Goal: Transaction & Acquisition: Purchase product/service

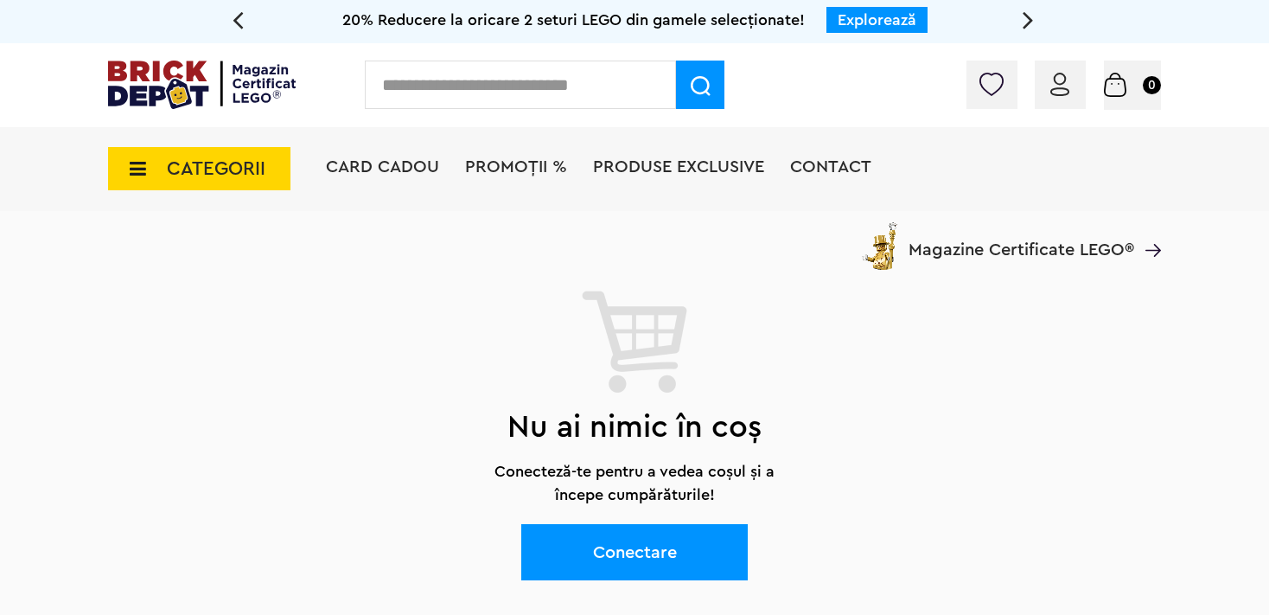
click at [613, 551] on link "Conectare" at bounding box center [634, 552] width 227 height 56
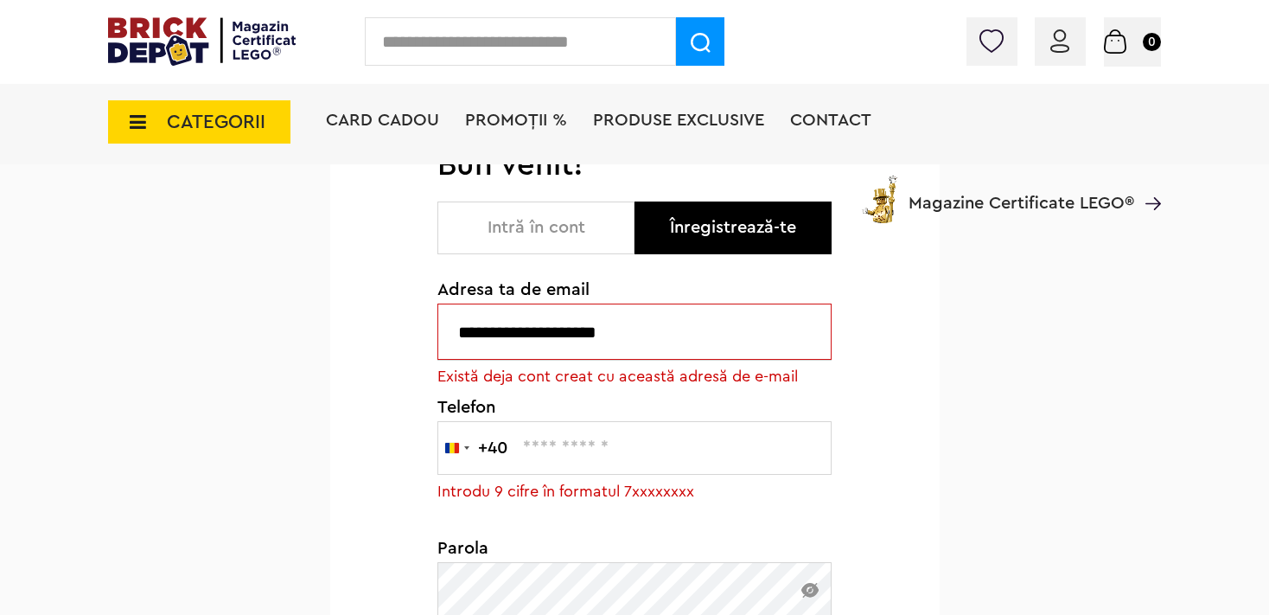
scroll to position [182, 0]
click at [542, 238] on button "Intră în cont" at bounding box center [536, 227] width 197 height 53
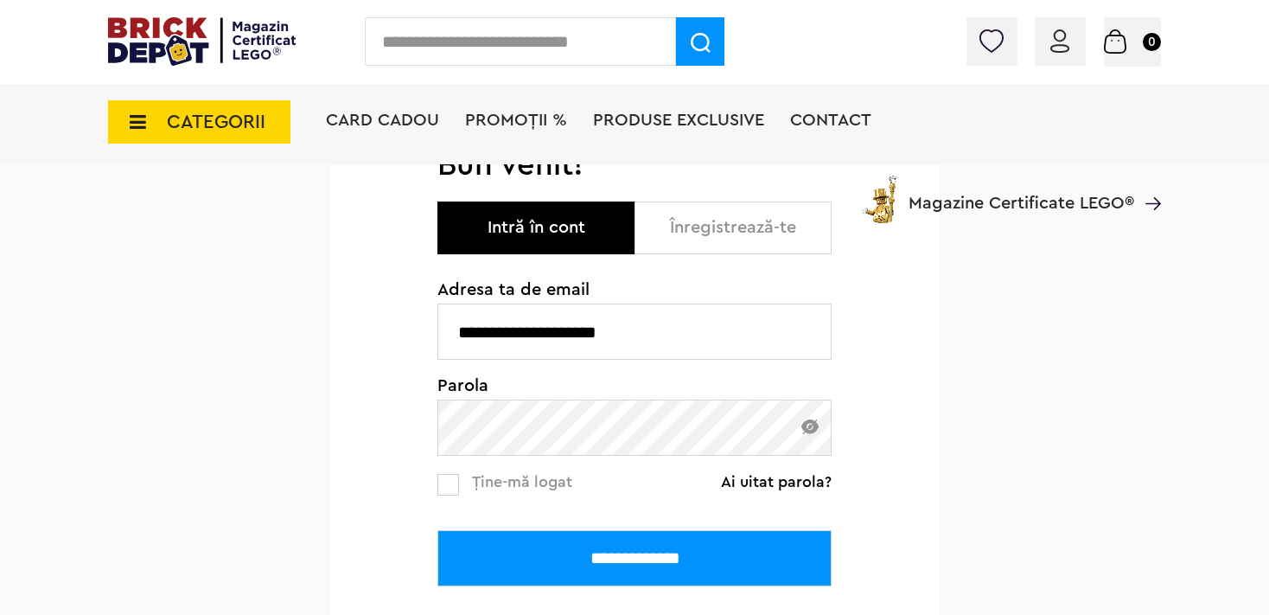
click at [808, 424] on img at bounding box center [810, 426] width 17 height 15
click at [808, 424] on img at bounding box center [810, 426] width 17 height 14
click at [634, 565] on input "**********" at bounding box center [635, 558] width 394 height 56
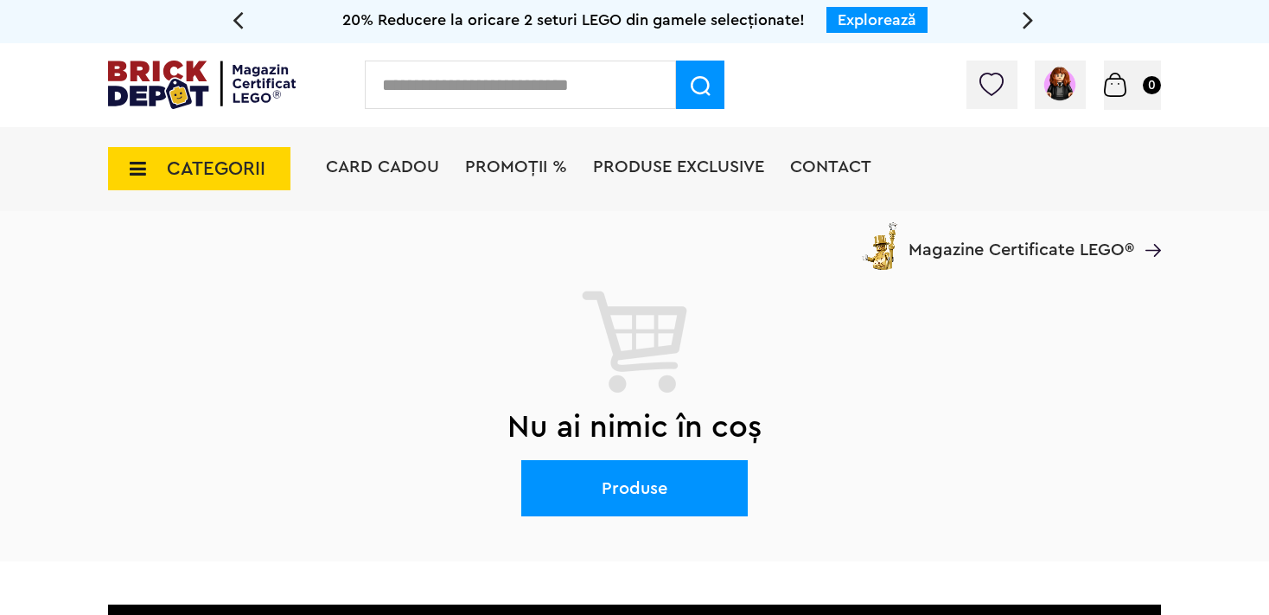
click at [698, 90] on img at bounding box center [701, 86] width 20 height 20
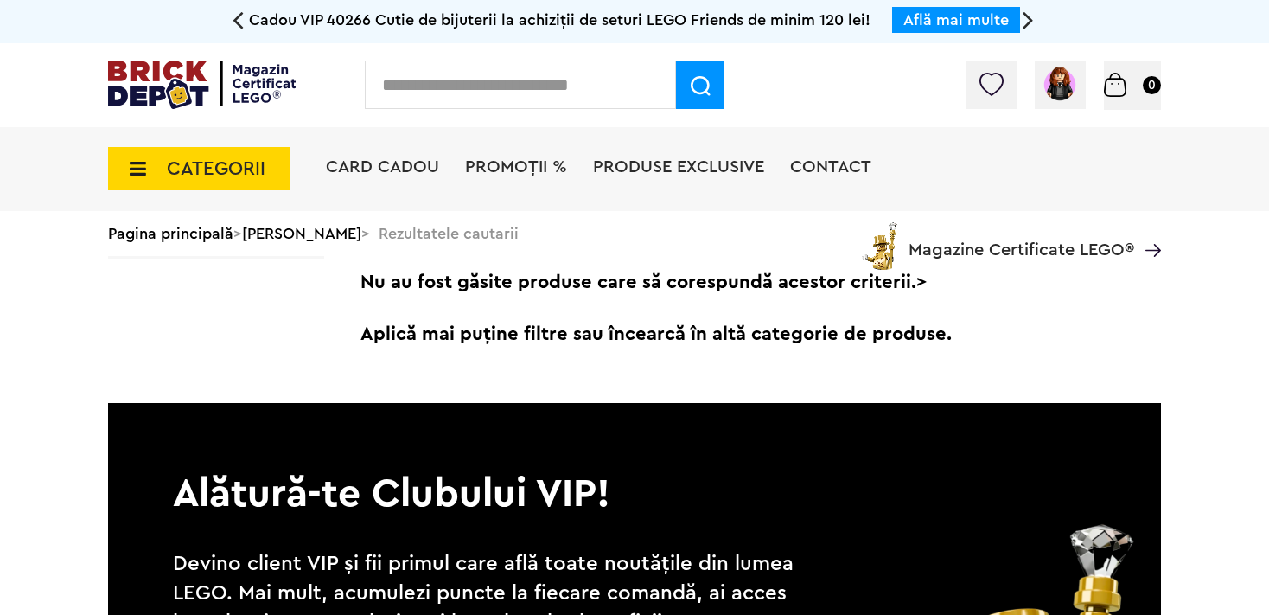
click at [537, 87] on input "text" at bounding box center [520, 85] width 311 height 48
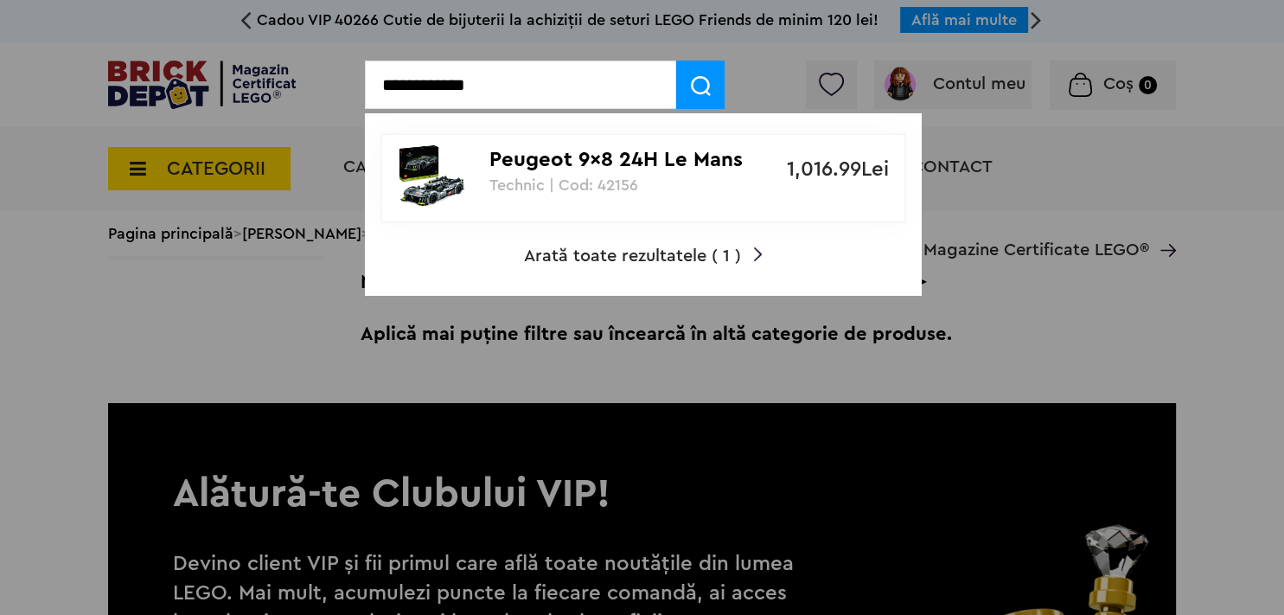
type input "**********"
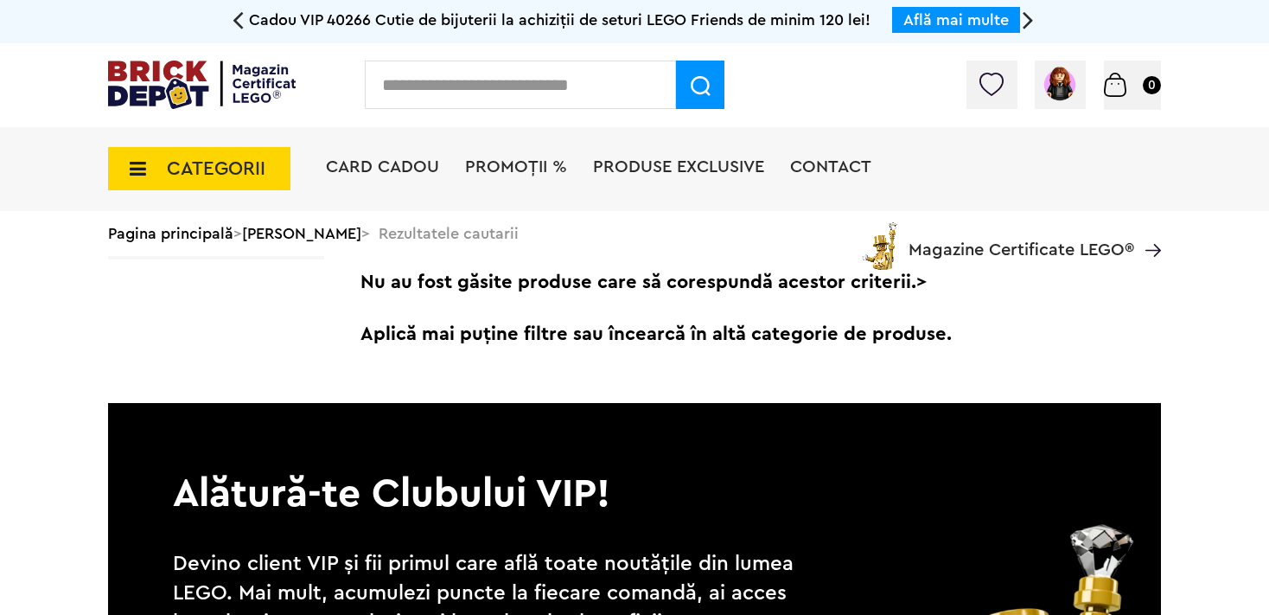
click at [230, 176] on span "CATEGORII" at bounding box center [216, 168] width 99 height 19
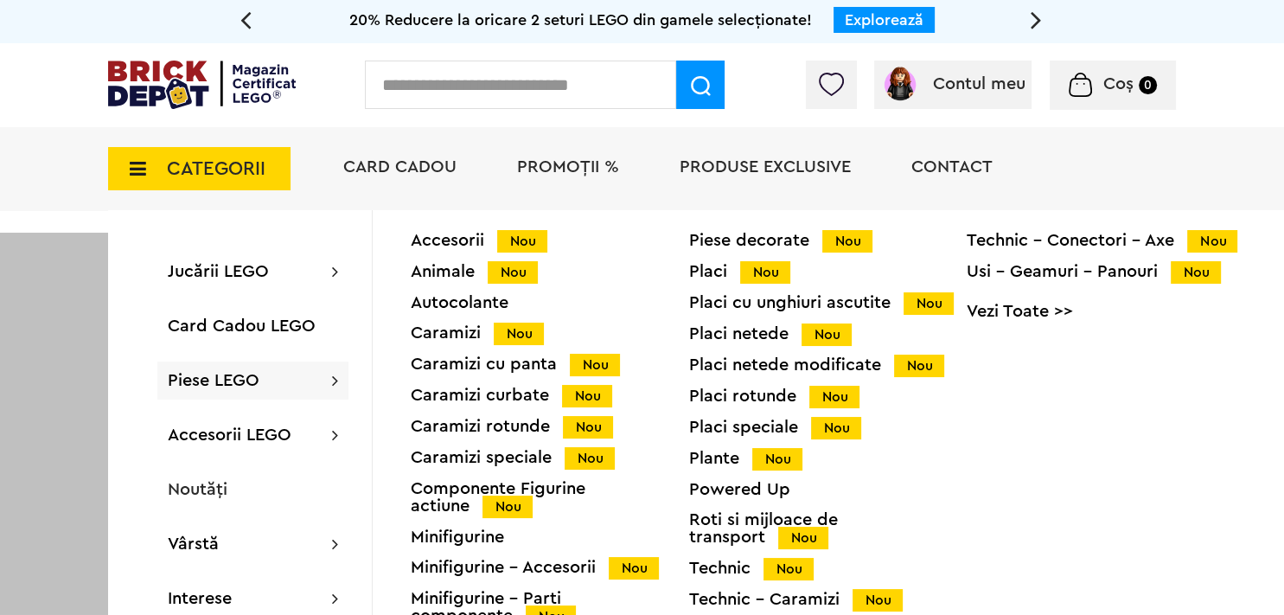
click at [1052, 424] on div "Accesorii Nou Animale Nou Autocolante Caramizi Nou Caramizi cu panta Nou Carami…" at bounding box center [828, 493] width 910 height 566
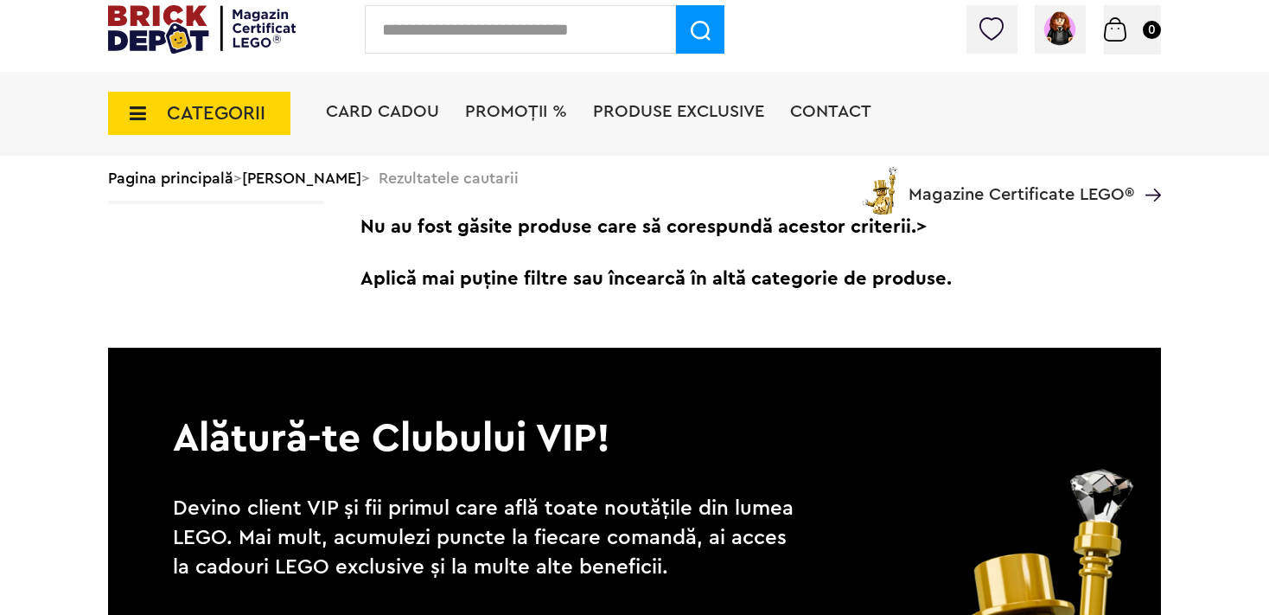
scroll to position [91, 0]
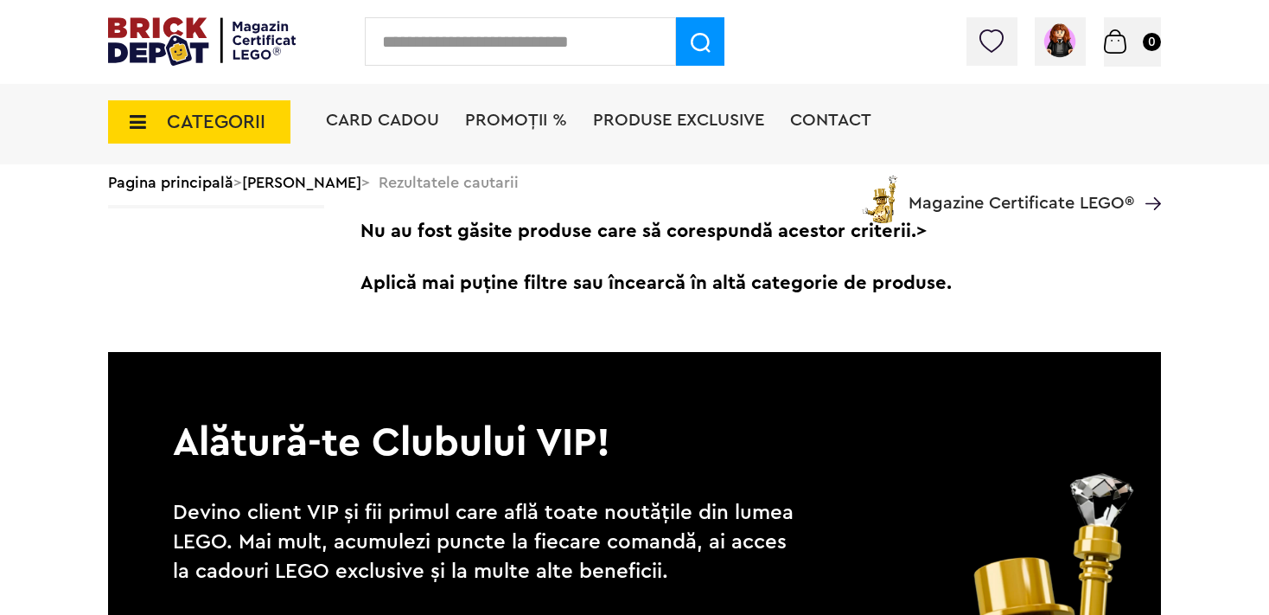
click at [1134, 258] on span "Aplică mai puține filtre sau încearcă în altă categorie de produse." at bounding box center [753, 283] width 815 height 52
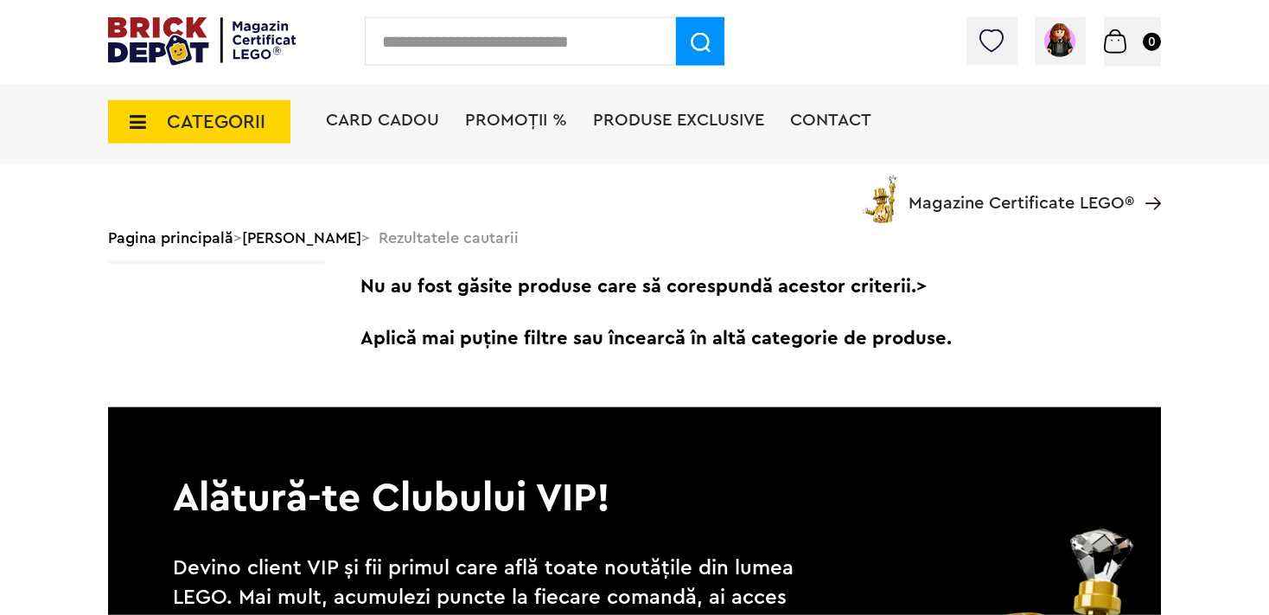
scroll to position [0, 0]
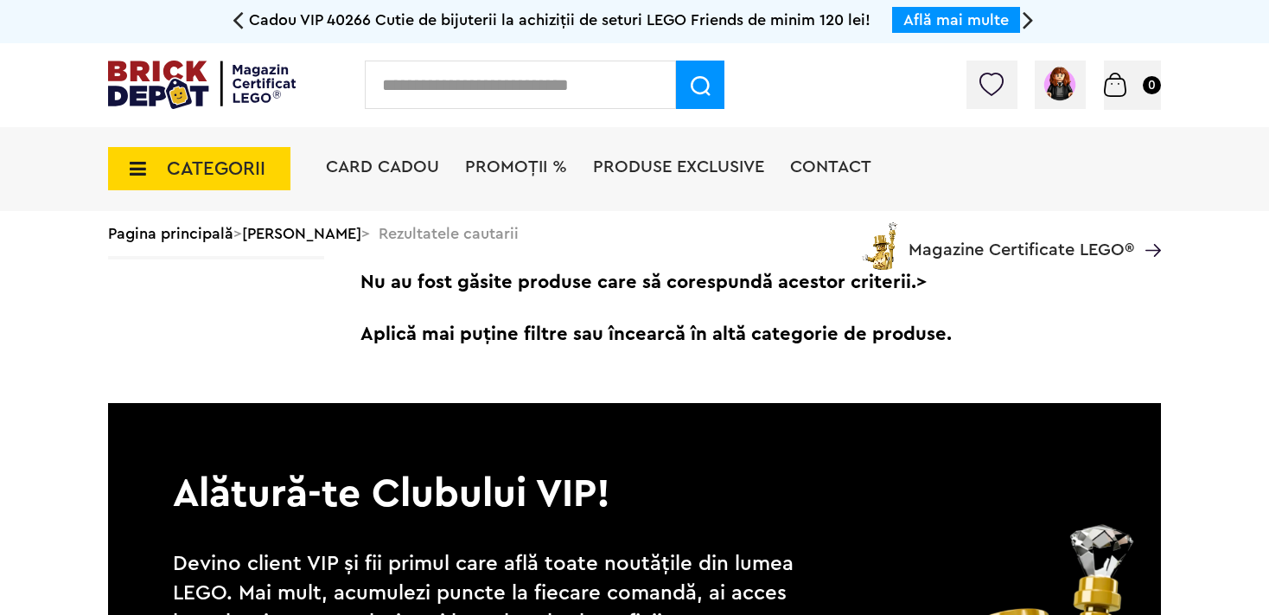
click at [163, 171] on span "CATEGORII" at bounding box center [199, 168] width 182 height 43
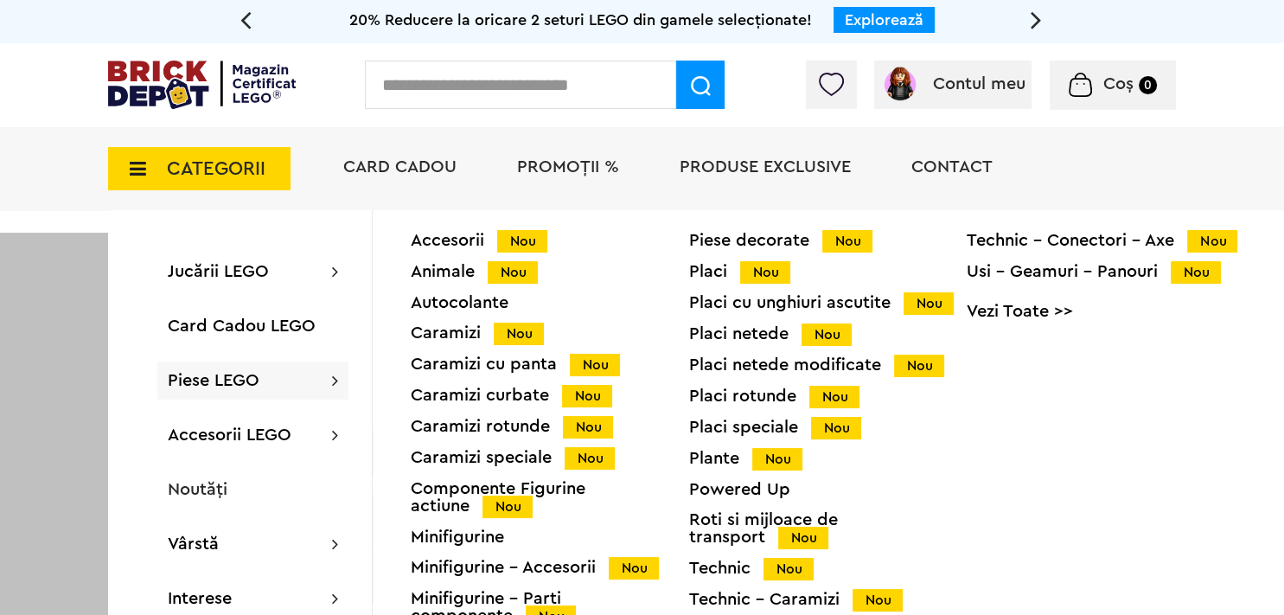
click at [783, 535] on span "Nou" at bounding box center [803, 538] width 50 height 22
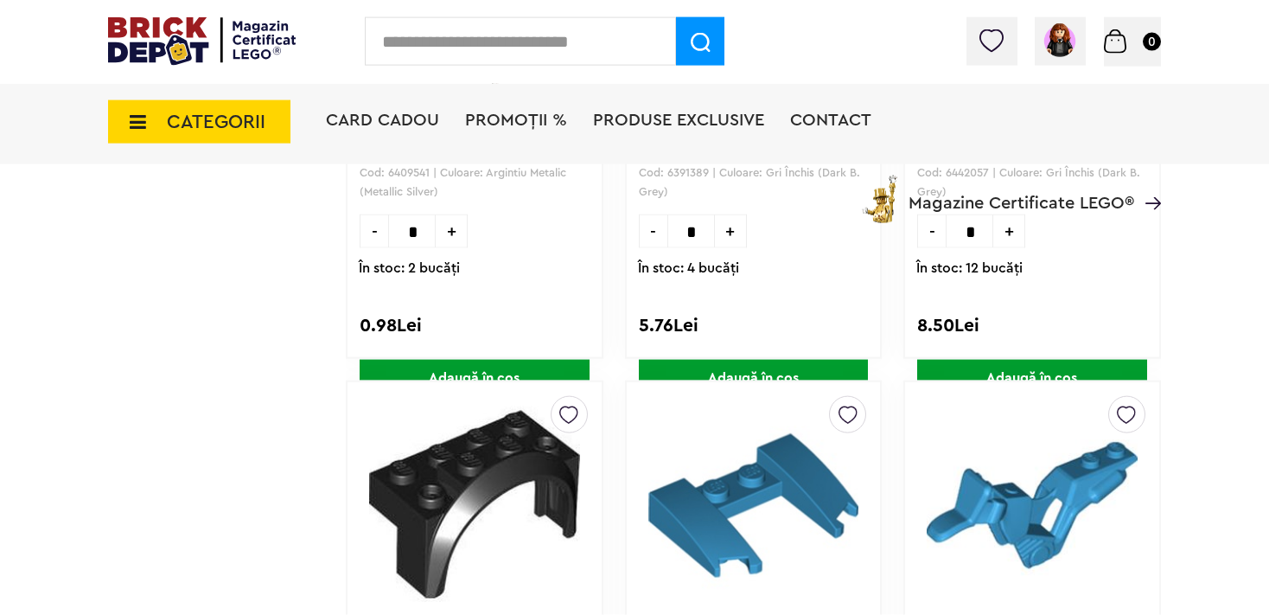
scroll to position [4565, 0]
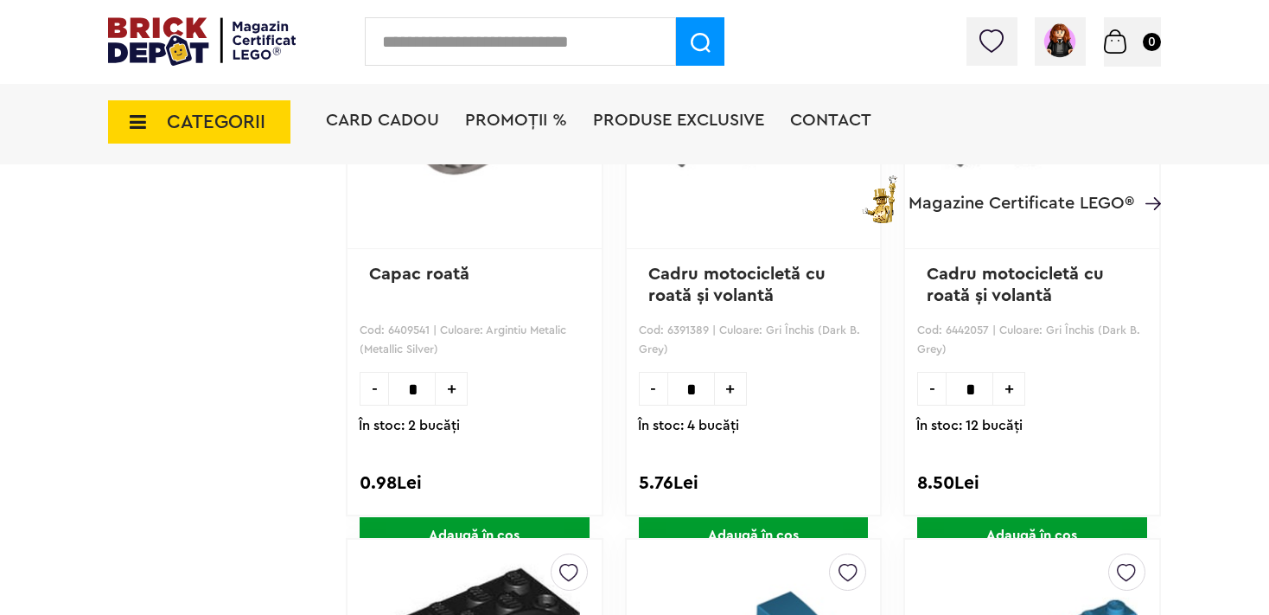
click at [166, 128] on span "CATEGORII" at bounding box center [199, 121] width 182 height 43
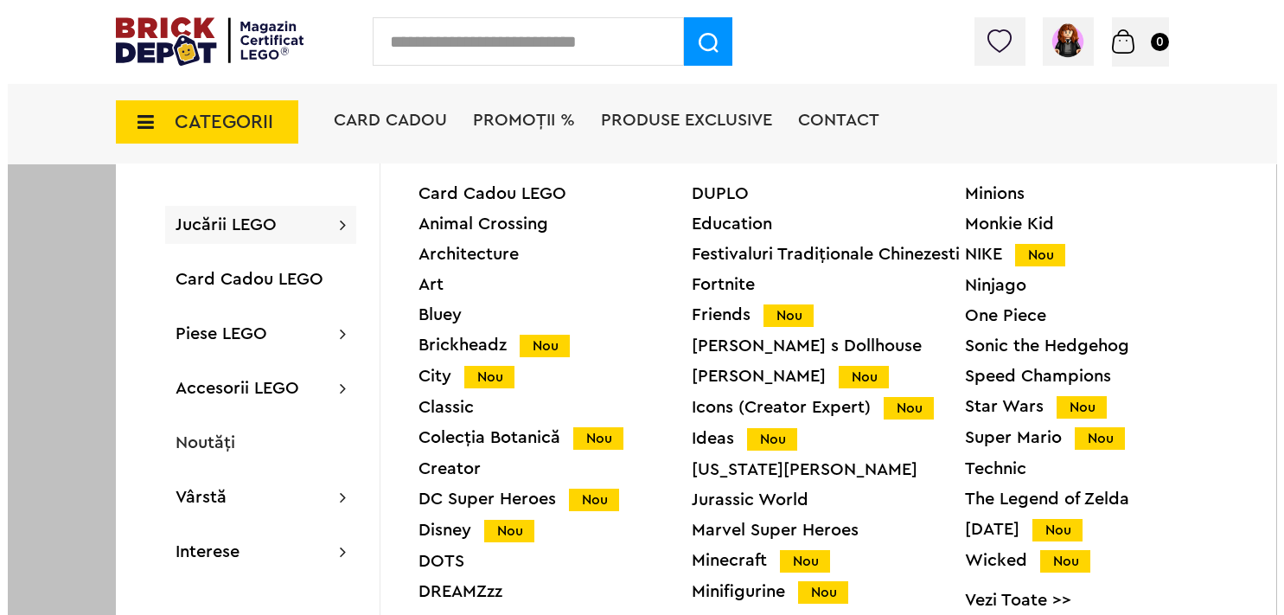
scroll to position [4567, 0]
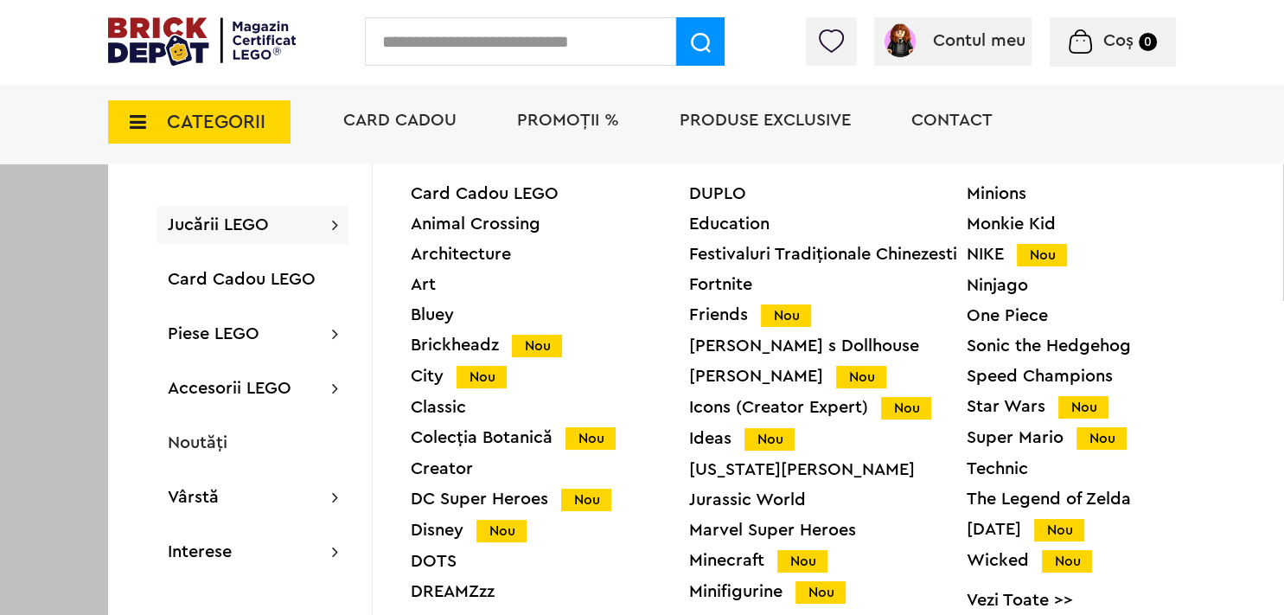
click at [729, 375] on div "Harry Potter Nou" at bounding box center [828, 376] width 278 height 18
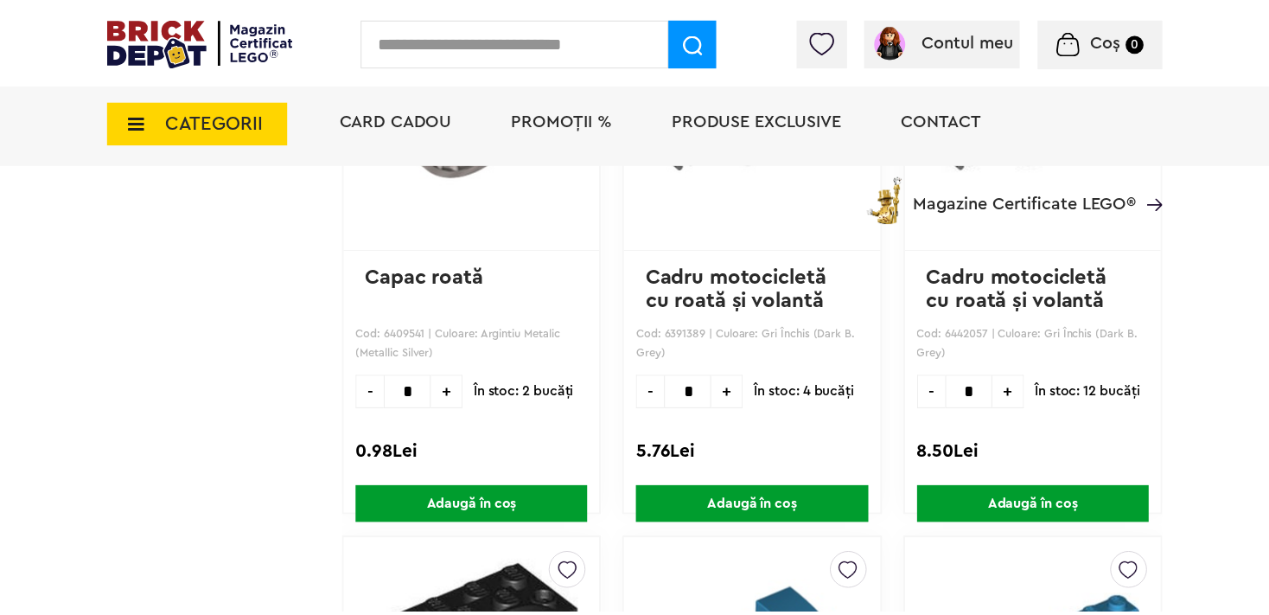
scroll to position [4565, 0]
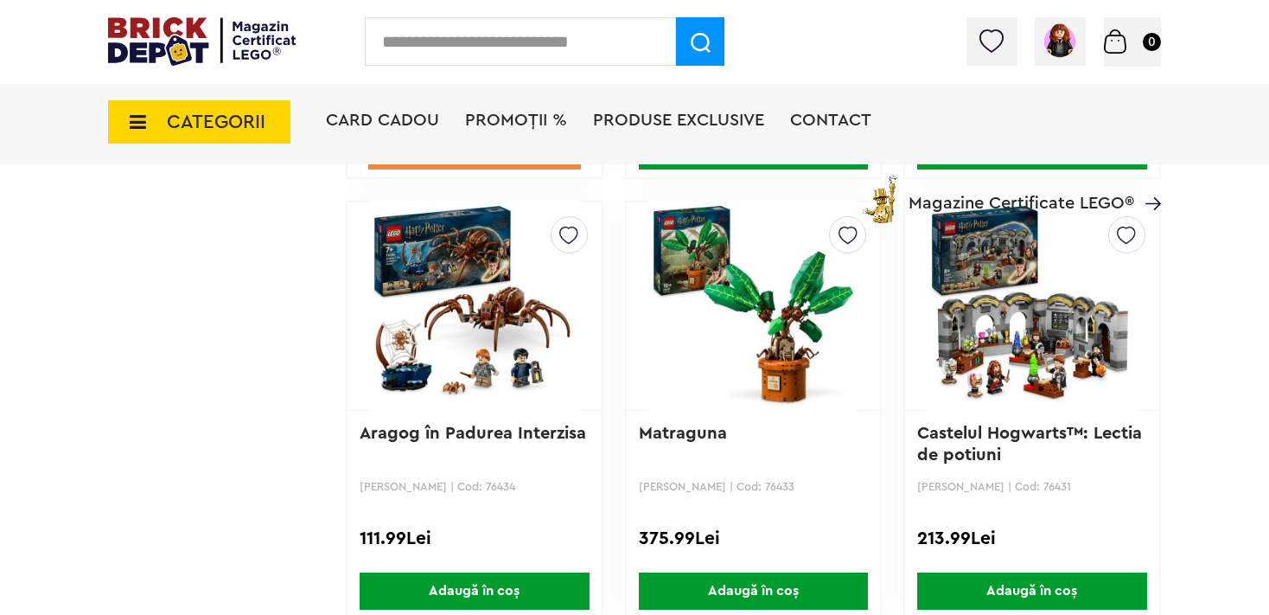
scroll to position [3604, 0]
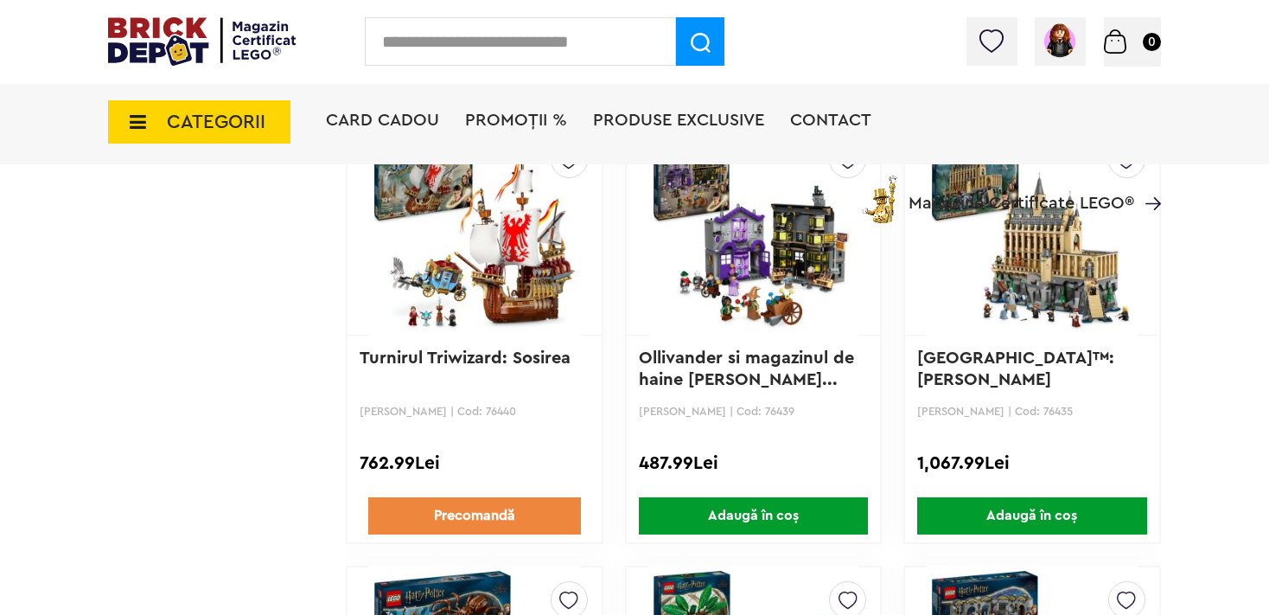
click at [206, 131] on span "CATEGORII" at bounding box center [216, 121] width 99 height 19
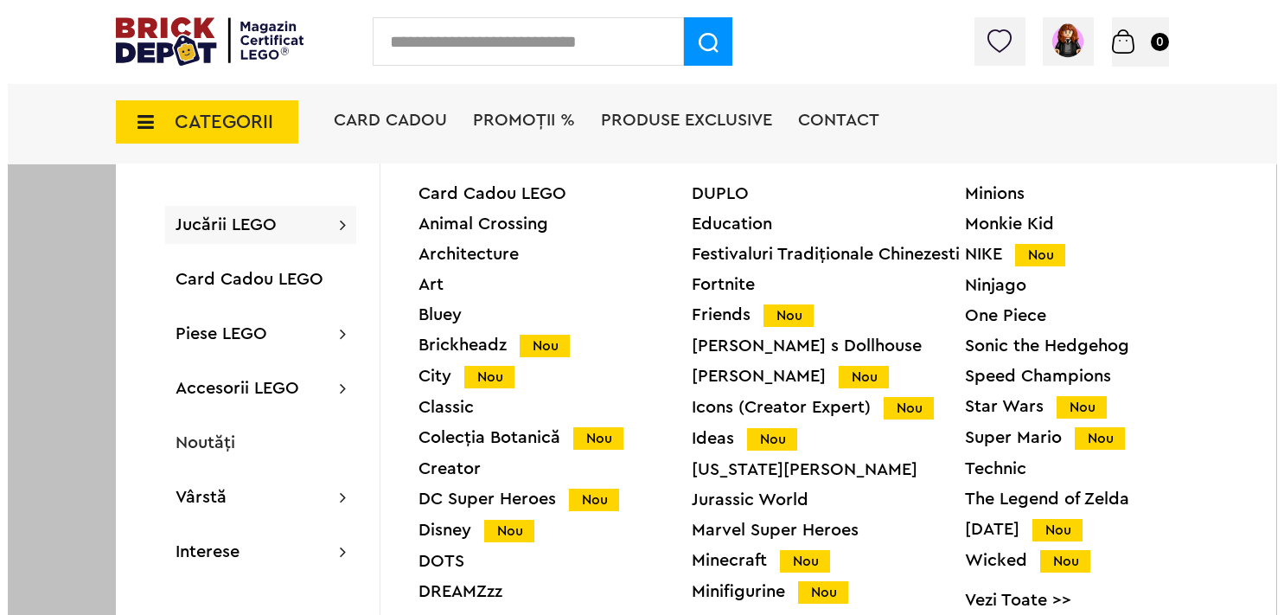
scroll to position [3606, 0]
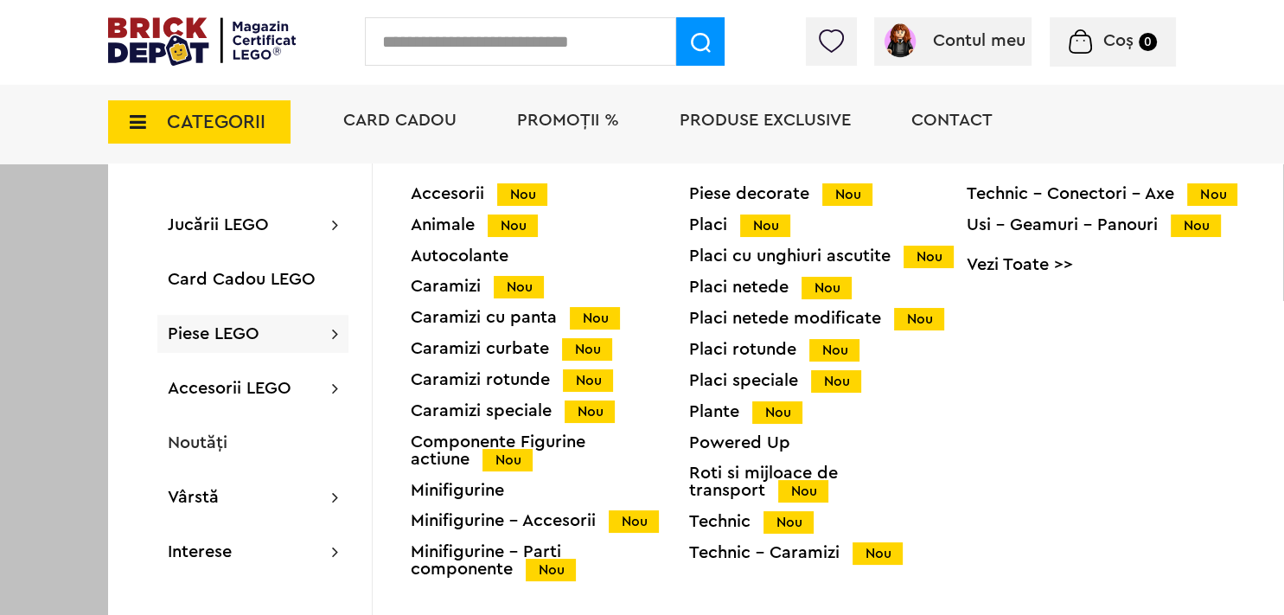
click at [700, 413] on div "Plante Nou" at bounding box center [828, 412] width 278 height 18
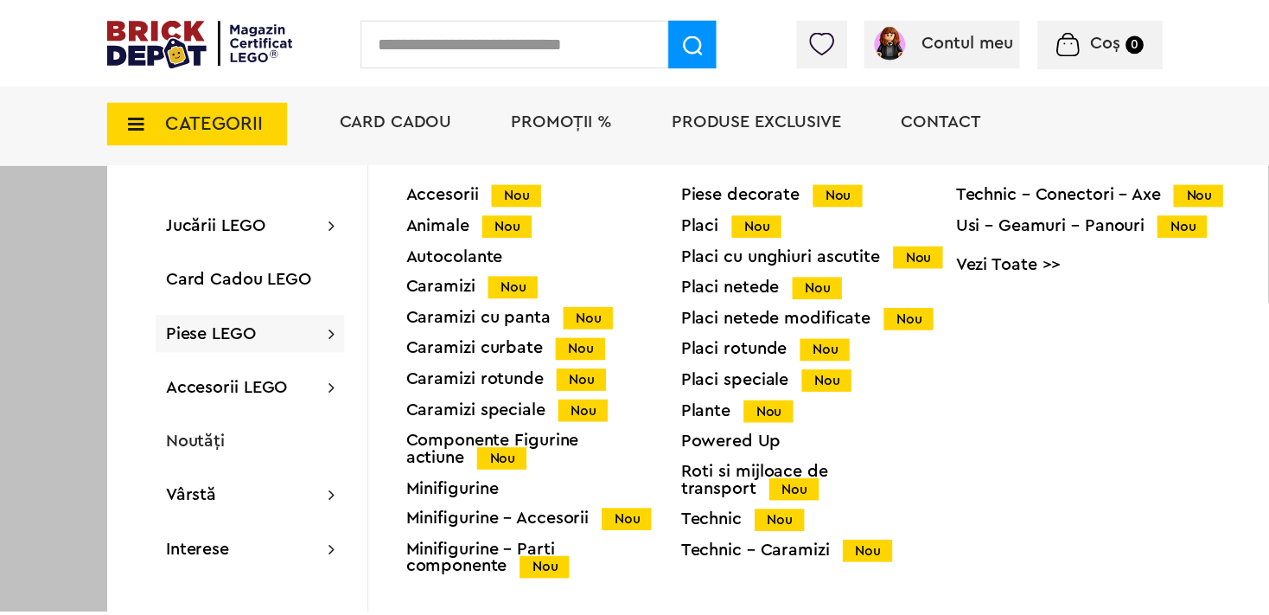
scroll to position [3604, 0]
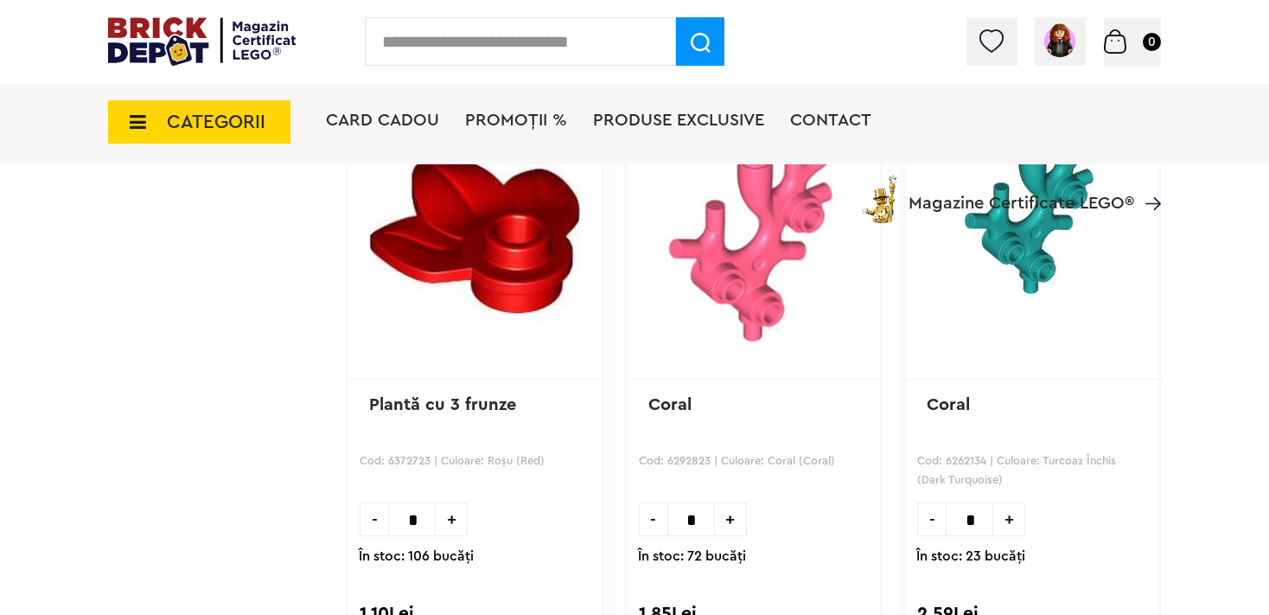
scroll to position [3969, 0]
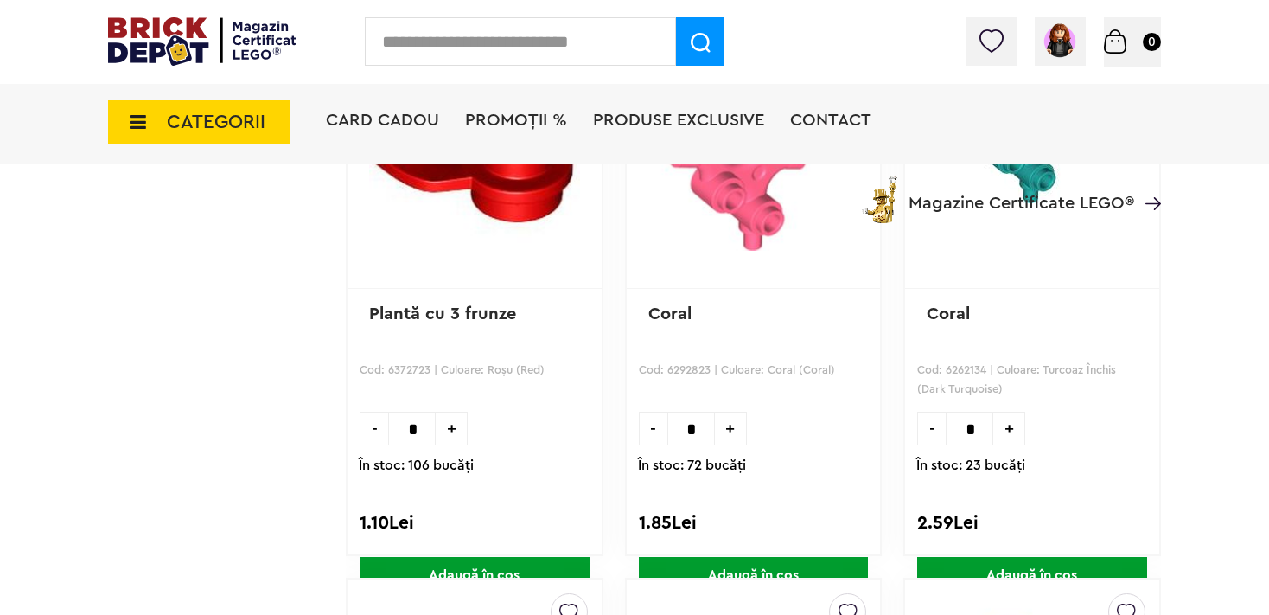
click at [738, 430] on span "+" at bounding box center [731, 429] width 32 height 34
type input "*"
click at [732, 557] on span "Adaugă în coș" at bounding box center [754, 575] width 230 height 37
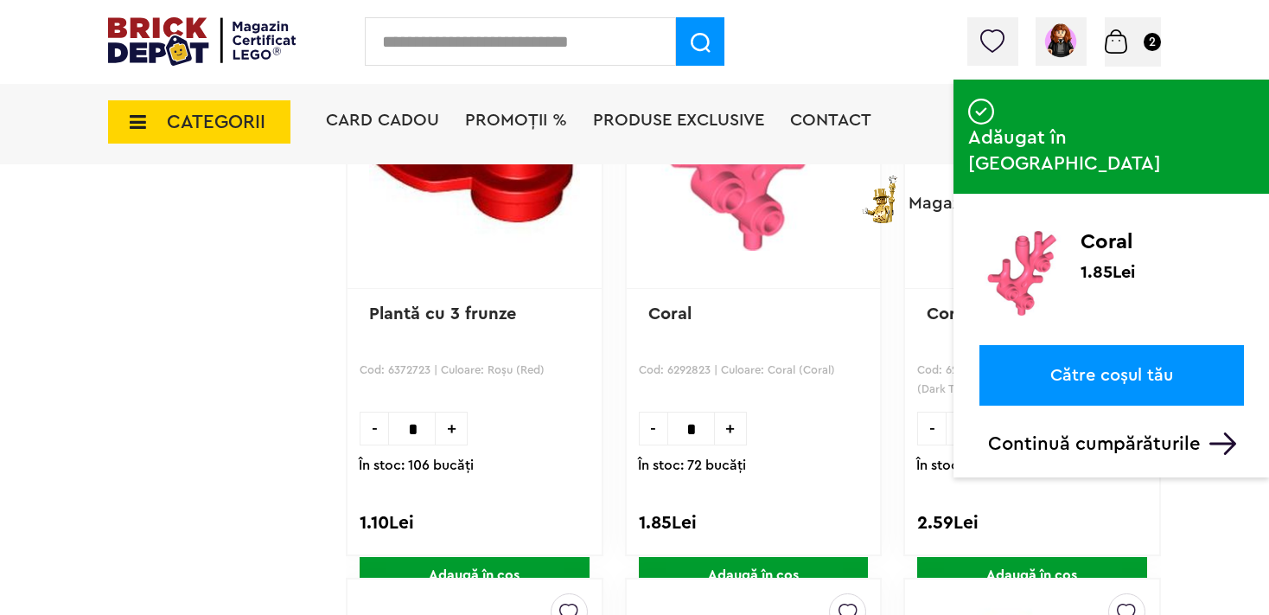
click at [1013, 431] on span "+" at bounding box center [1009, 429] width 32 height 34
type input "*"
click at [1001, 557] on span "Adaugă în coș" at bounding box center [1032, 575] width 230 height 37
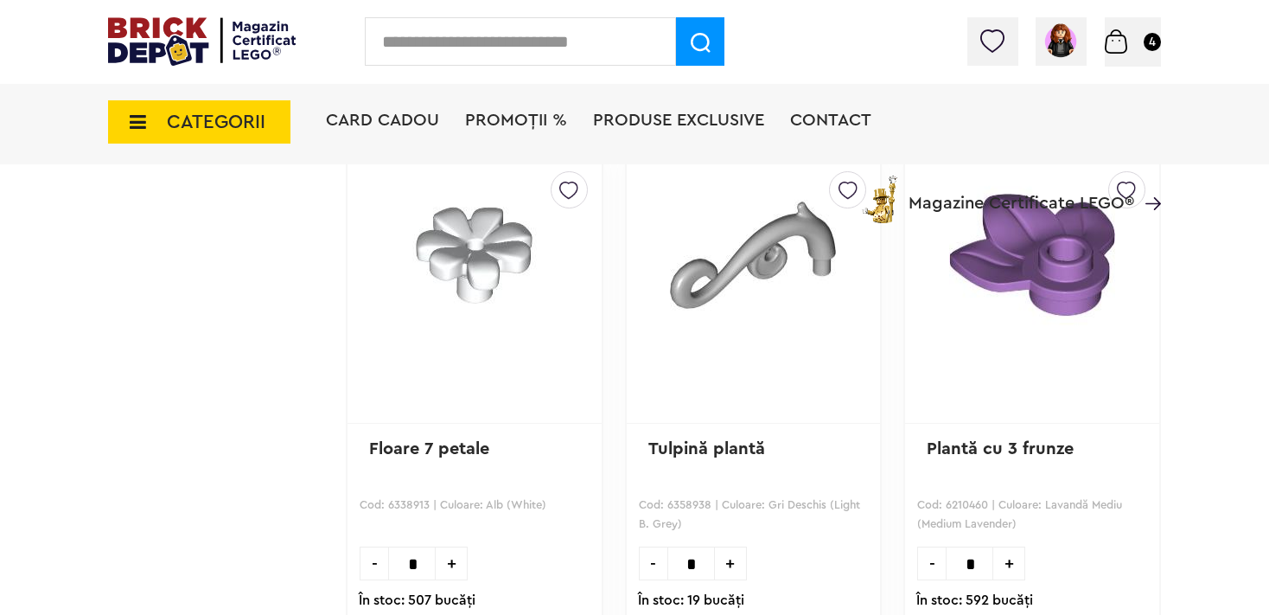
scroll to position [4425, 0]
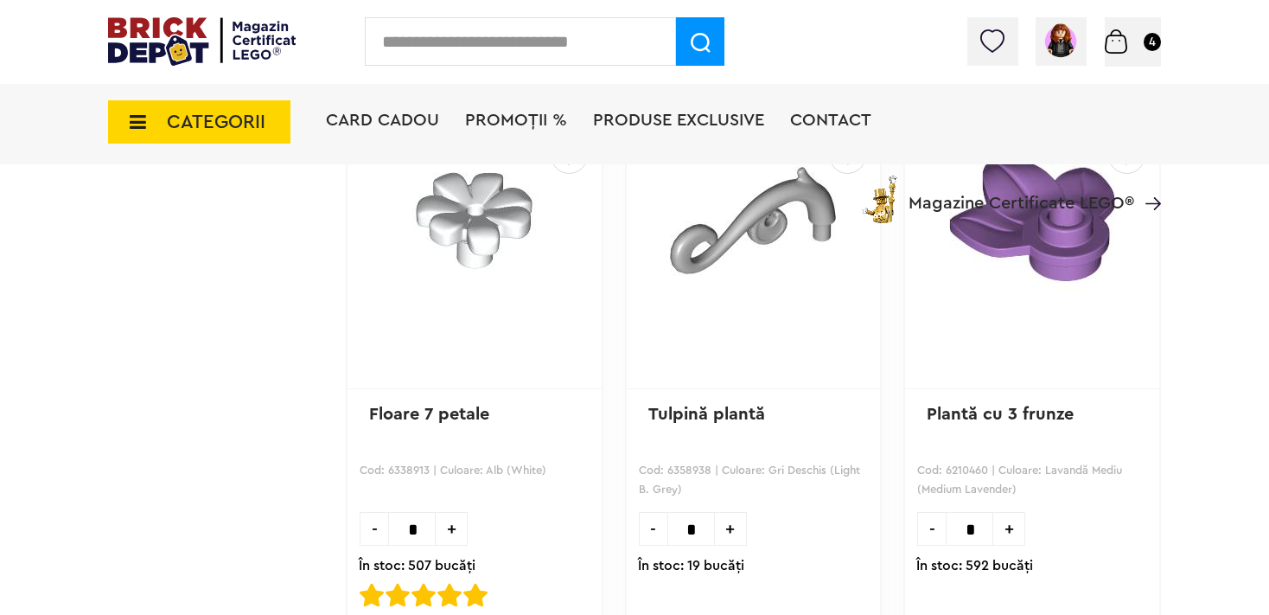
click at [450, 530] on span "+" at bounding box center [452, 529] width 32 height 34
type input "*"
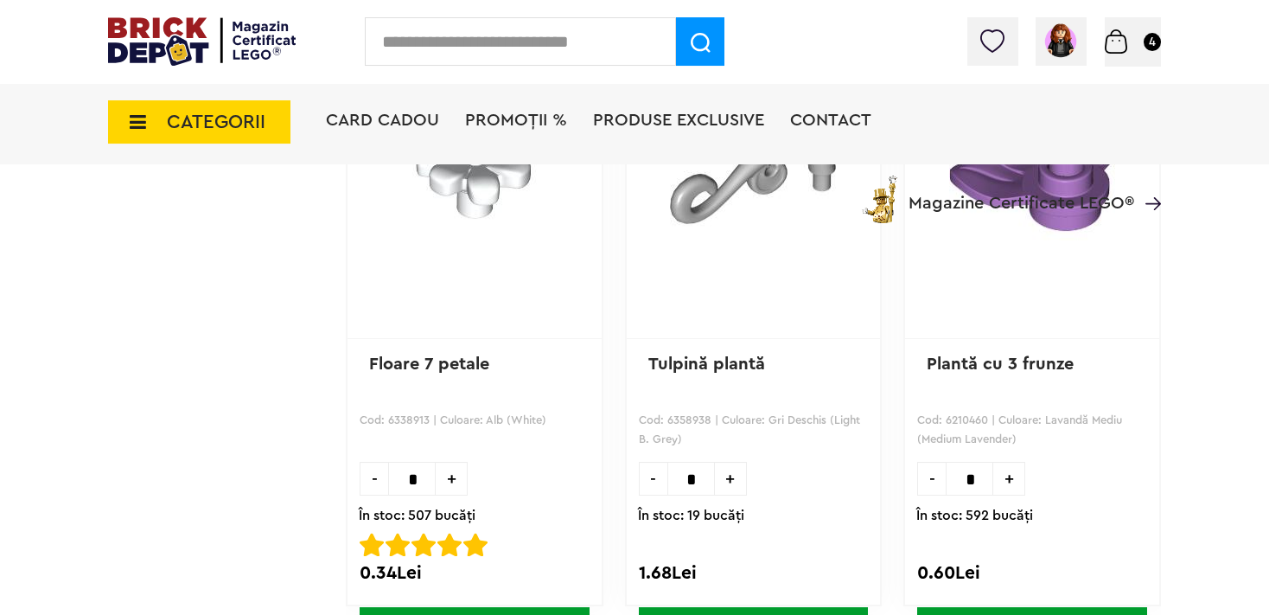
scroll to position [4517, 0]
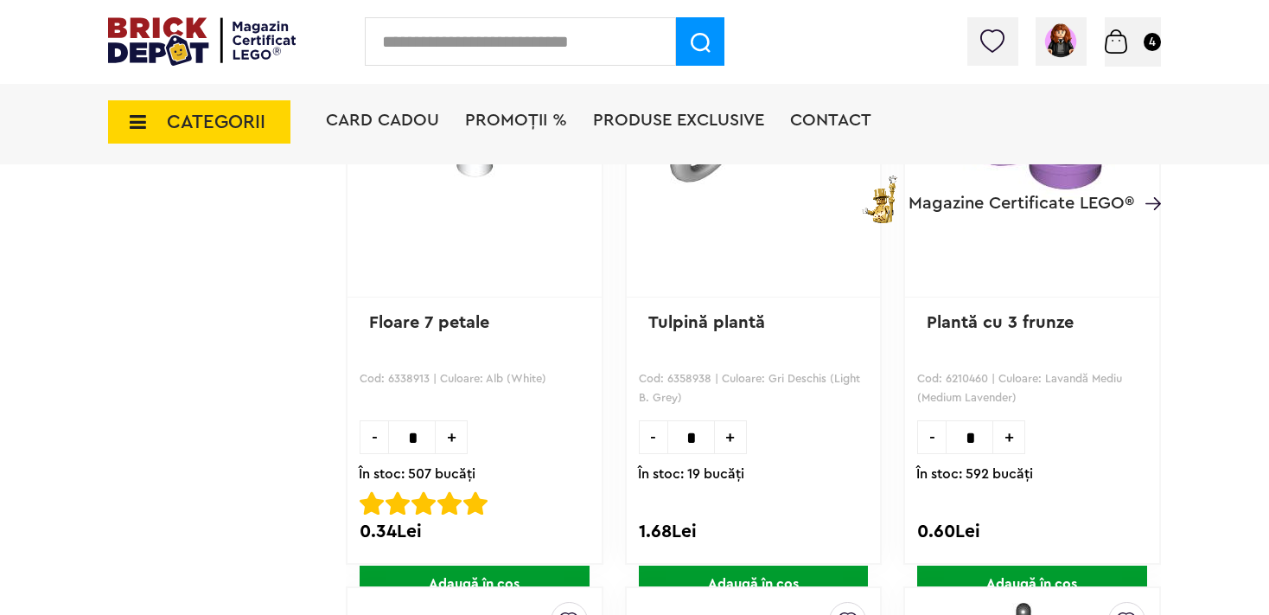
click at [482, 565] on span "Adaugă în coș" at bounding box center [475, 583] width 230 height 37
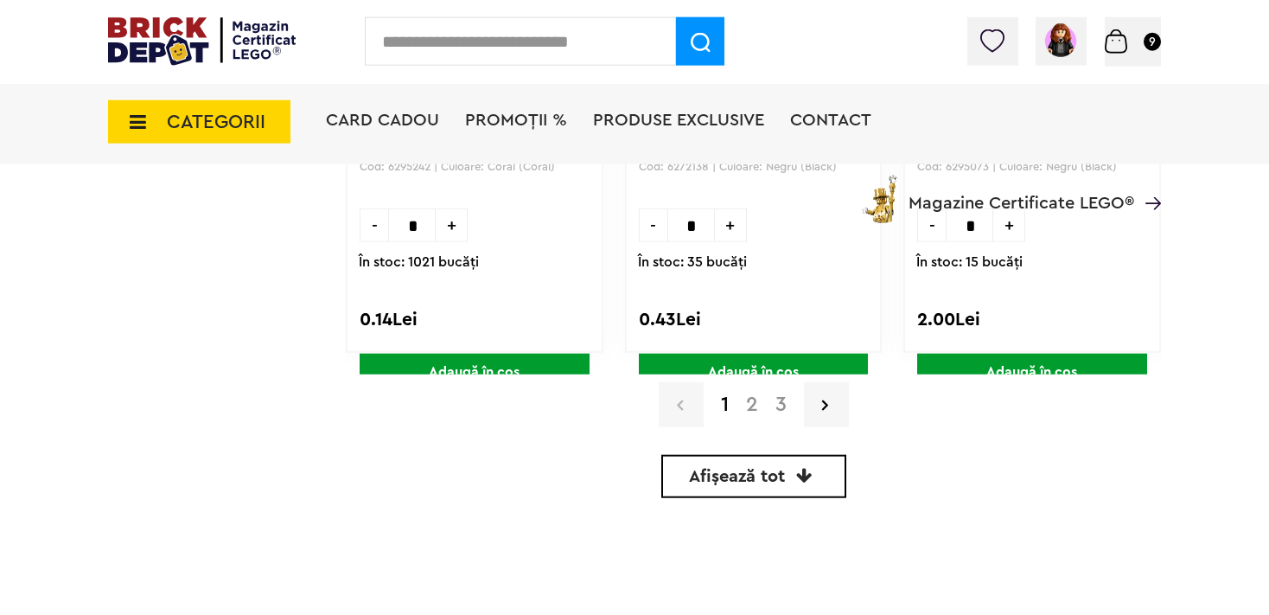
scroll to position [5338, 0]
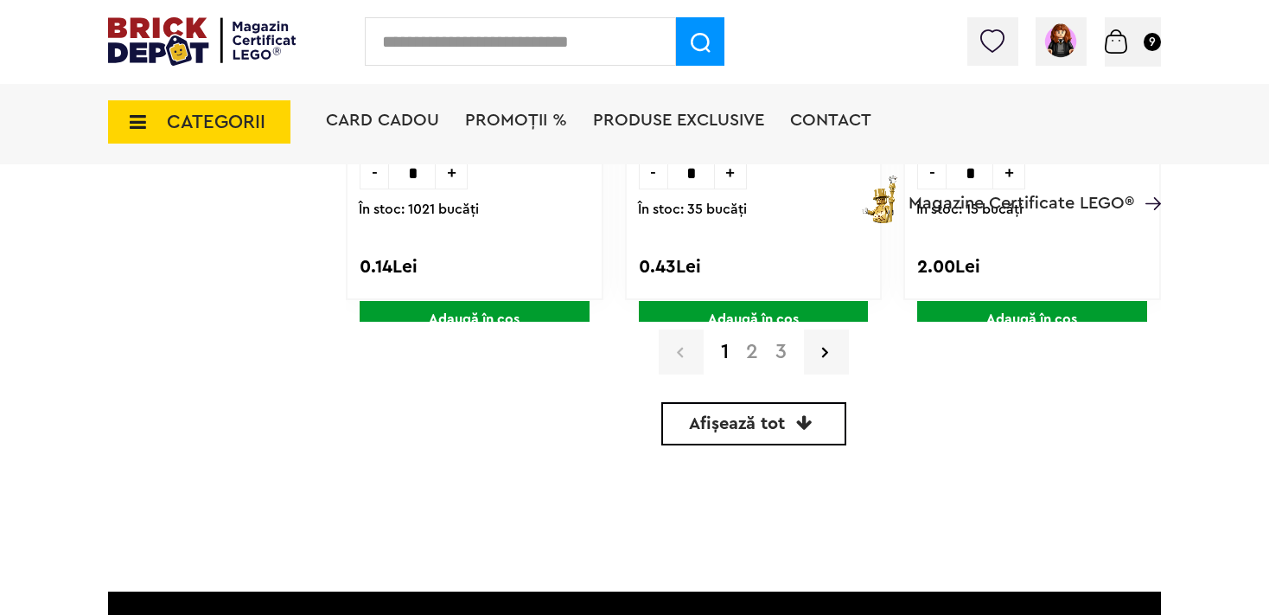
click at [750, 345] on link "2" at bounding box center [752, 352] width 29 height 21
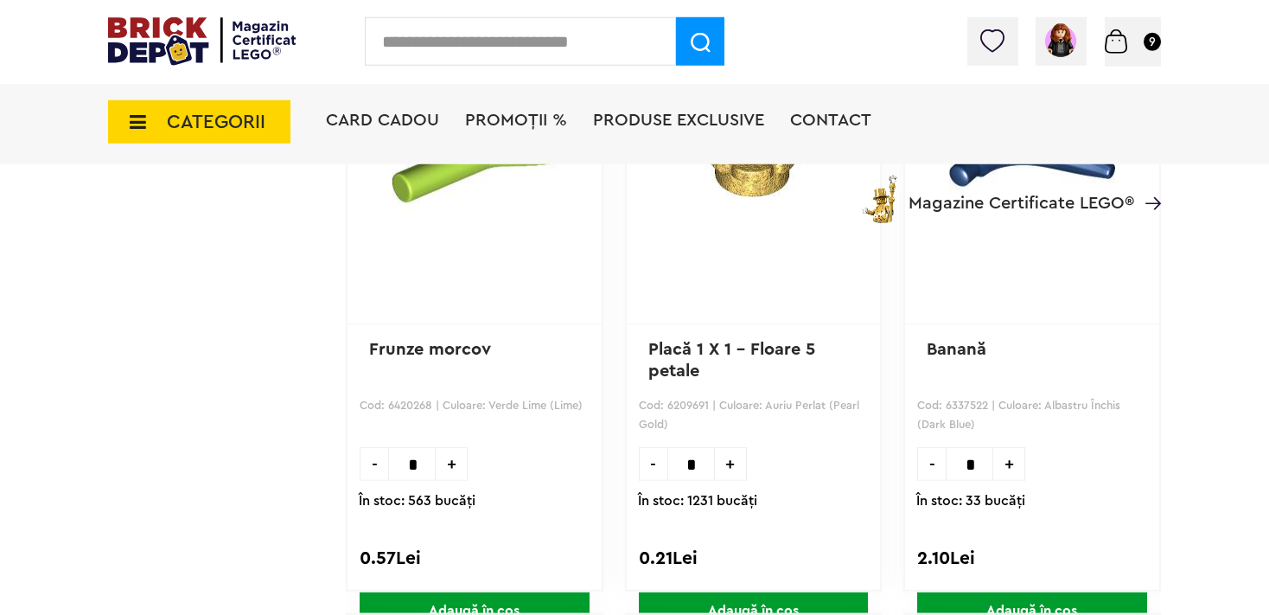
scroll to position [1186, 0]
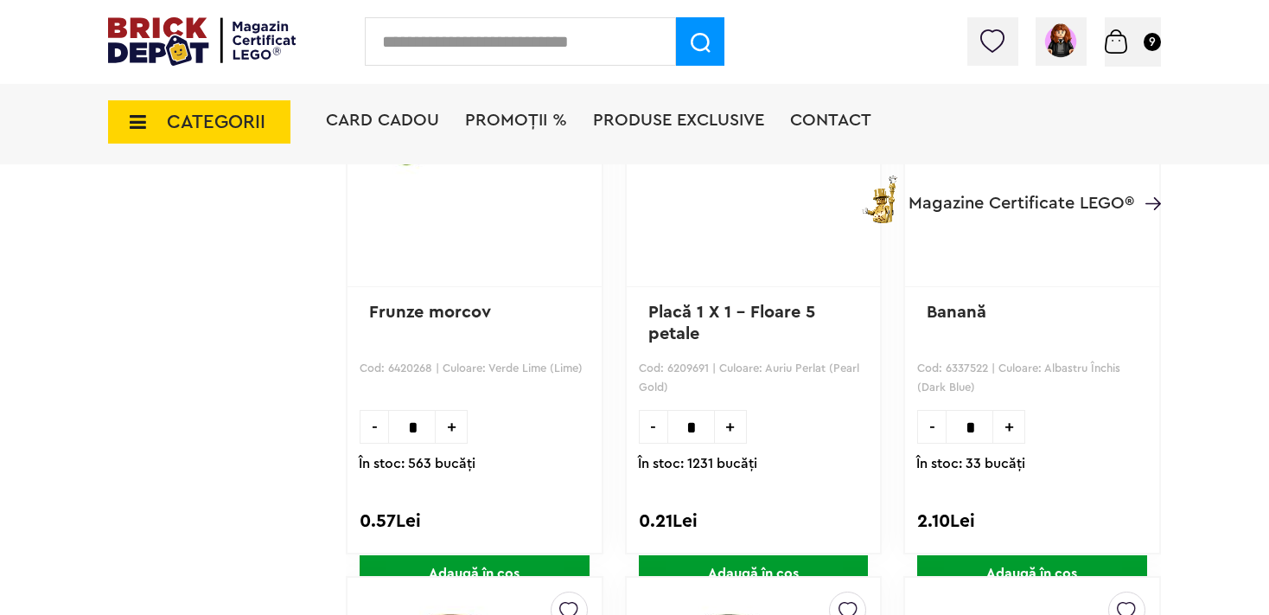
click at [454, 432] on span "+" at bounding box center [452, 427] width 32 height 34
type input "*"
click at [443, 555] on span "Adaugă în coș" at bounding box center [475, 573] width 230 height 37
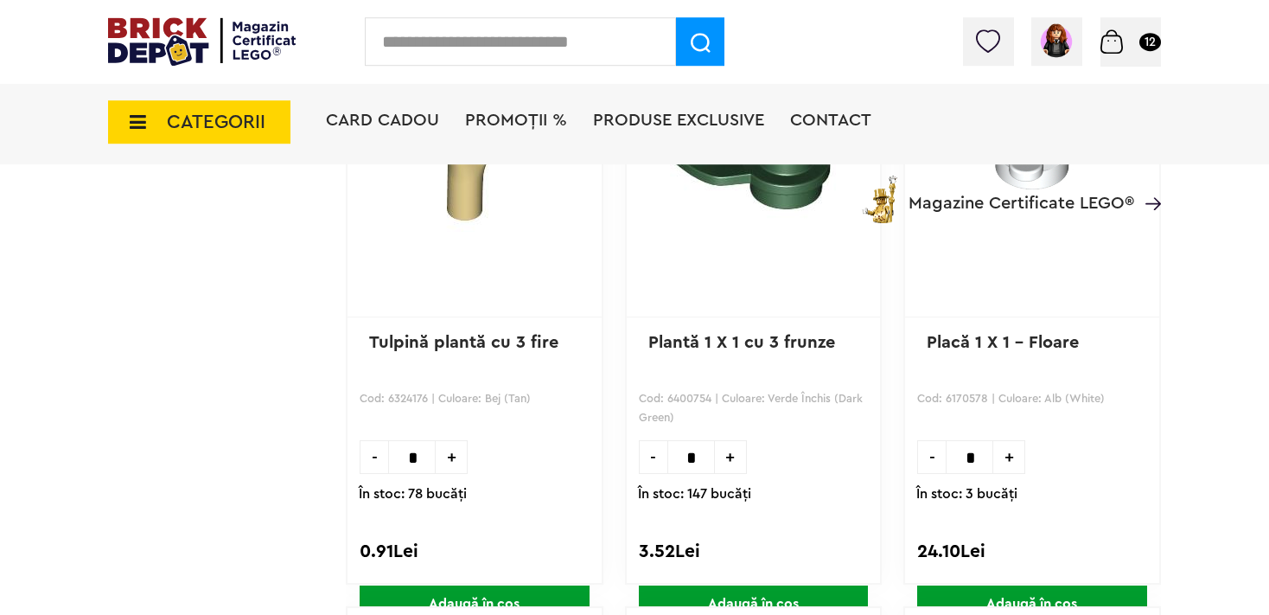
scroll to position [2830, 0]
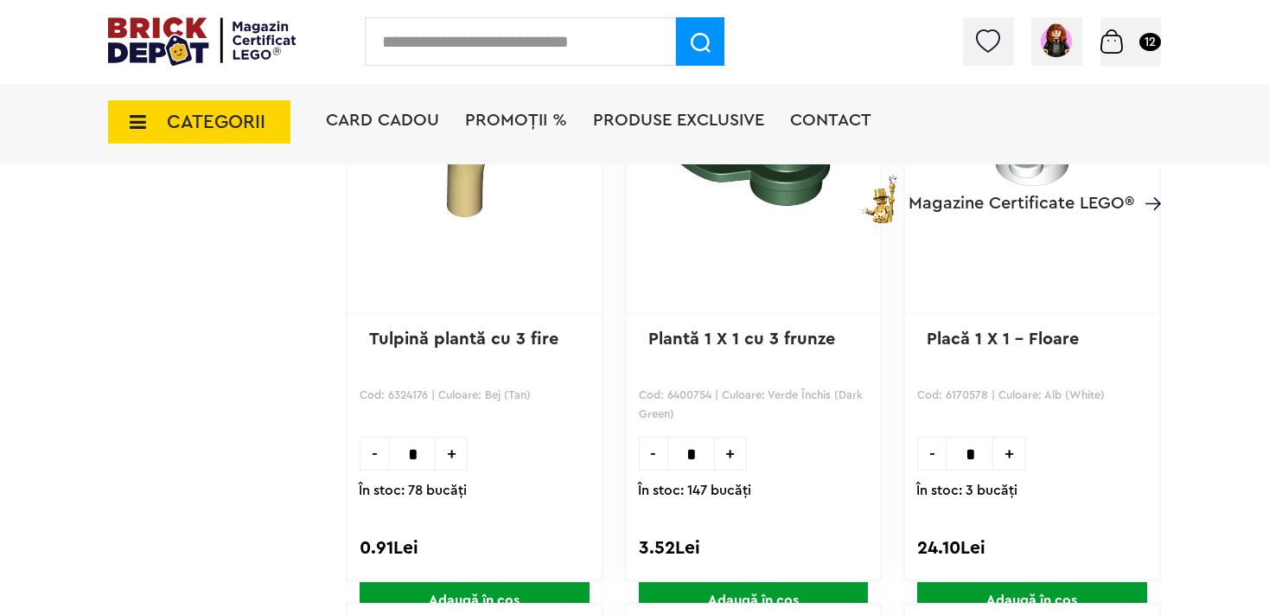
click at [454, 457] on span "+" at bounding box center [452, 454] width 32 height 34
type input "*"
click at [444, 582] on span "Adaugă în coș" at bounding box center [475, 600] width 230 height 37
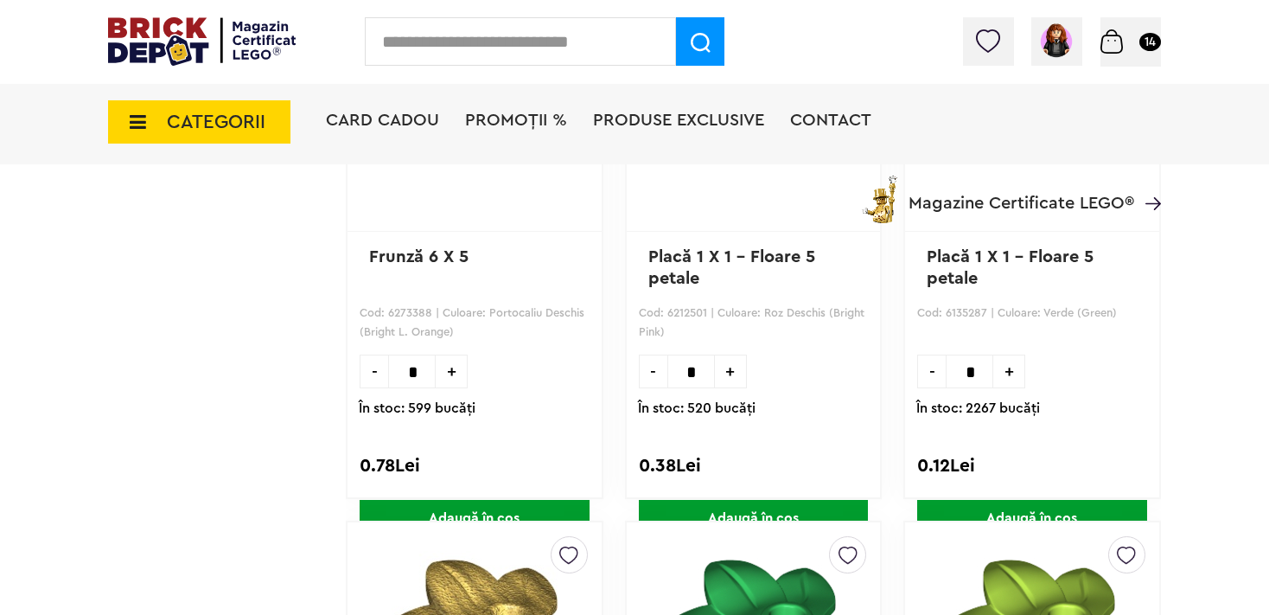
scroll to position [3469, 0]
click at [1008, 370] on span "+" at bounding box center [1009, 372] width 32 height 34
type input "*"
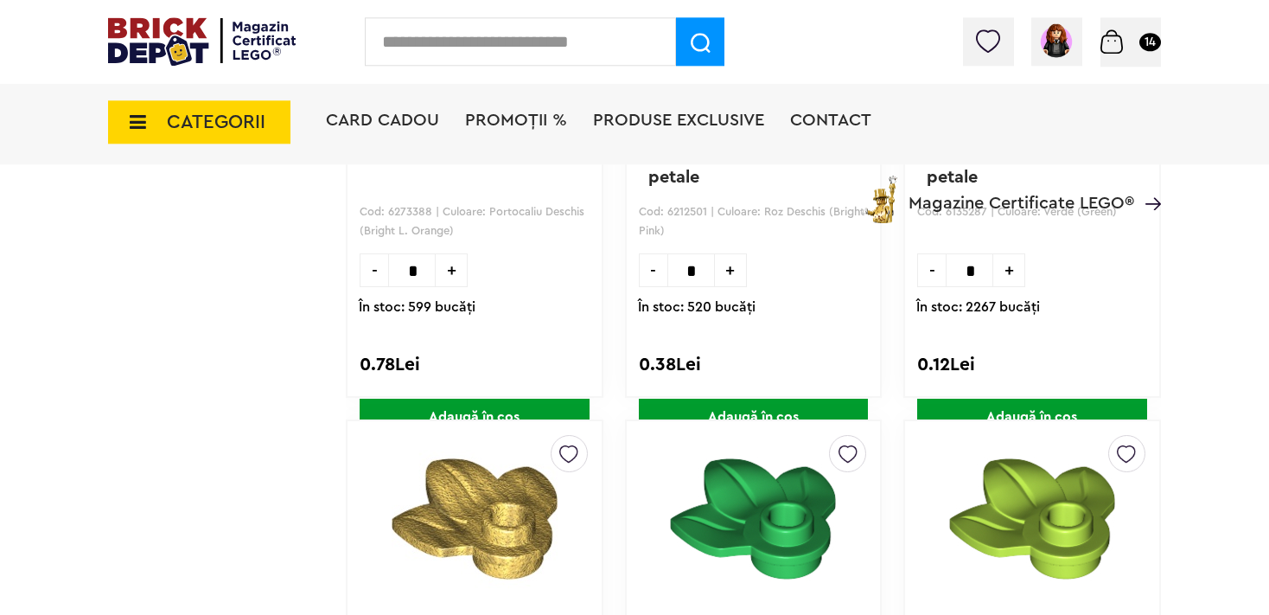
scroll to position [3652, 0]
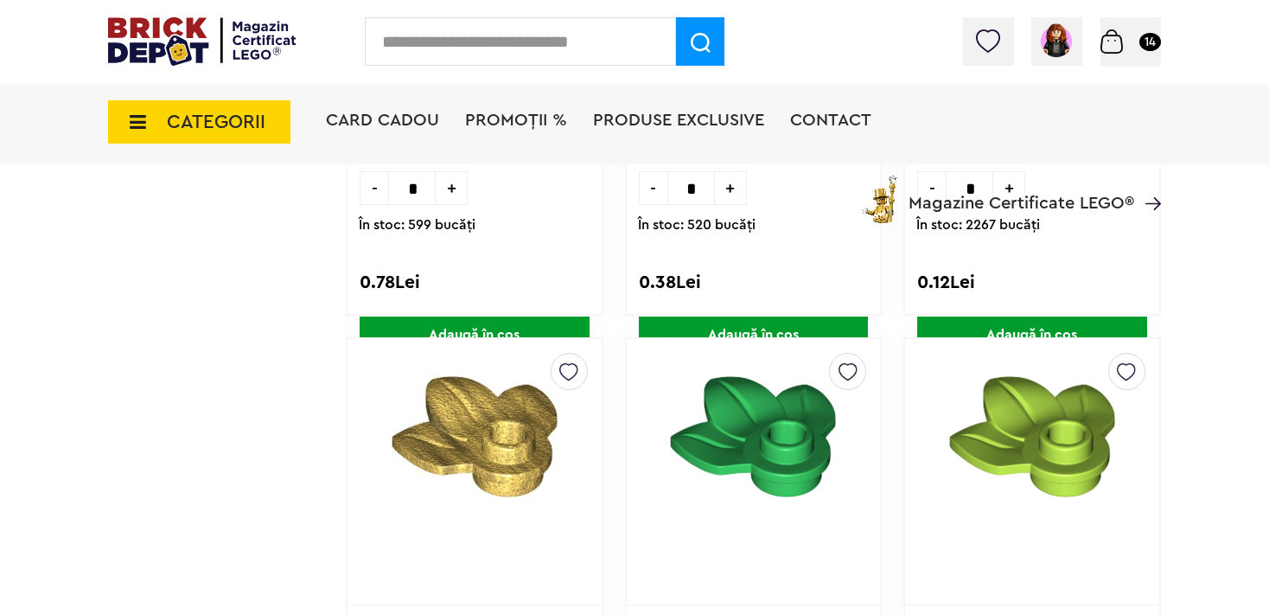
click at [993, 327] on span "Adaugă în coș" at bounding box center [1032, 334] width 230 height 37
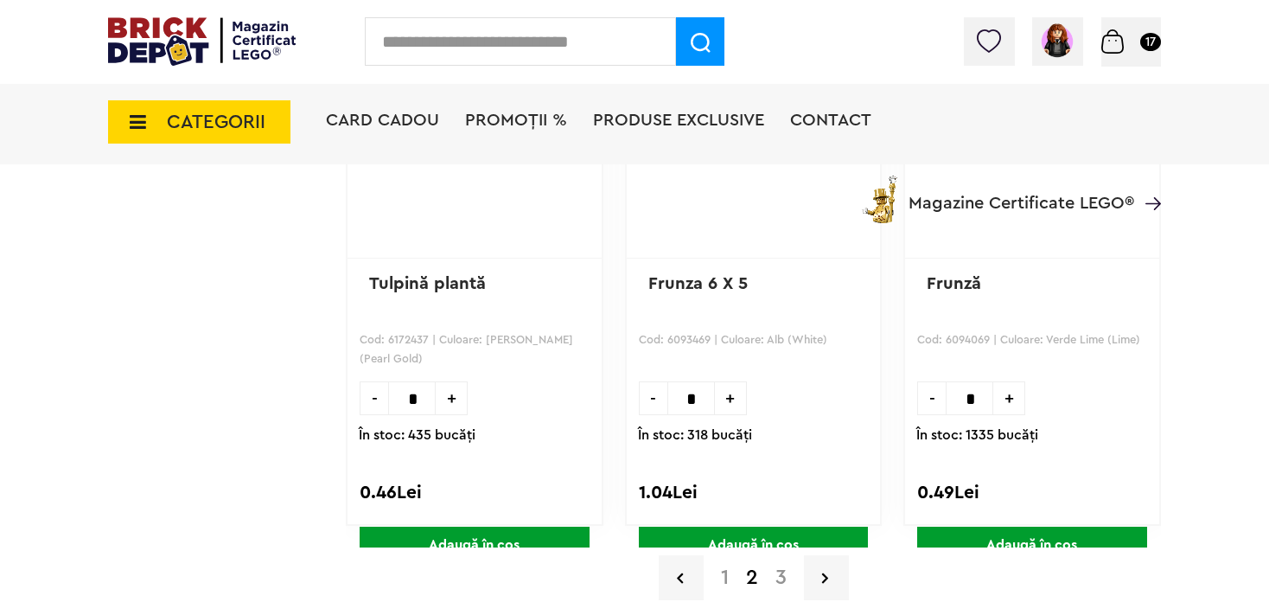
scroll to position [5295, 0]
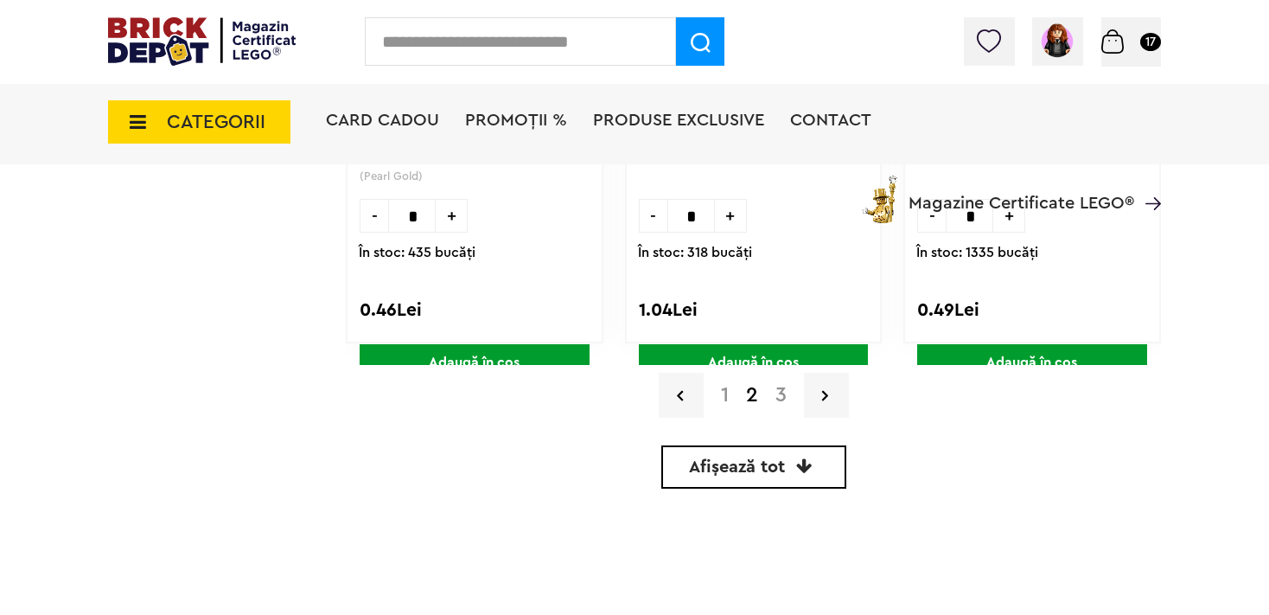
click at [783, 389] on link "3" at bounding box center [781, 395] width 29 height 21
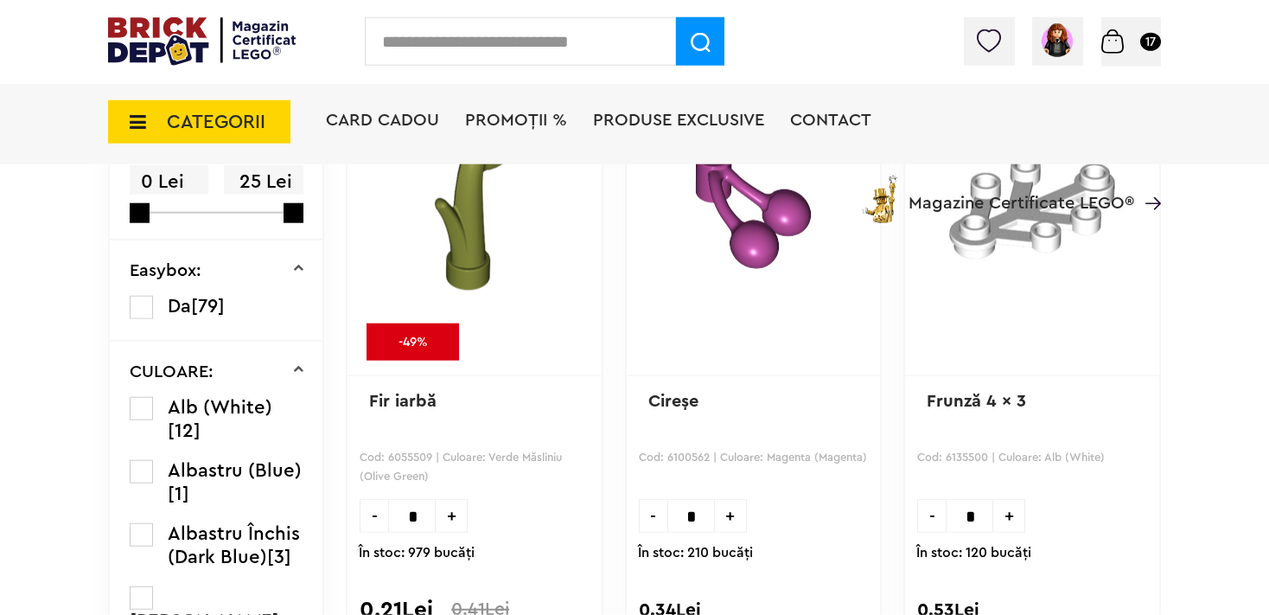
scroll to position [547, 0]
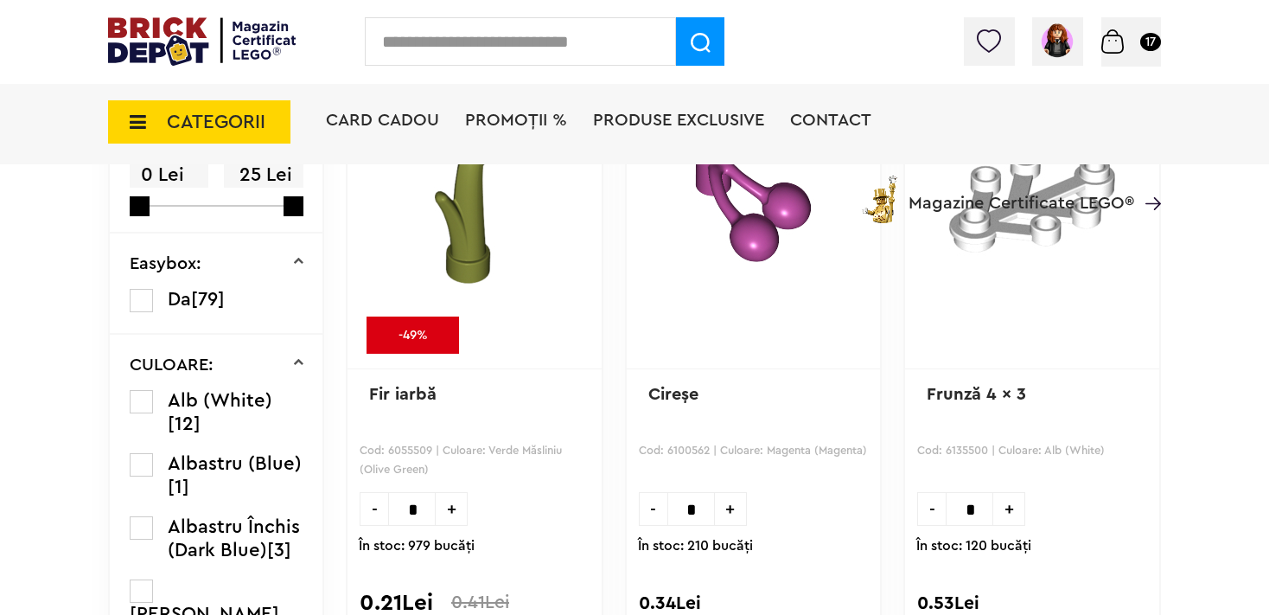
click at [731, 507] on span "+" at bounding box center [731, 509] width 32 height 34
type input "*"
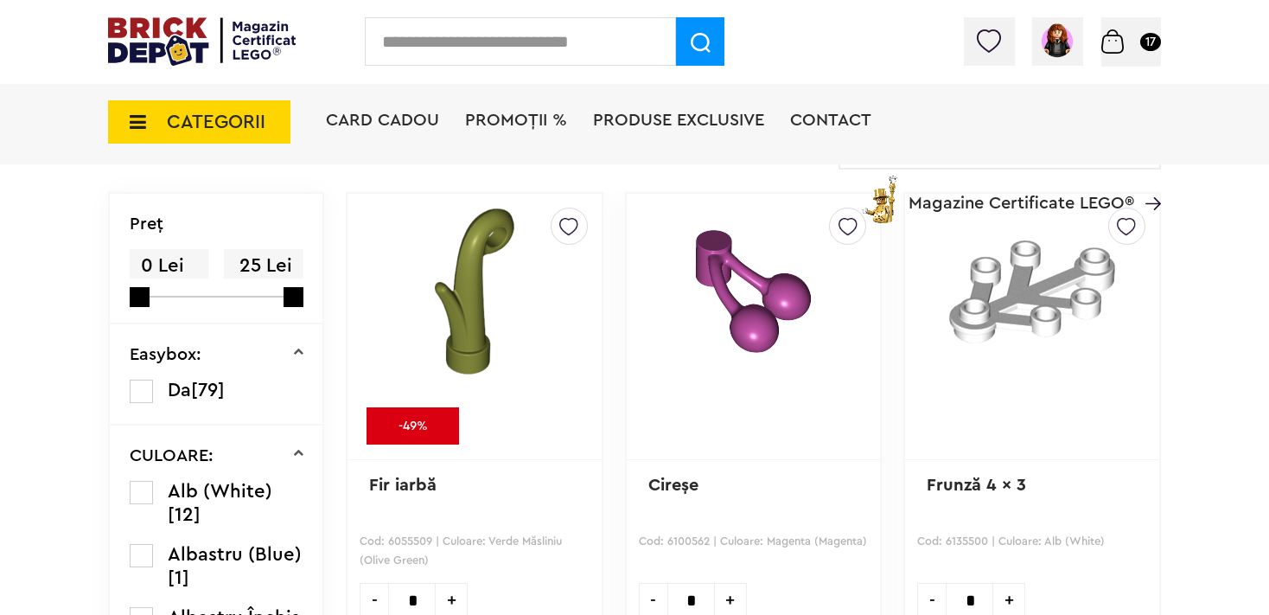
scroll to position [639, 0]
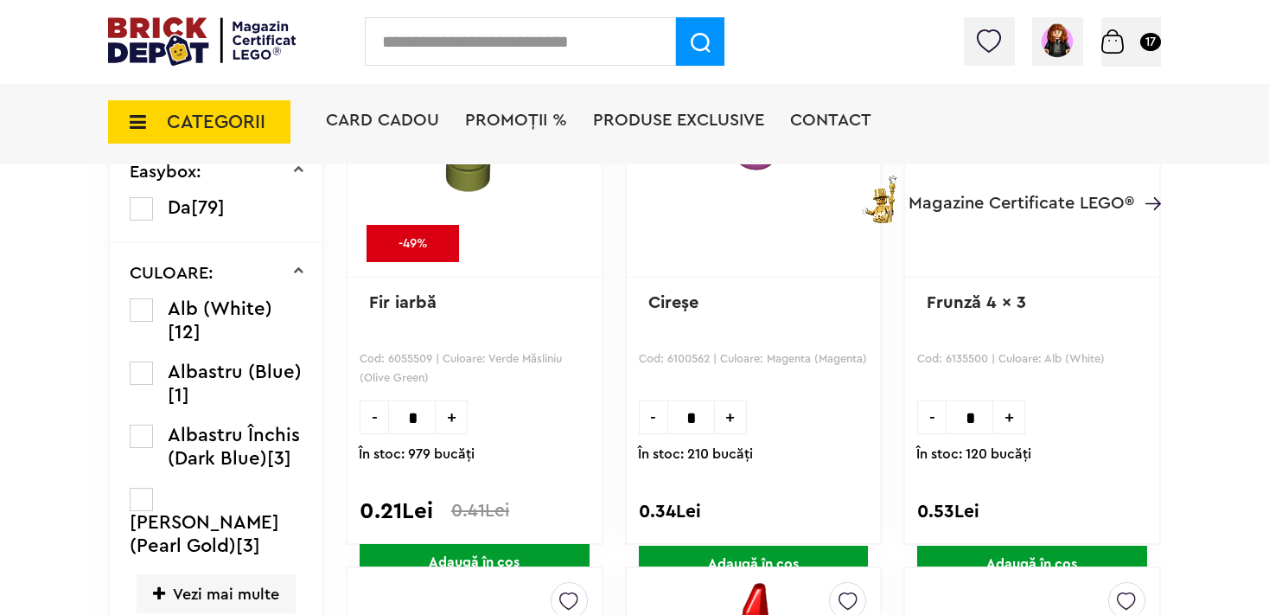
click at [725, 546] on span "Adaugă în coș" at bounding box center [754, 564] width 230 height 37
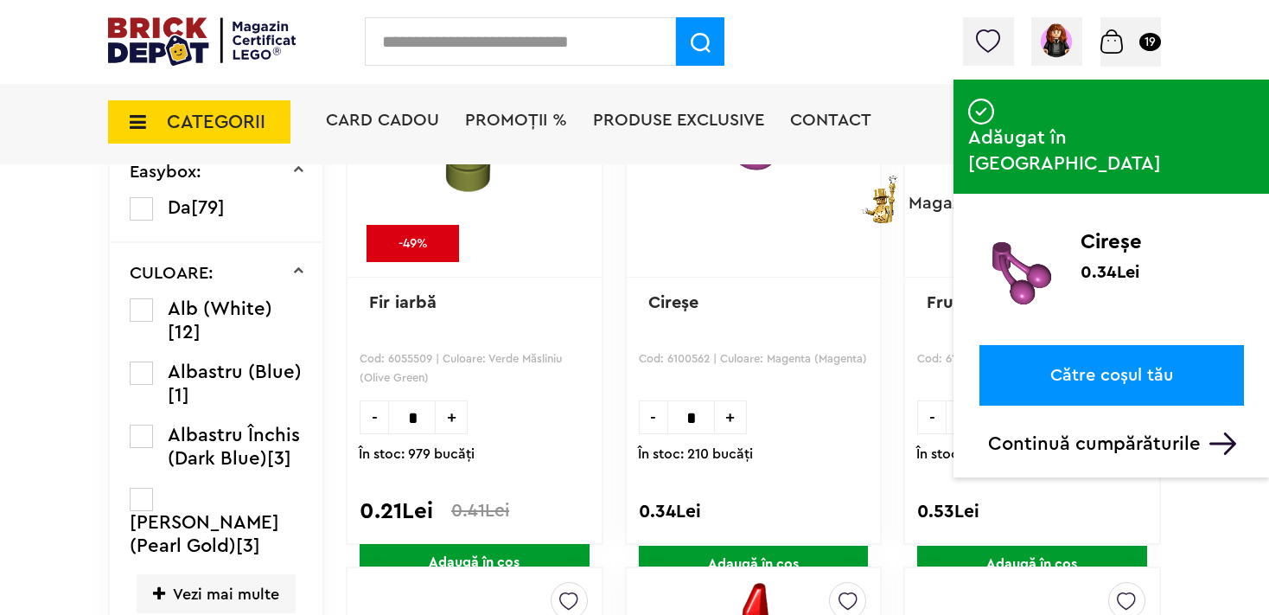
click at [456, 424] on span "+" at bounding box center [452, 417] width 32 height 34
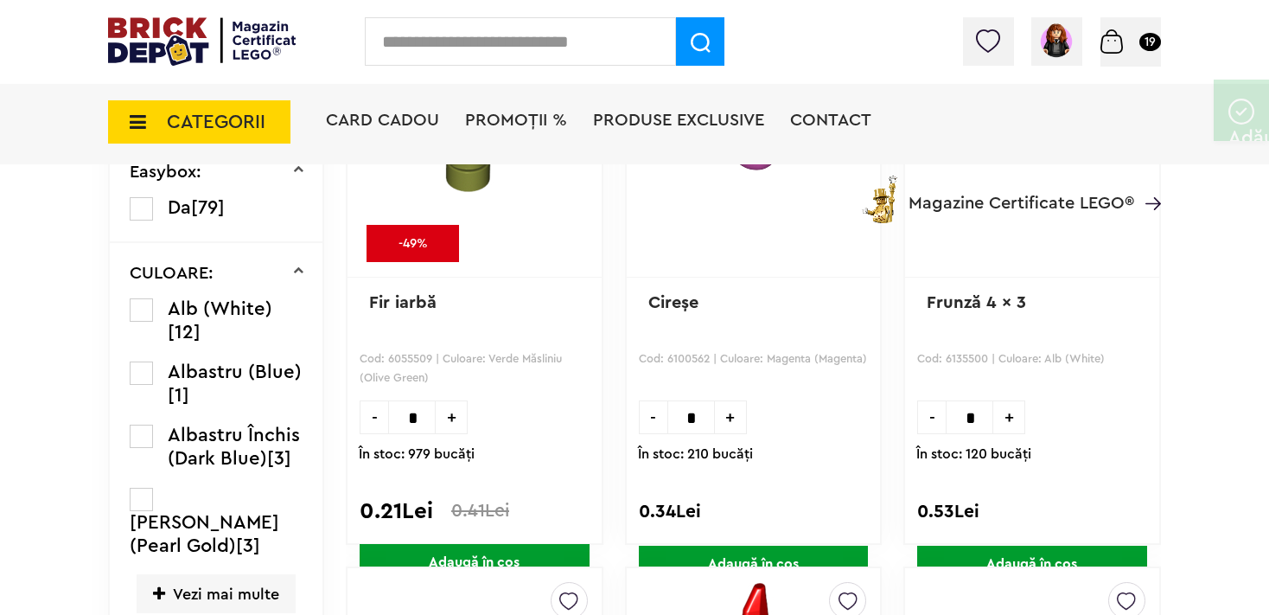
click at [456, 424] on span "+" at bounding box center [452, 417] width 32 height 34
type input "*"
click at [450, 544] on span "Adaugă în coș" at bounding box center [475, 562] width 230 height 37
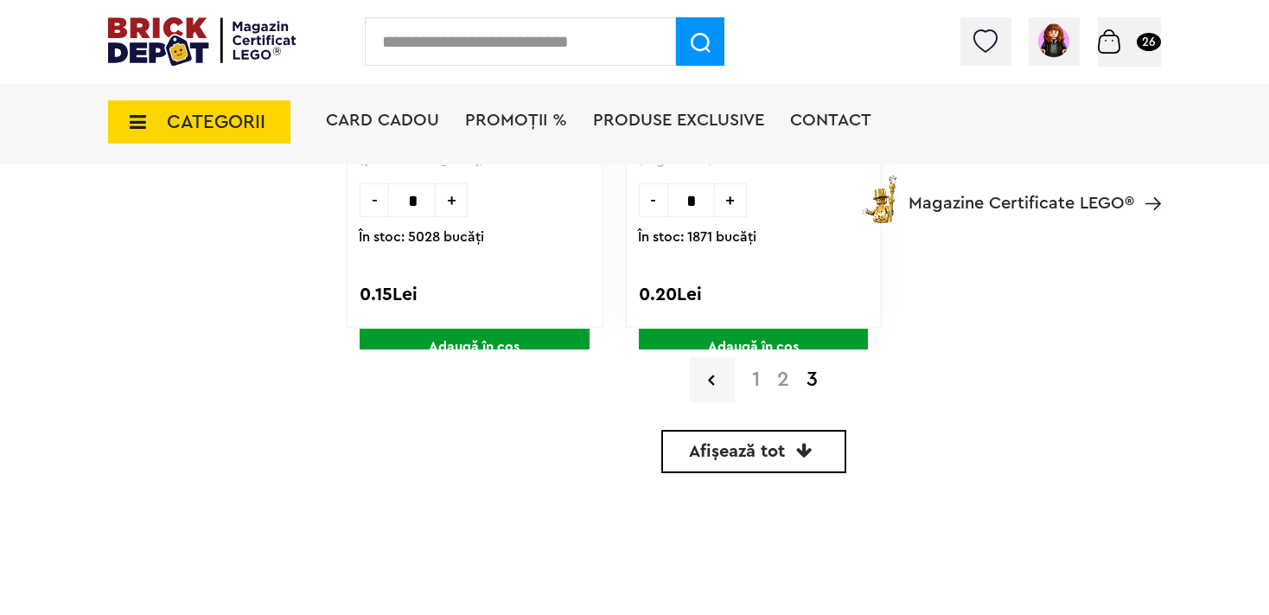
scroll to position [5204, 0]
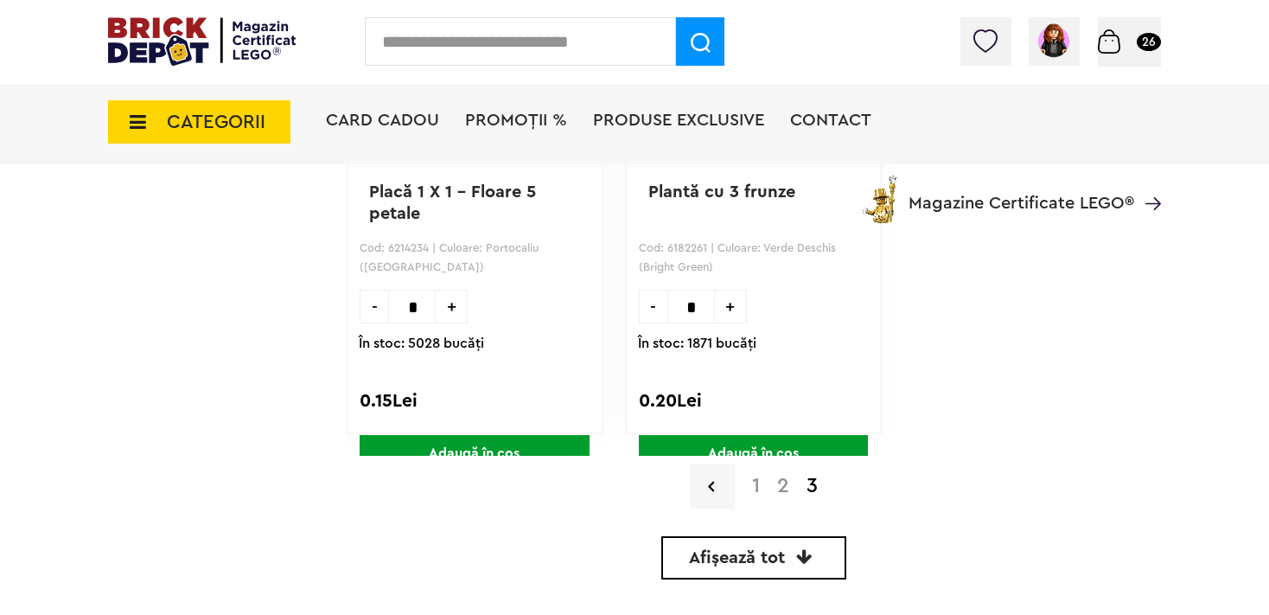
click at [247, 130] on span "CATEGORII" at bounding box center [216, 121] width 99 height 19
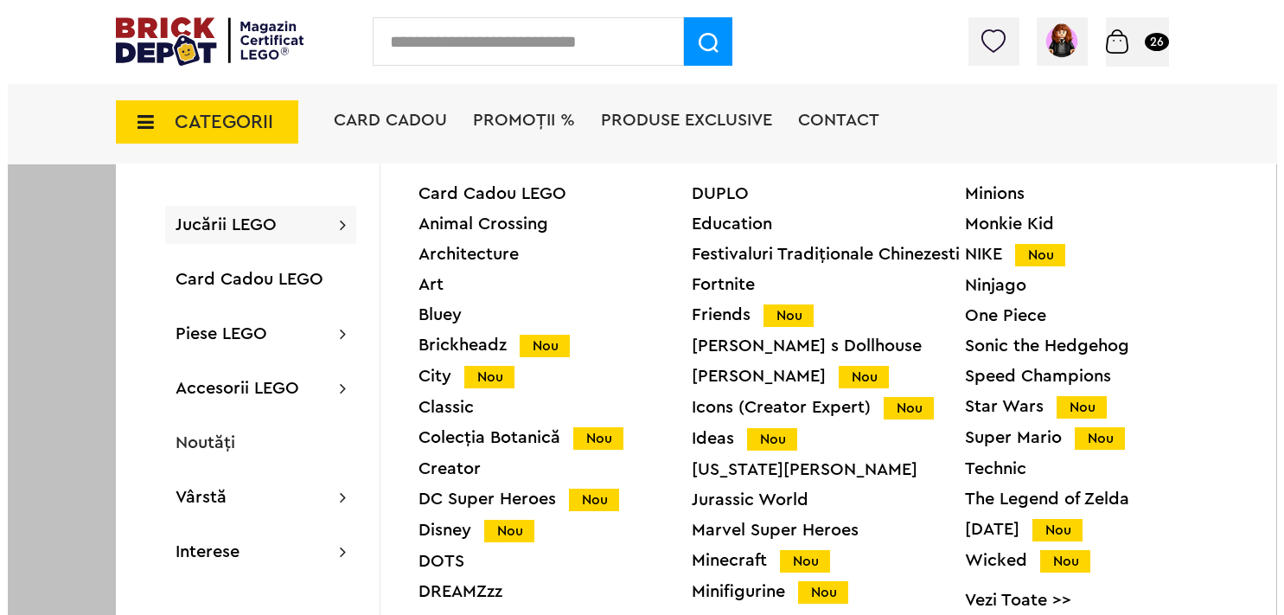
scroll to position [5206, 0]
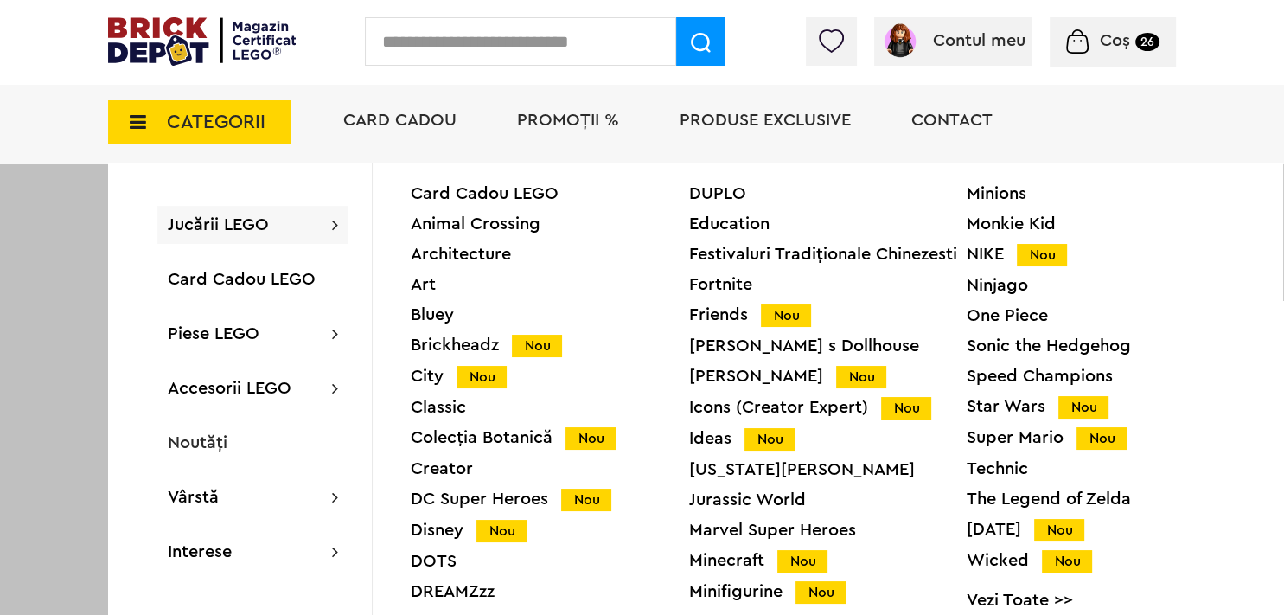
click at [735, 251] on div "Festivaluri Tradiţionale Chinezesti" at bounding box center [828, 254] width 278 height 17
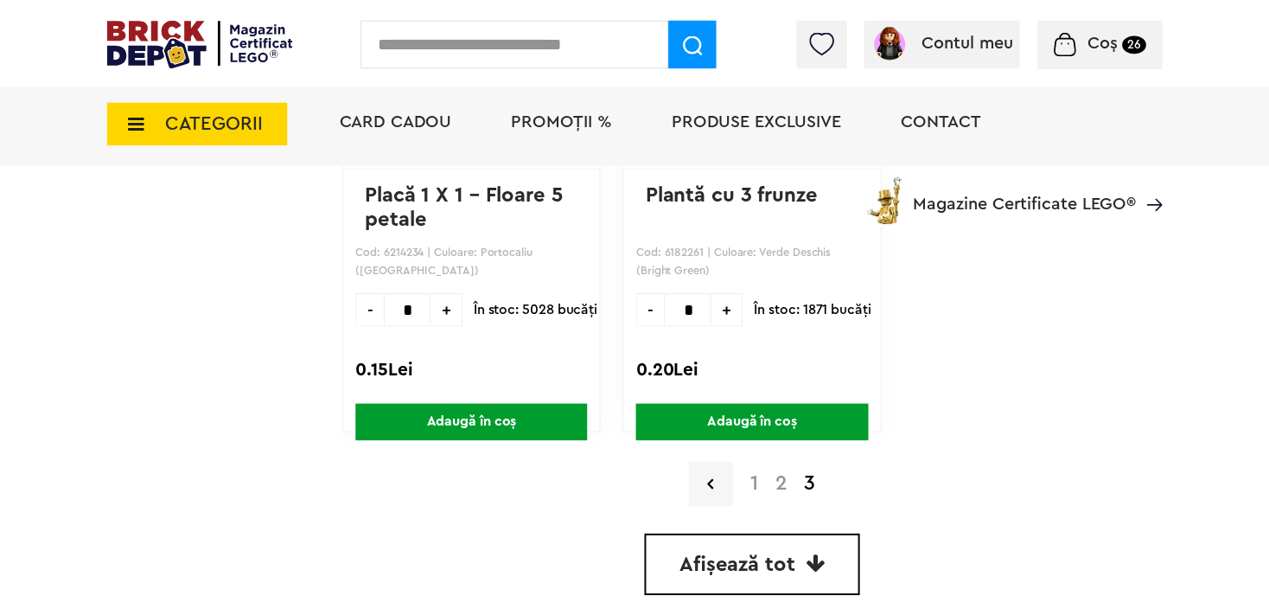
scroll to position [5204, 0]
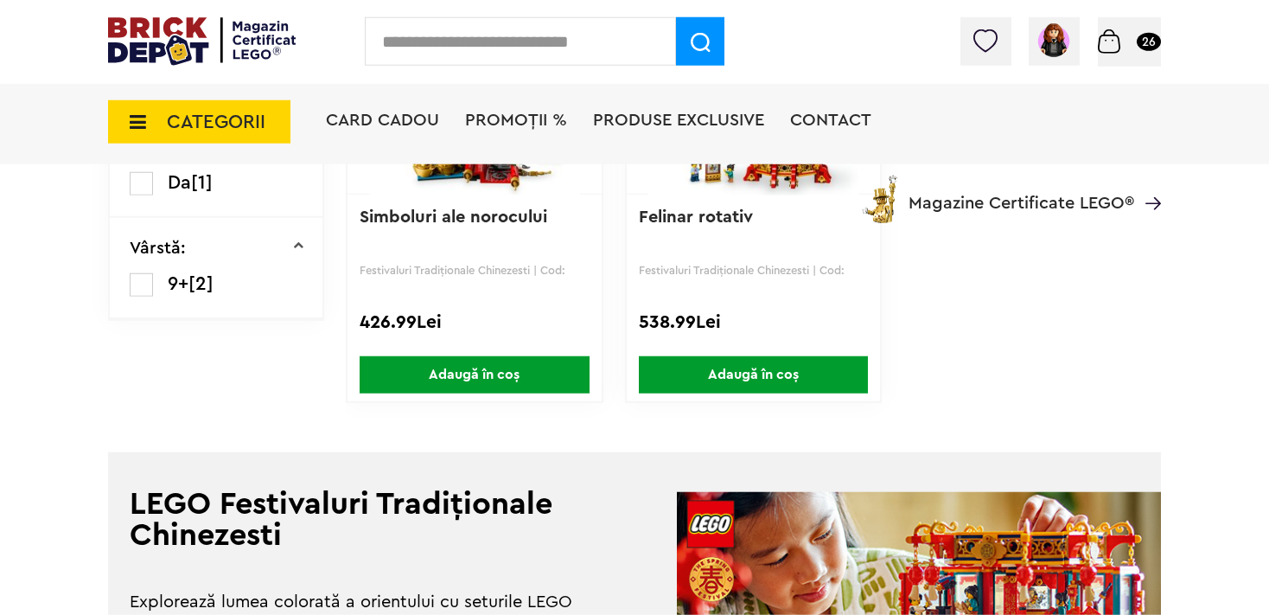
scroll to position [547, 0]
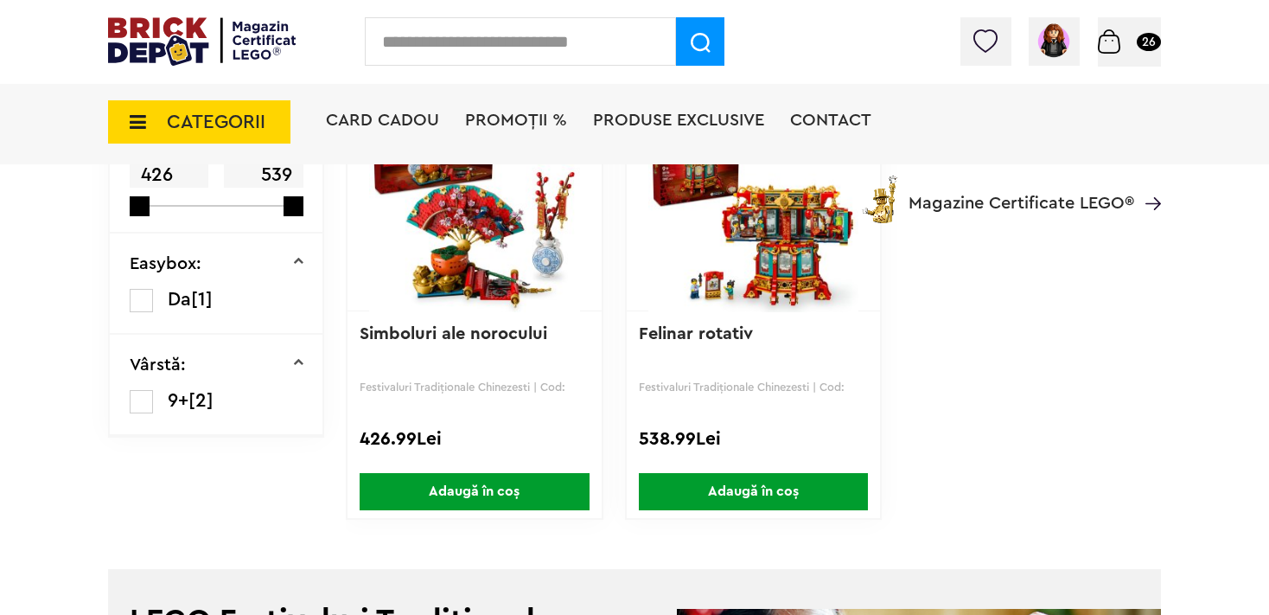
click at [188, 125] on span "CATEGORII" at bounding box center [216, 121] width 99 height 19
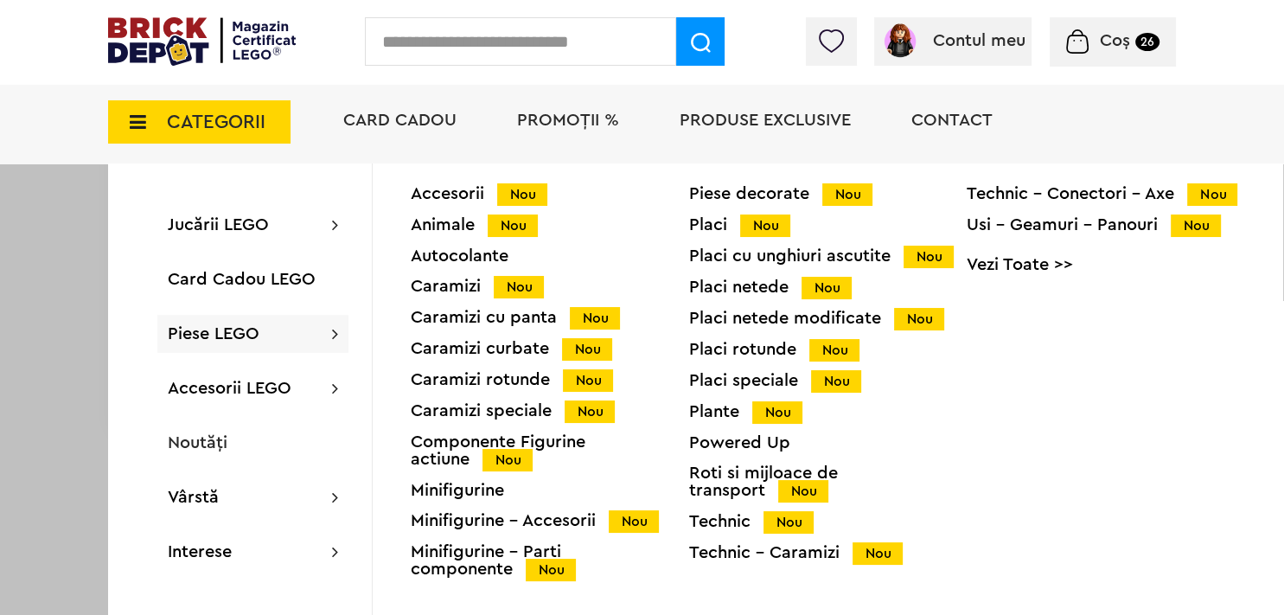
click at [719, 527] on div "Technic Nou" at bounding box center [828, 522] width 278 height 18
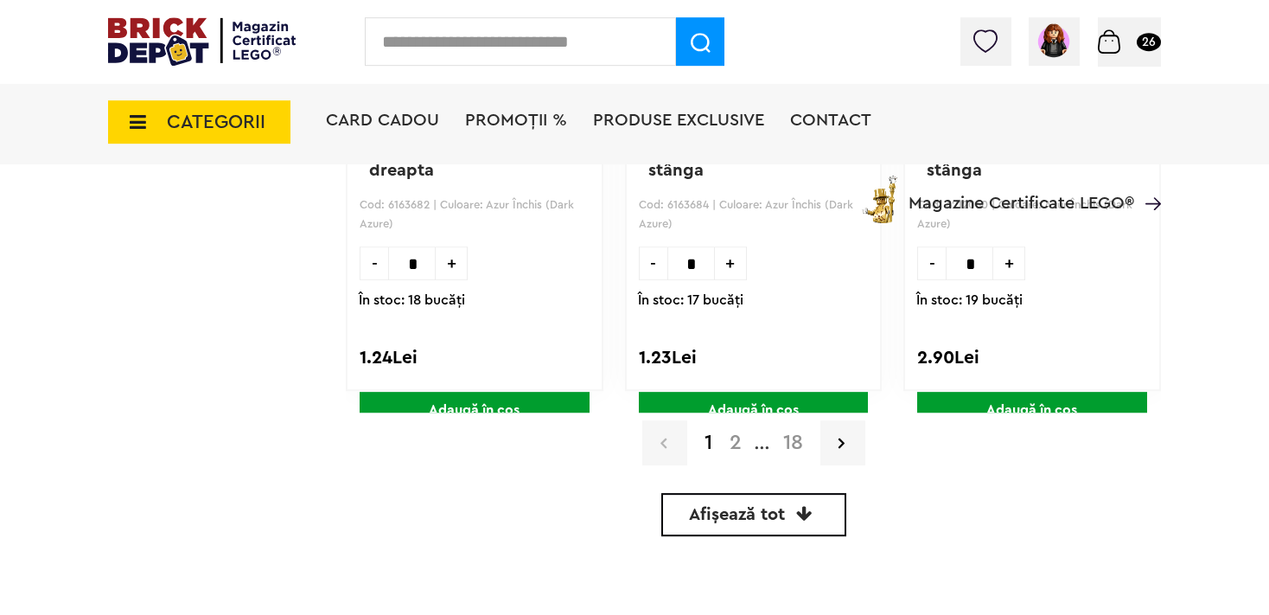
scroll to position [5338, 0]
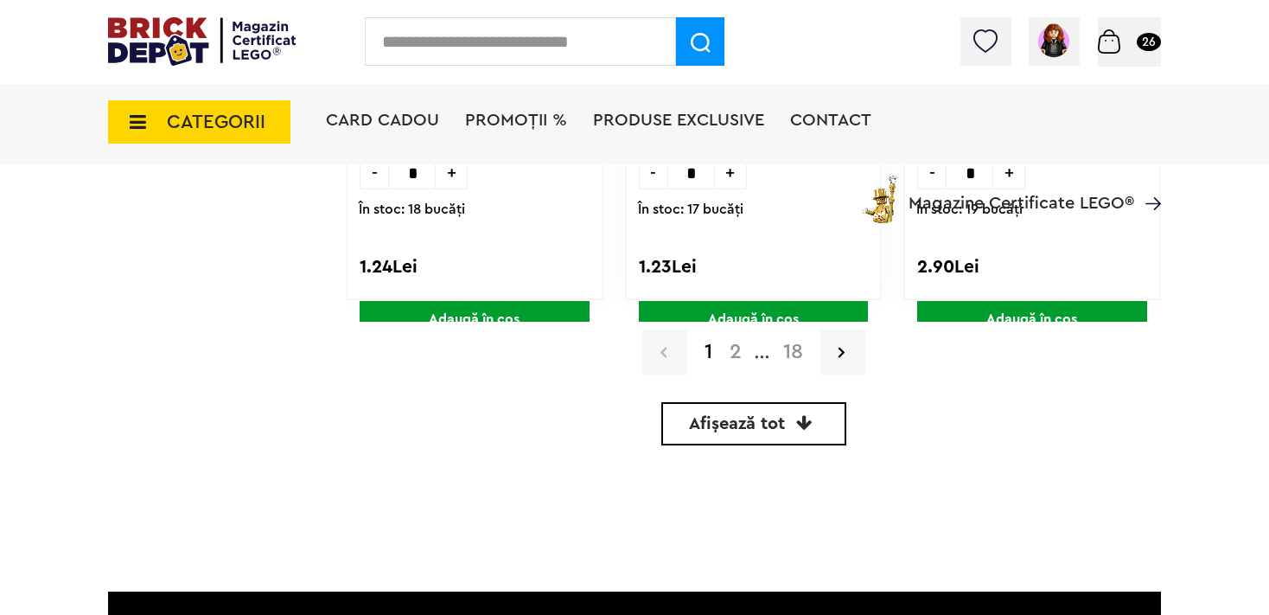
click at [674, 431] on link "Afișează tot" at bounding box center [753, 423] width 185 height 43
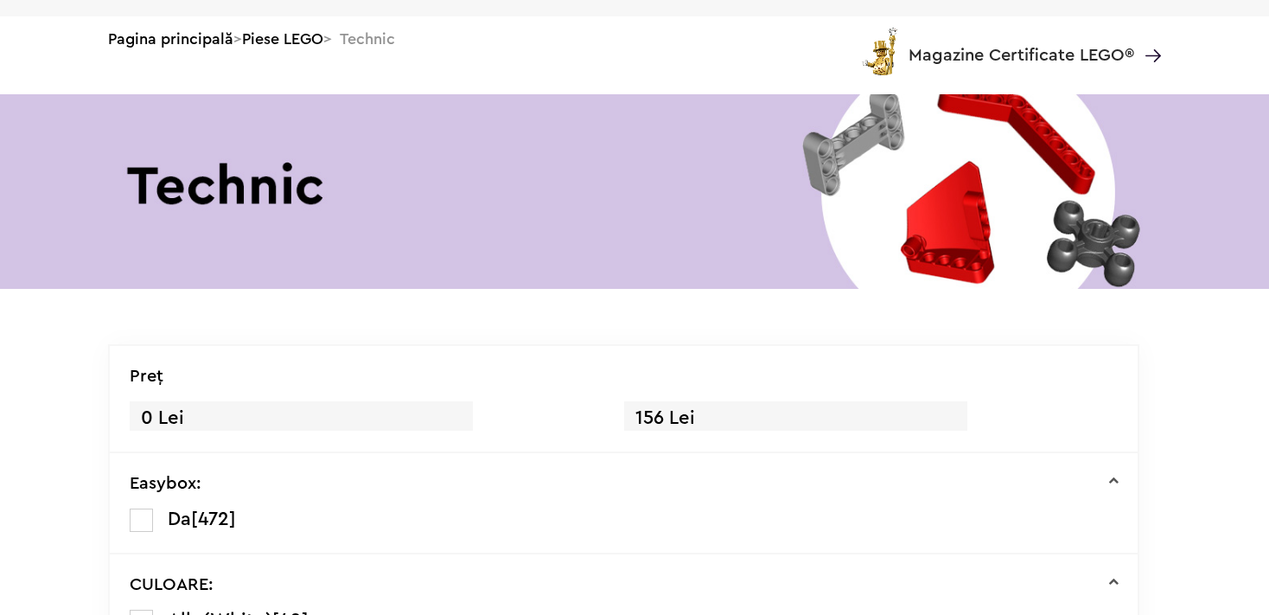
scroll to position [425, 0]
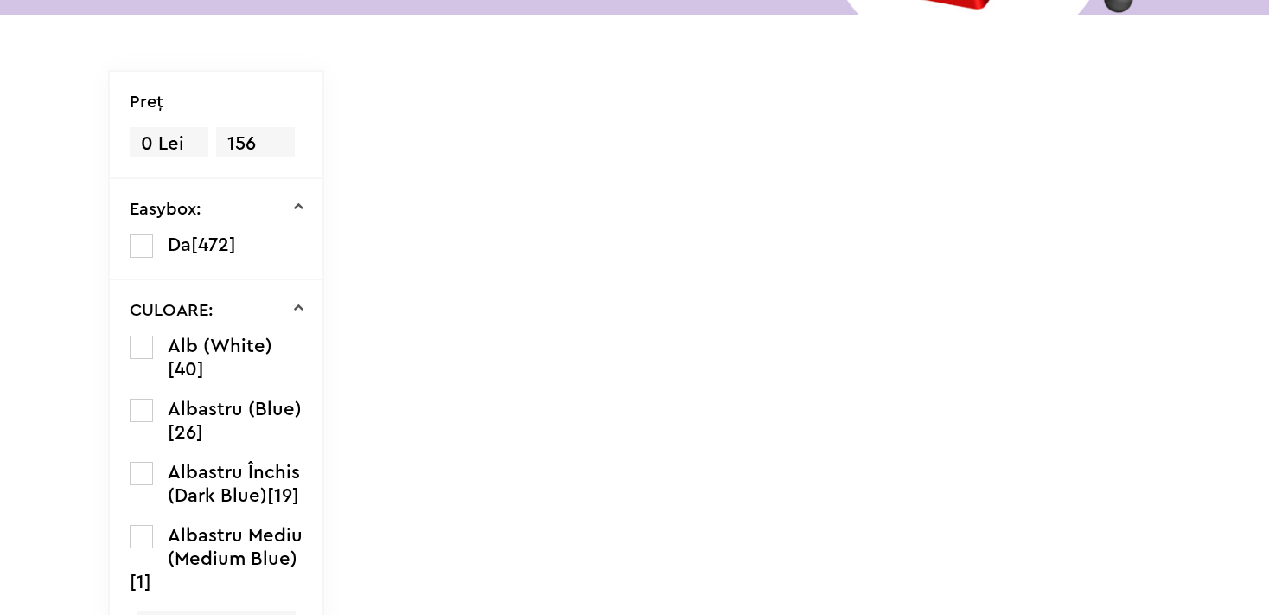
drag, startPoint x: 585, startPoint y: 517, endPoint x: 595, endPoint y: 420, distance: 97.4
click at [585, 516] on td at bounding box center [753, 379] width 815 height 619
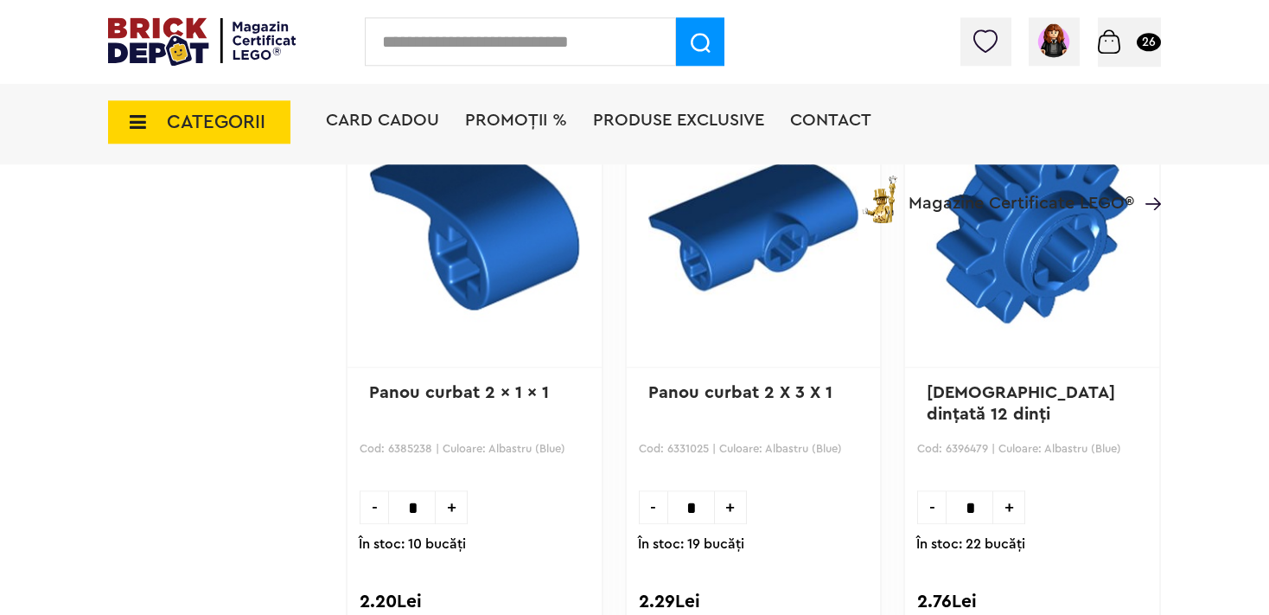
scroll to position [10612, 0]
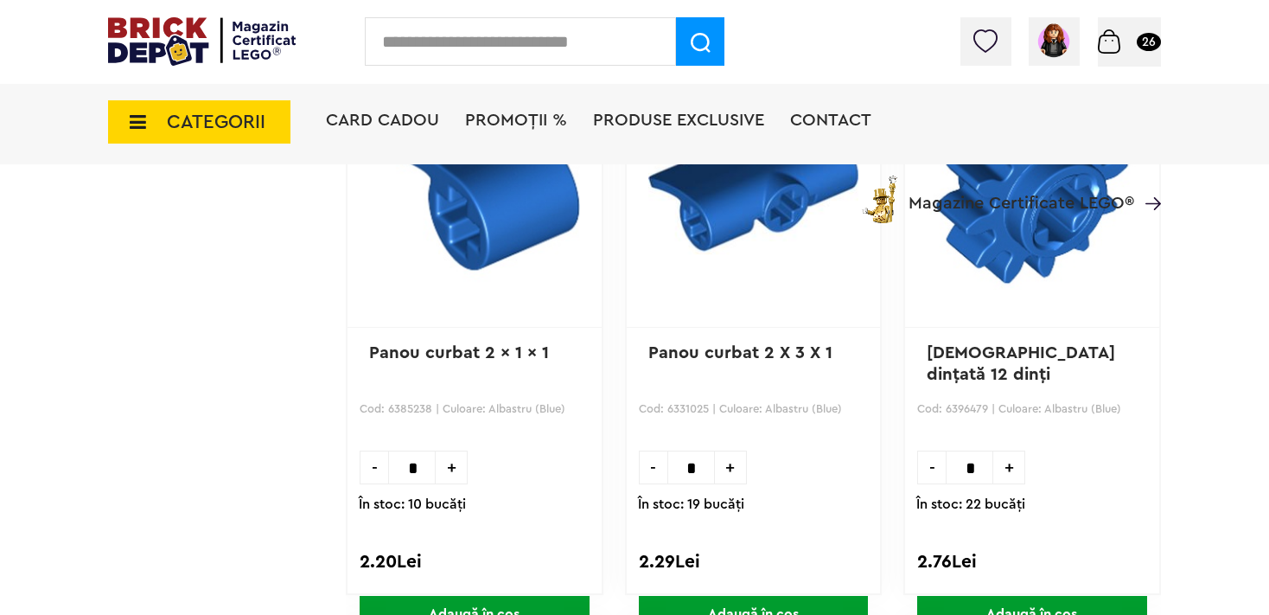
click at [1008, 459] on span "+" at bounding box center [1009, 467] width 32 height 34
type input "*"
click at [997, 596] on span "Adaugă în coș" at bounding box center [1032, 614] width 230 height 37
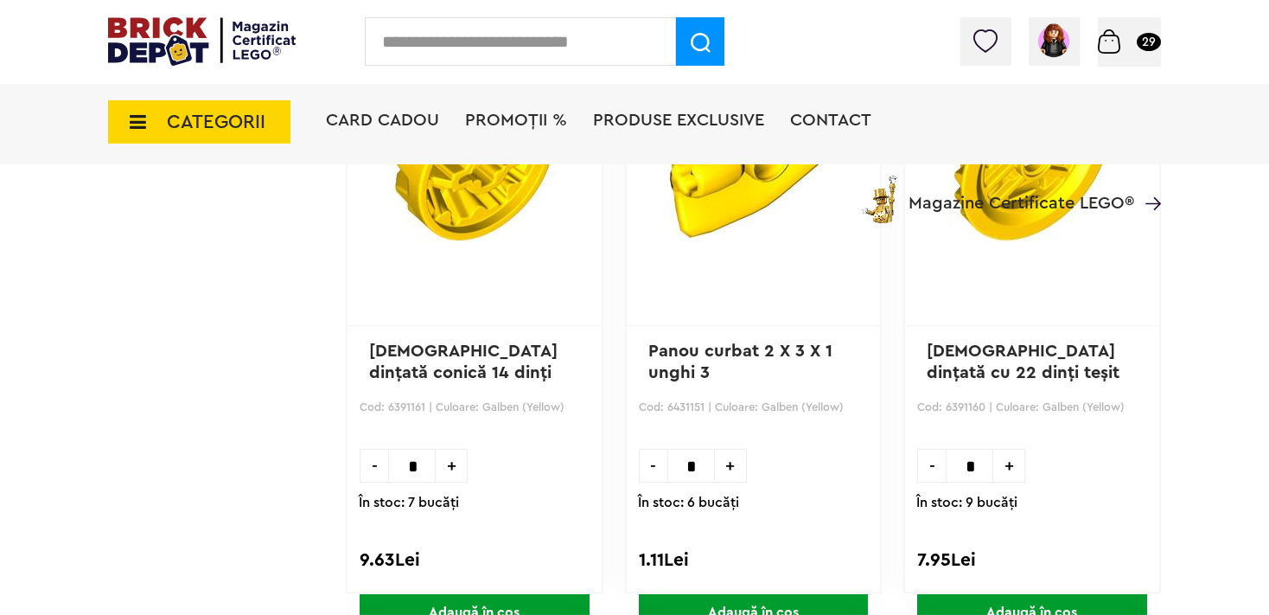
scroll to position [20108, 0]
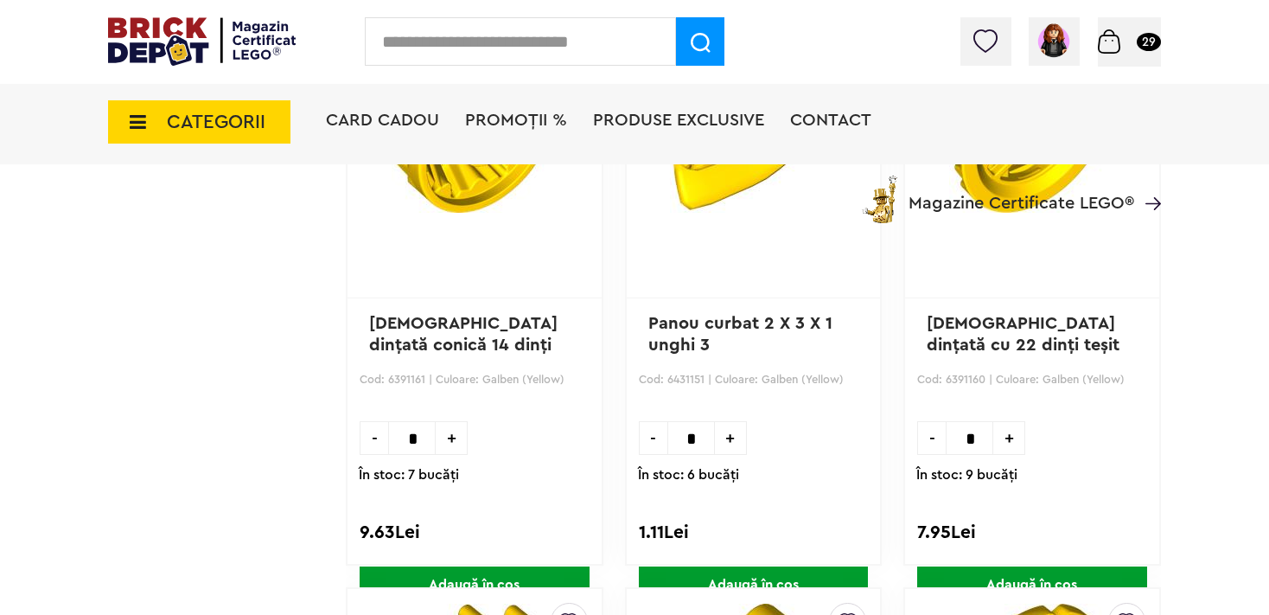
click at [486, 566] on span "Adaugă în coș" at bounding box center [475, 584] width 230 height 37
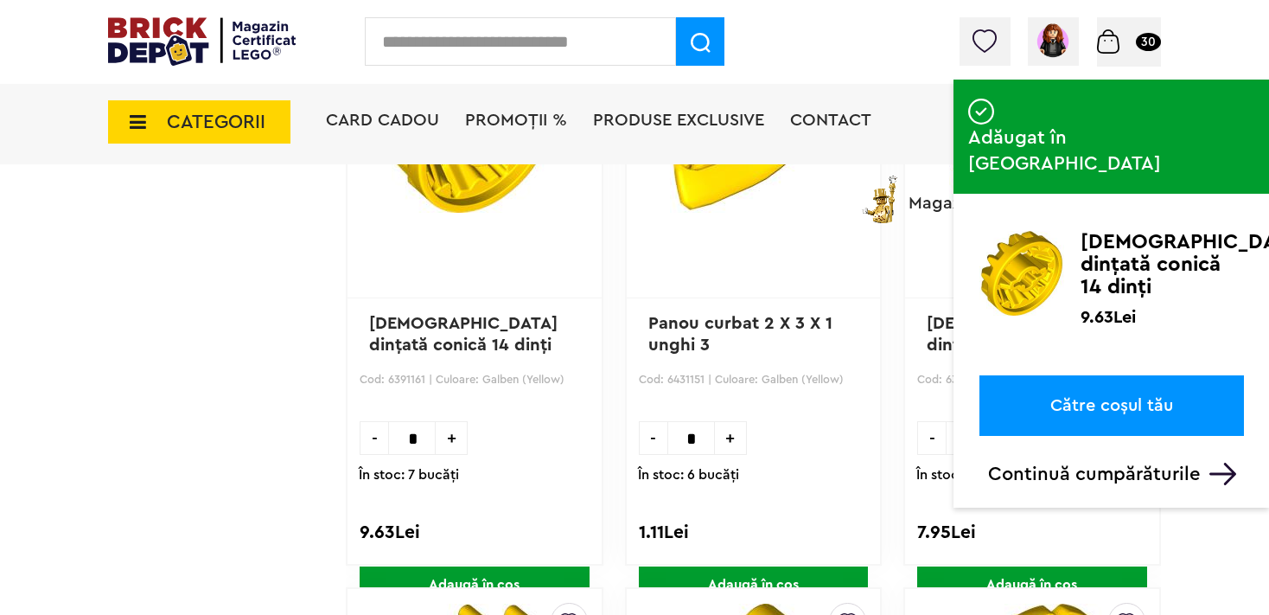
click at [965, 566] on span "Adaugă în coș" at bounding box center [1032, 584] width 230 height 37
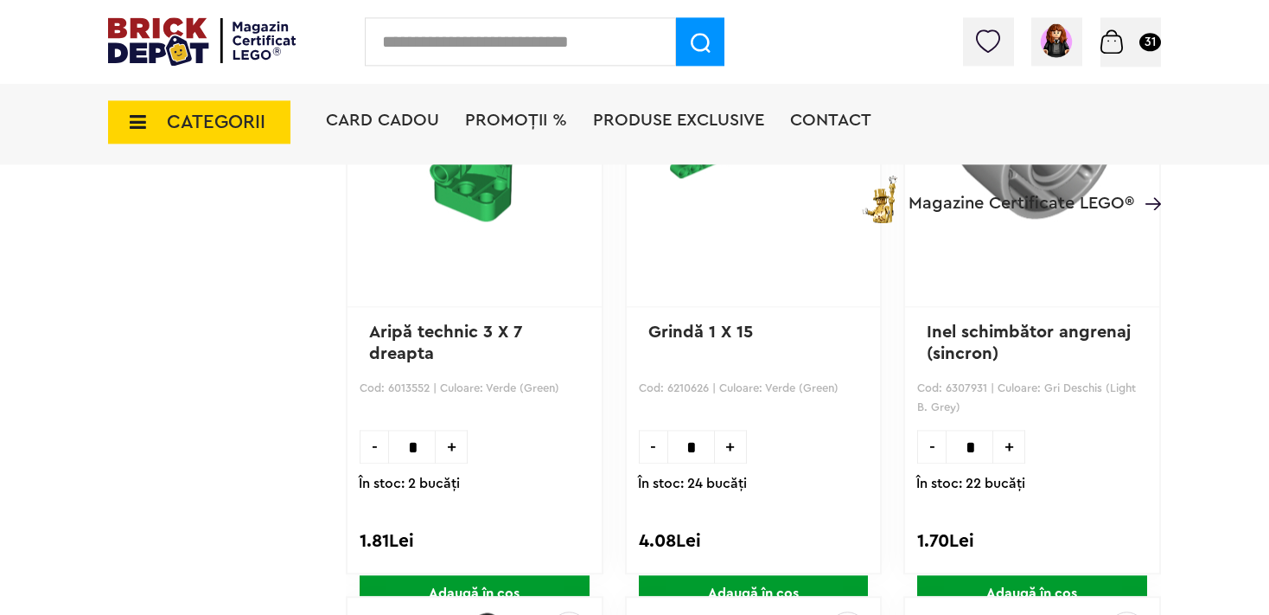
scroll to position [29604, 0]
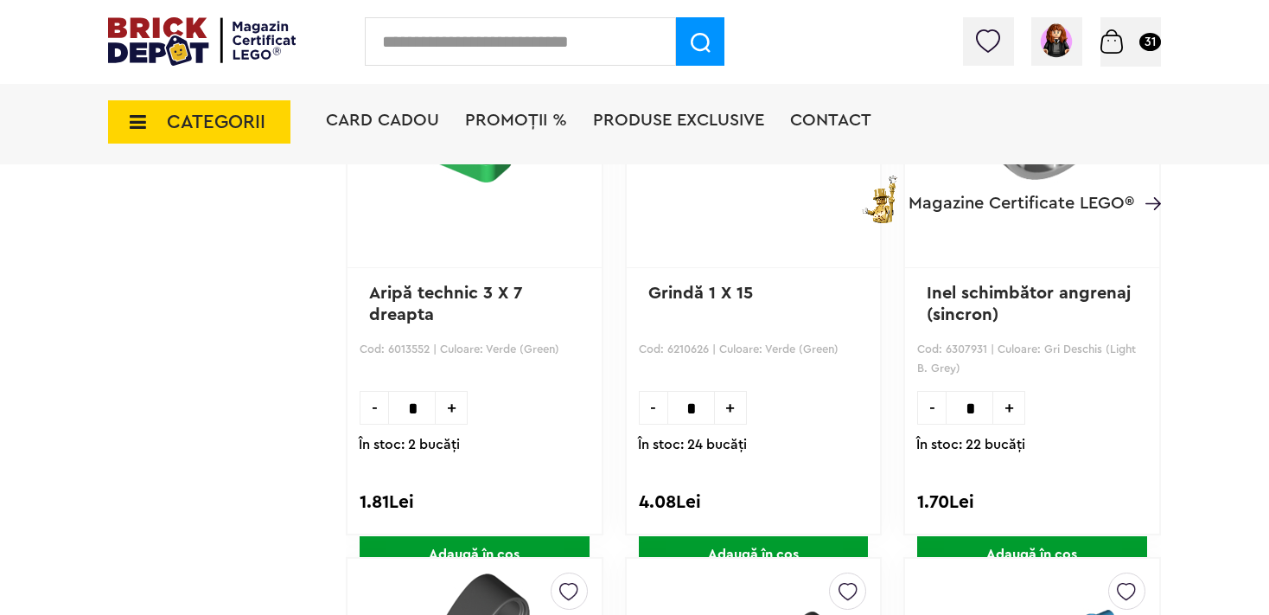
click at [1060, 536] on span "Adaugă în coș" at bounding box center [1032, 554] width 230 height 37
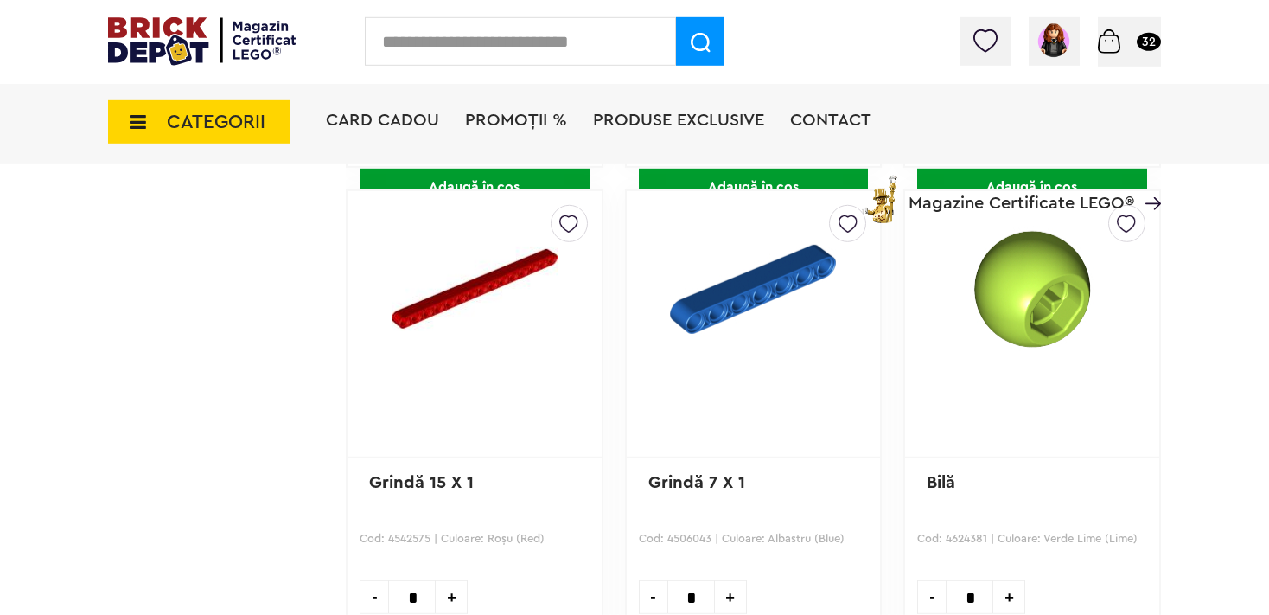
scroll to position [51244, 0]
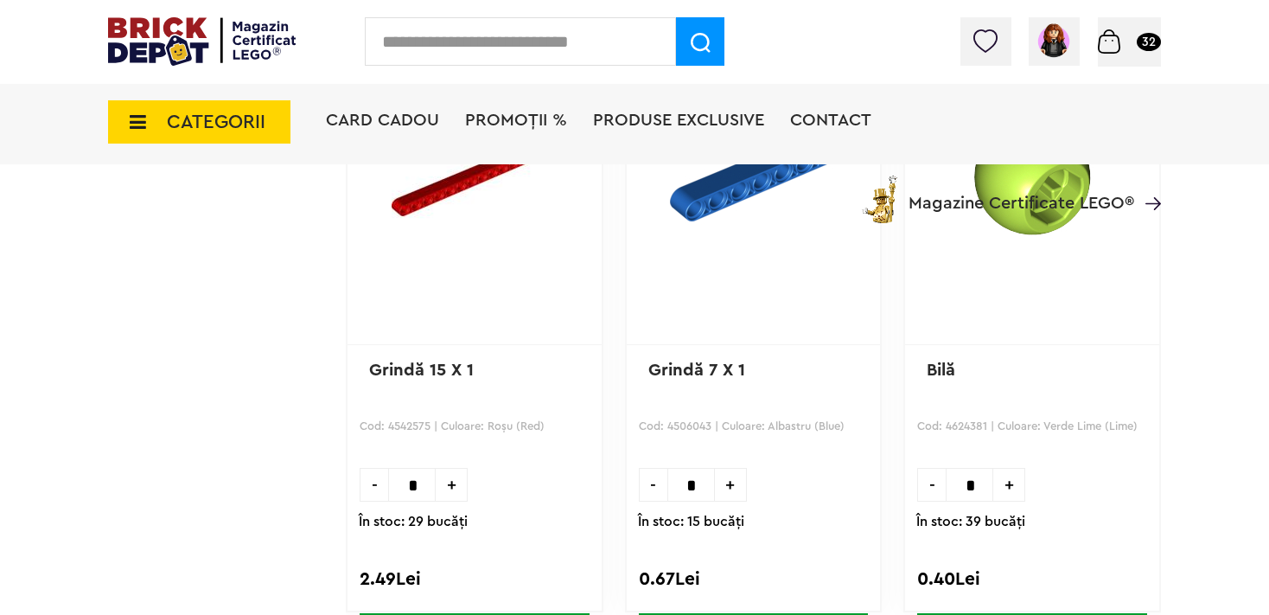
click at [1010, 468] on span "+" at bounding box center [1009, 485] width 32 height 34
type input "*"
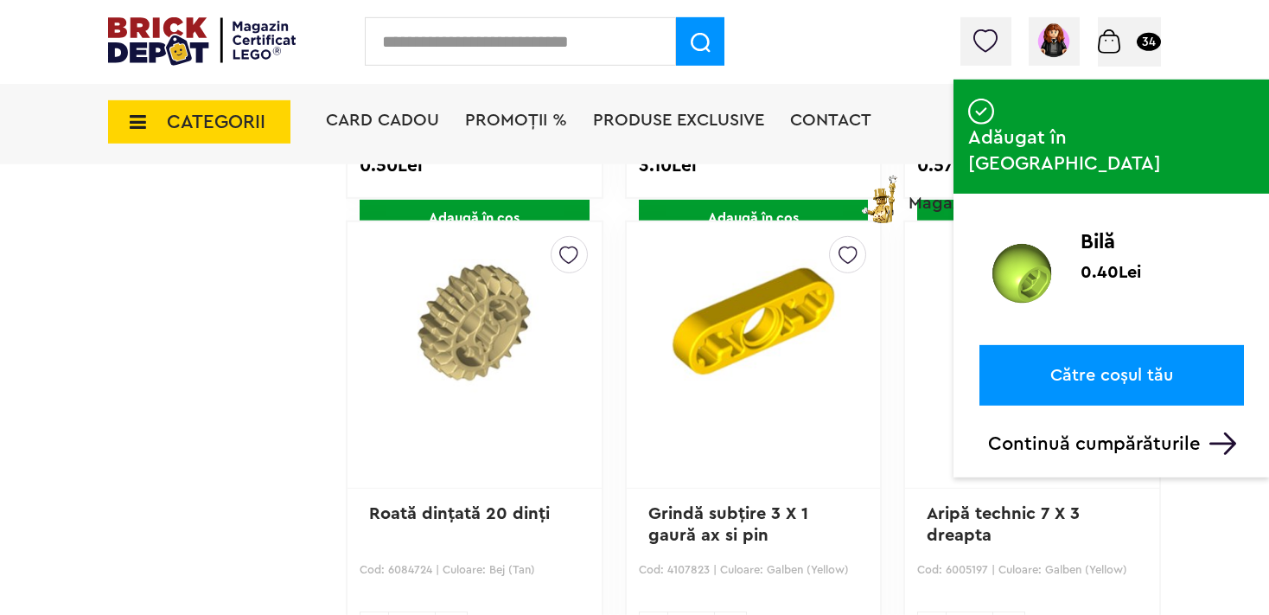
scroll to position [52249, 0]
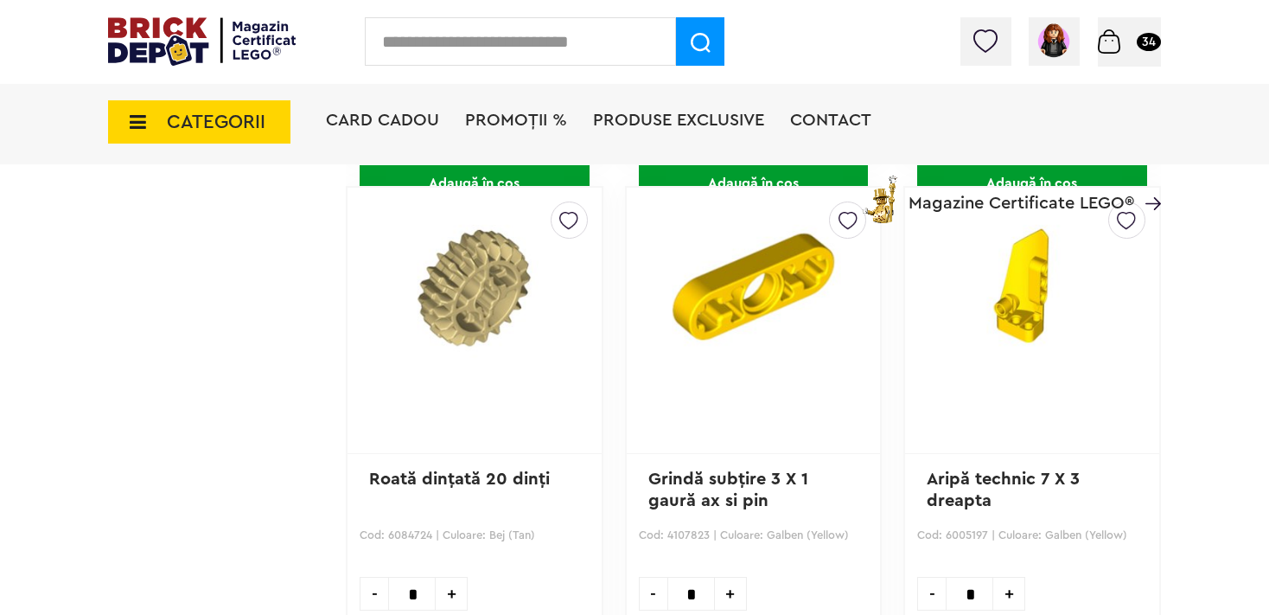
click at [449, 577] on span "+" at bounding box center [452, 594] width 32 height 34
type input "*"
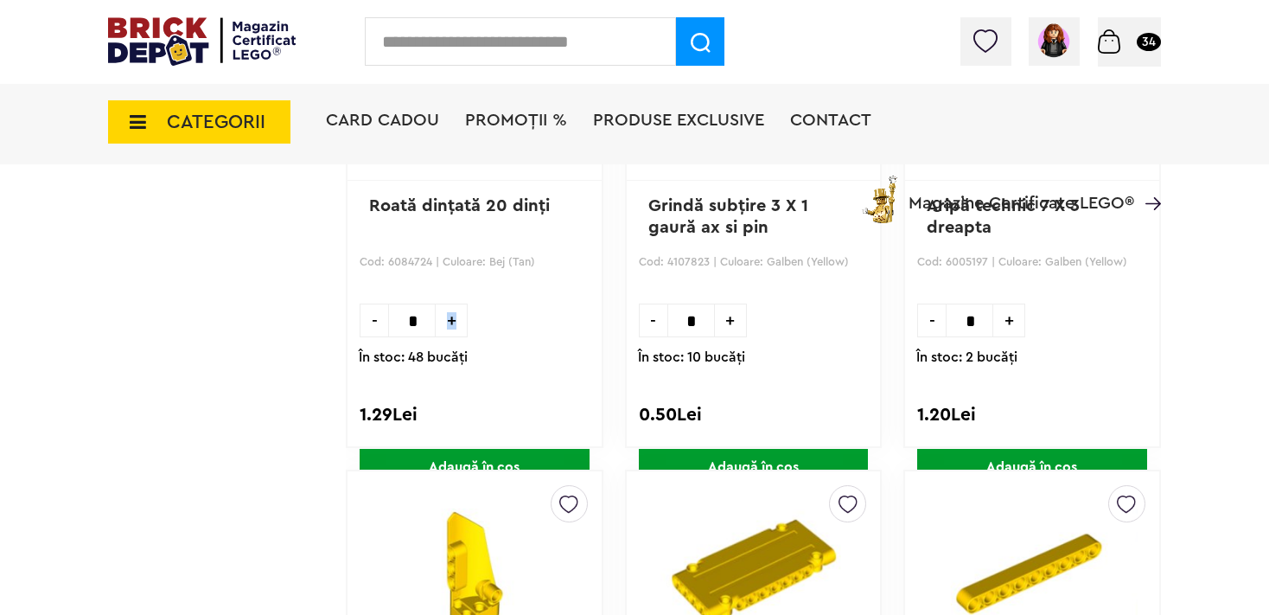
click at [464, 449] on span "Adaugă în coș" at bounding box center [475, 467] width 230 height 37
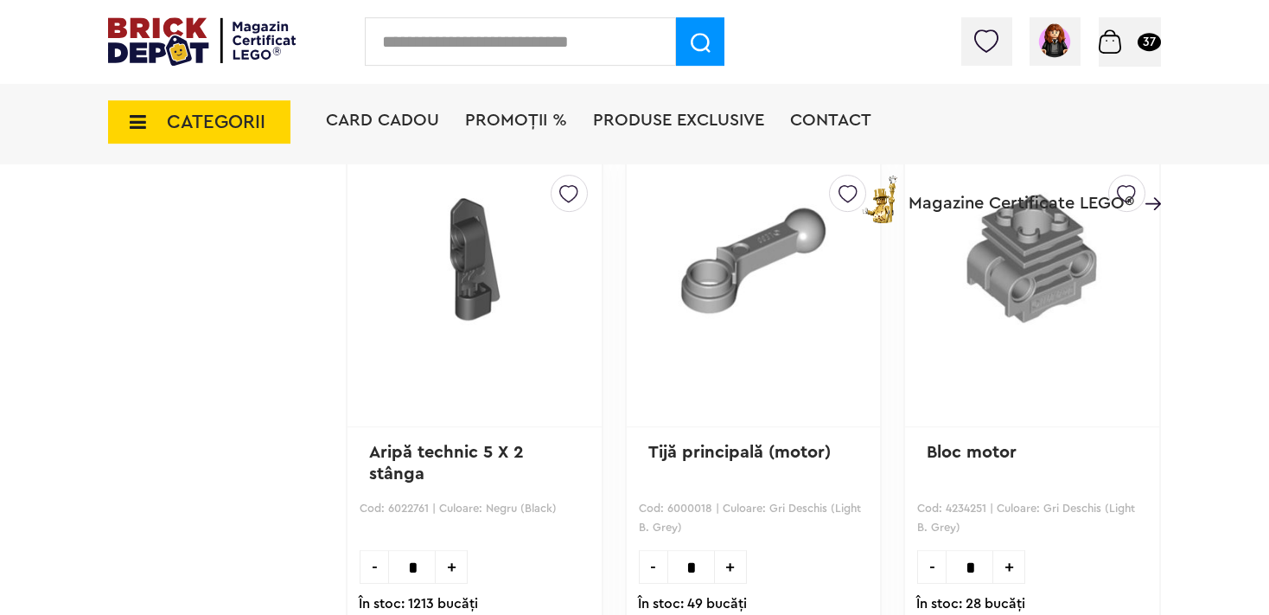
scroll to position [53983, 0]
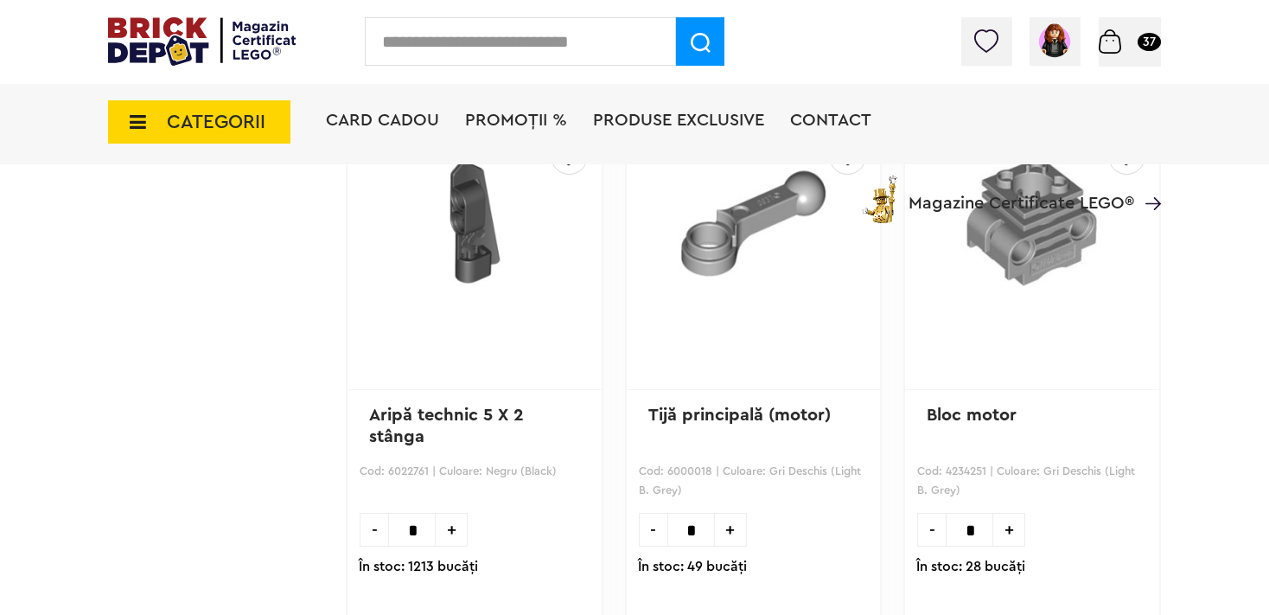
click at [734, 513] on span "+" at bounding box center [731, 530] width 32 height 34
type input "*"
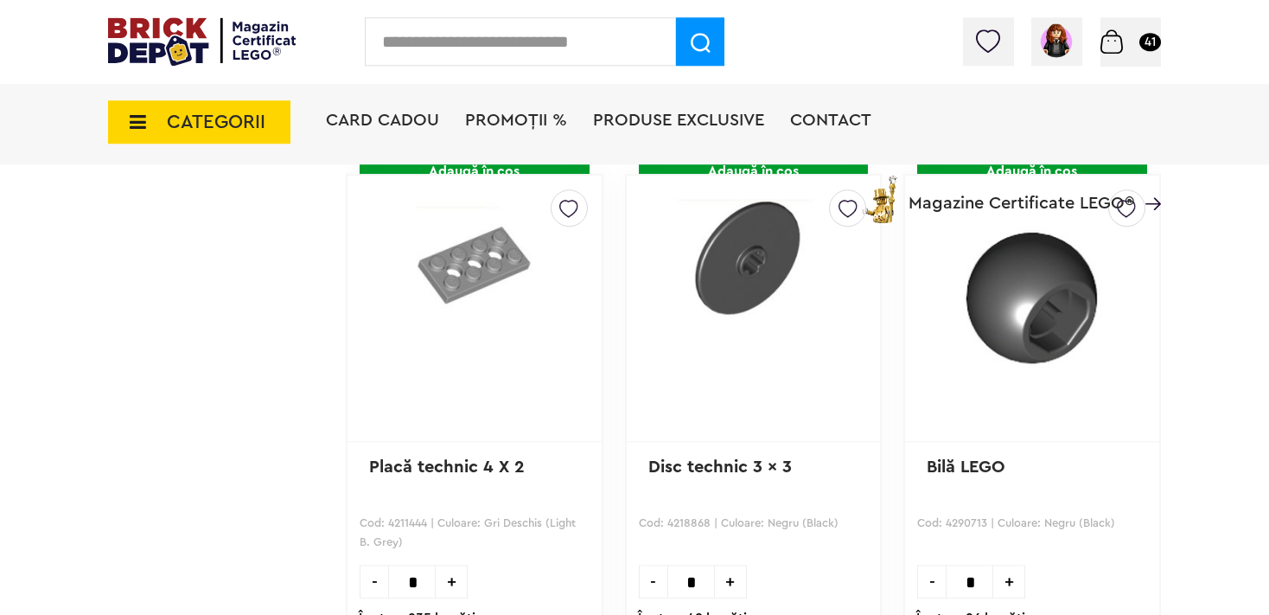
scroll to position [66218, 0]
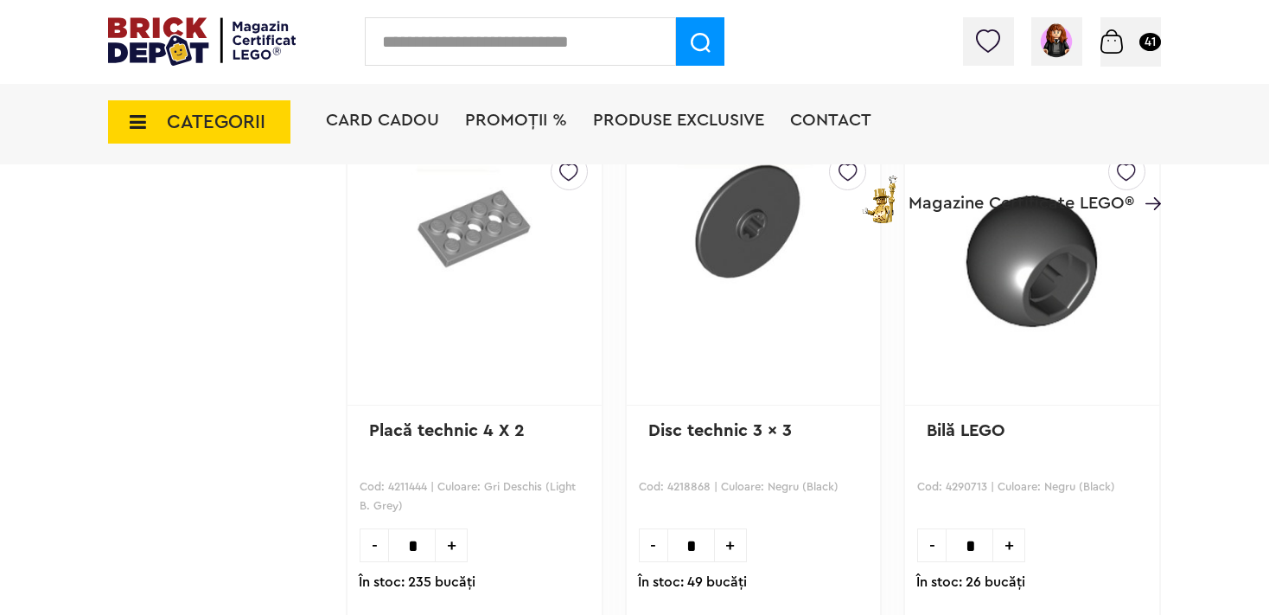
click at [731, 528] on span "+" at bounding box center [731, 545] width 32 height 34
type input "*"
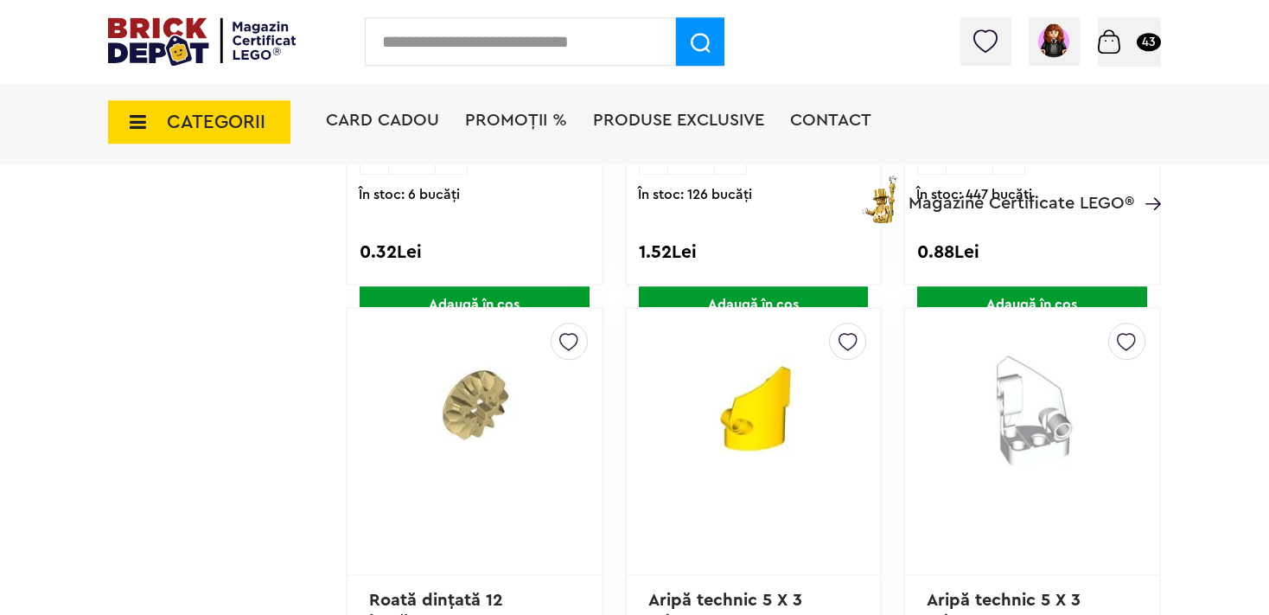
scroll to position [70054, 0]
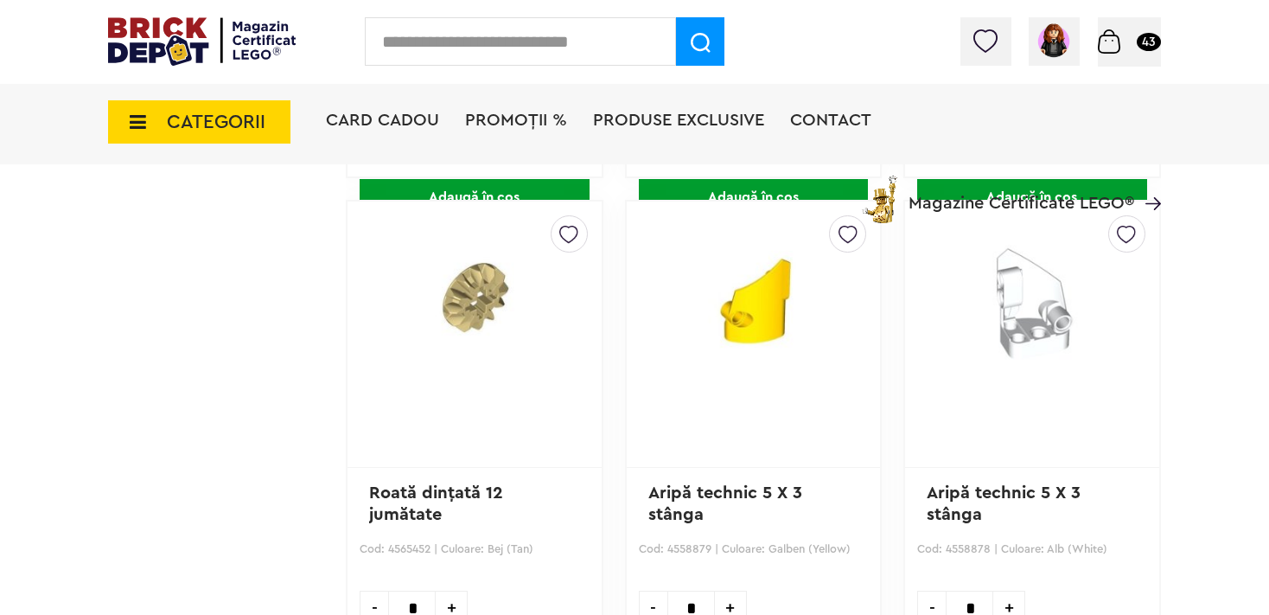
click at [457, 591] on span "+" at bounding box center [452, 608] width 32 height 34
type input "*"
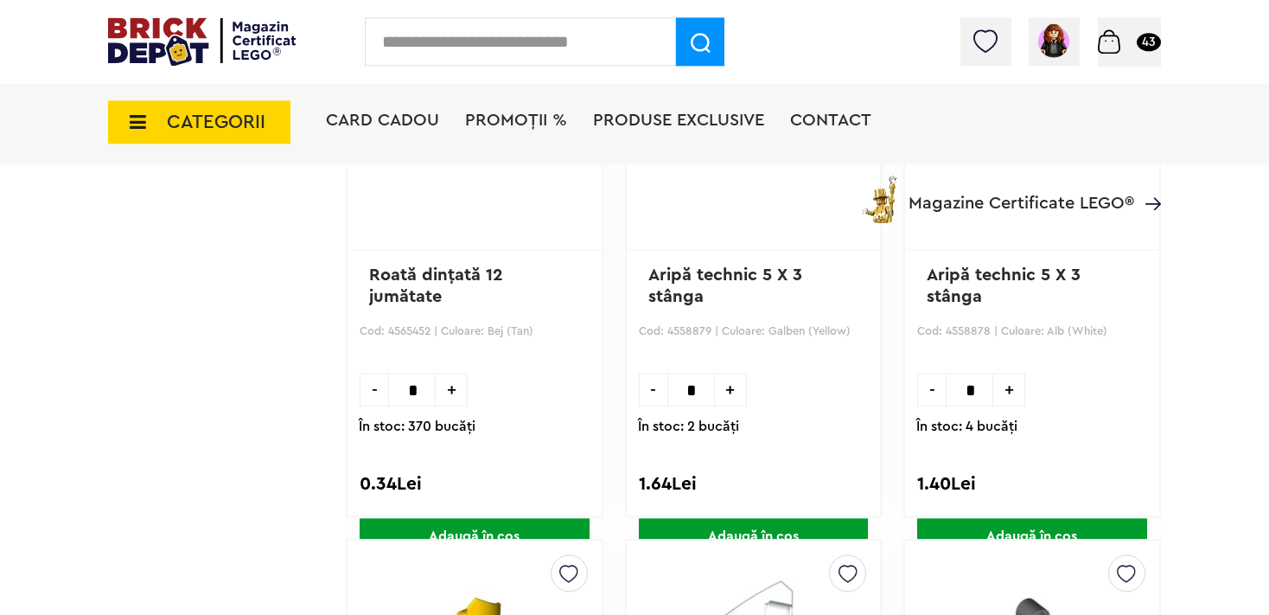
scroll to position [70327, 0]
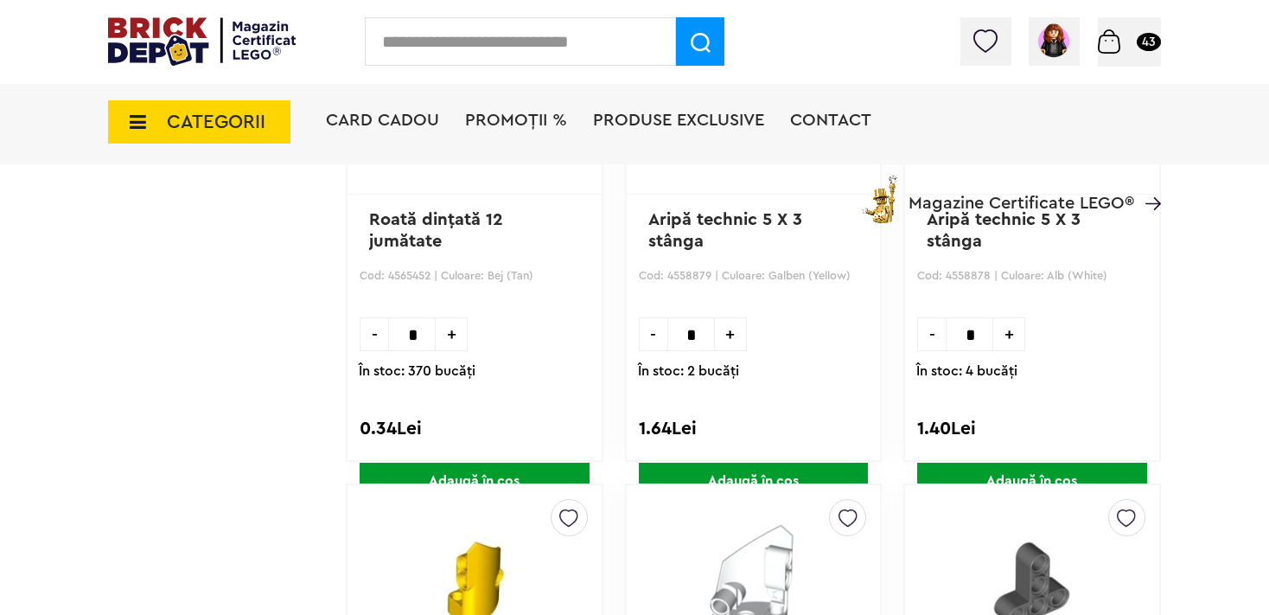
click at [496, 463] on span "Adaugă în coș" at bounding box center [475, 481] width 230 height 37
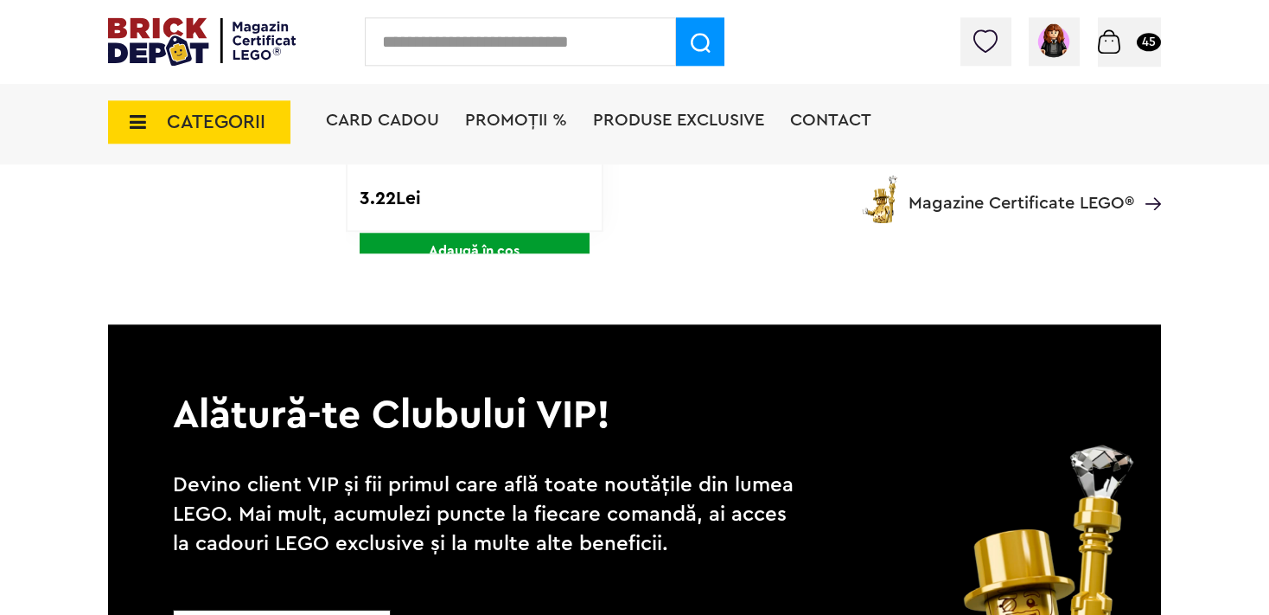
scroll to position [88406, 0]
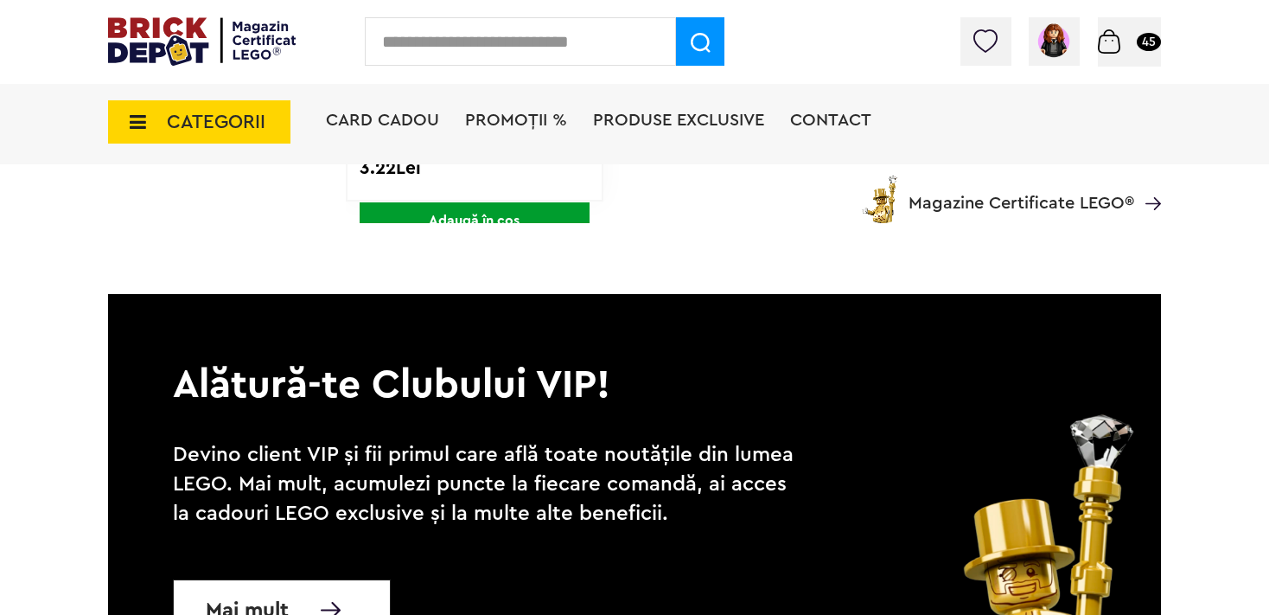
click at [0, 0] on span "Coș" at bounding box center [0, 0] width 0 height 0
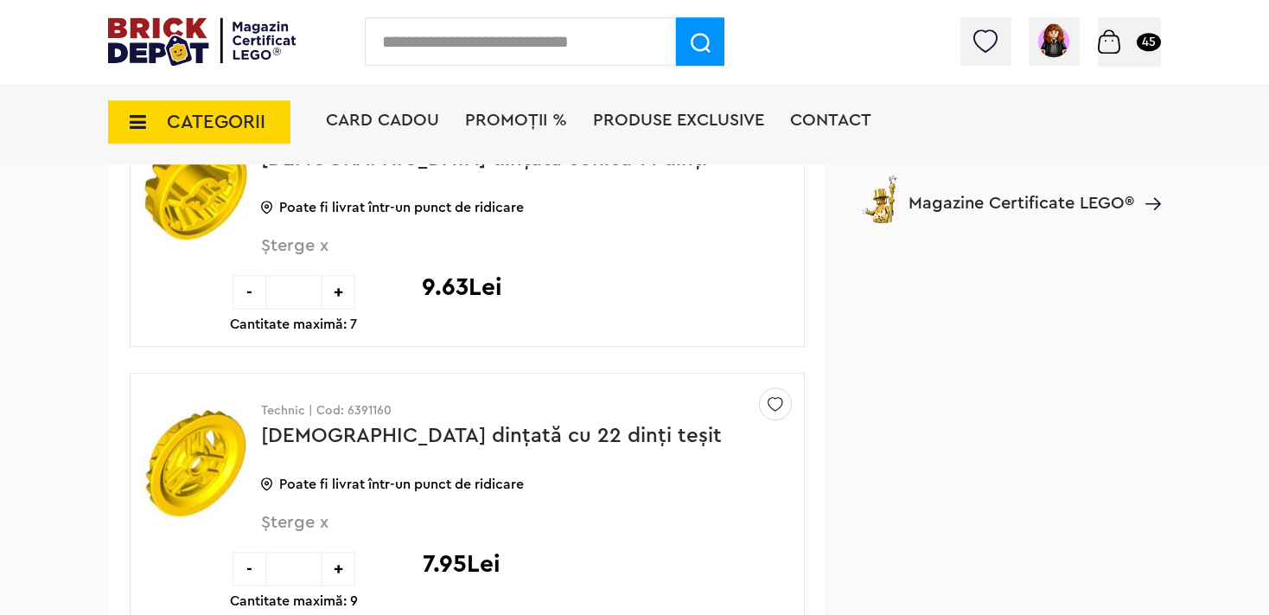
scroll to position [2648, 0]
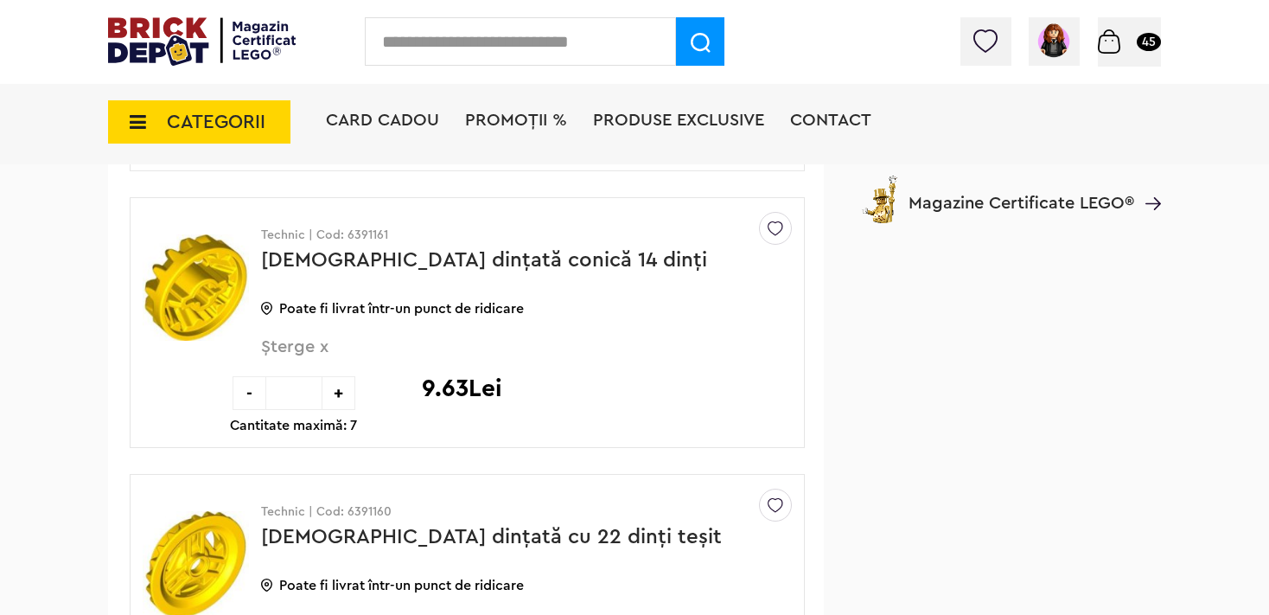
click at [294, 342] on span "Șterge x" at bounding box center [498, 356] width 474 height 37
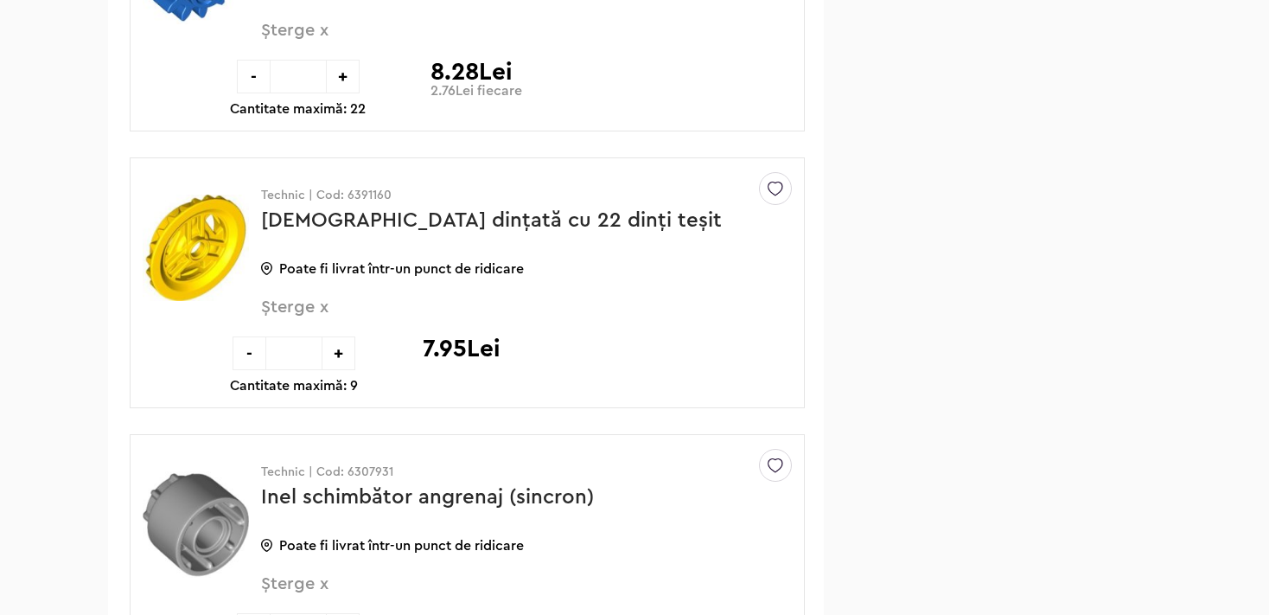
click at [271, 306] on span "Șterge x" at bounding box center [498, 316] width 474 height 37
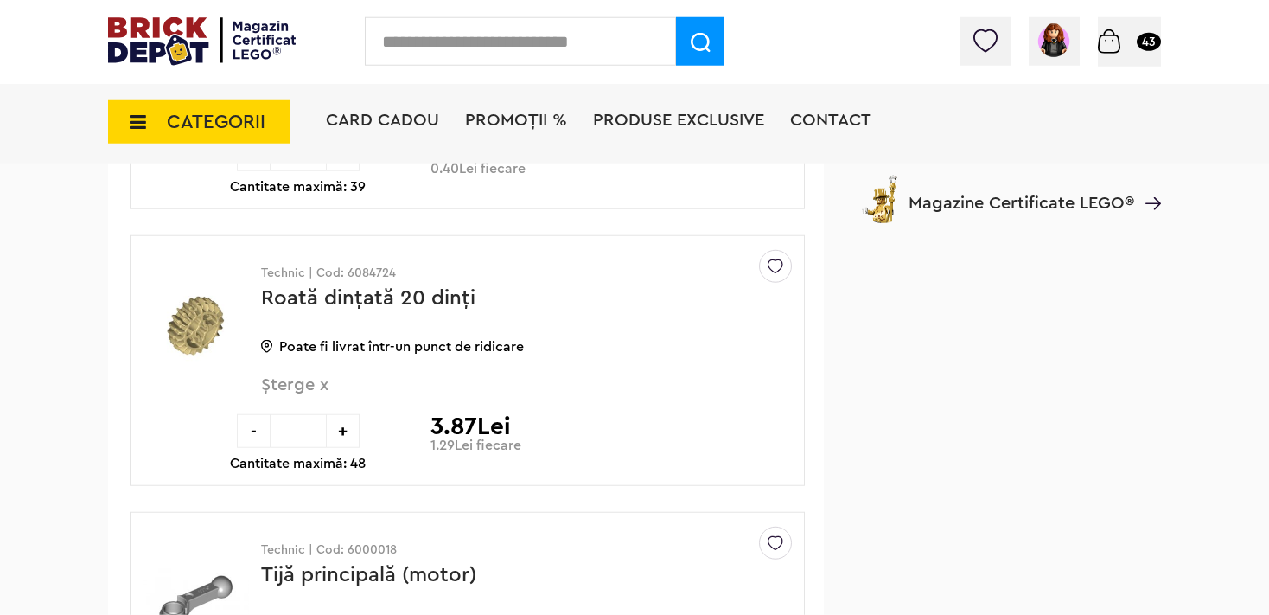
scroll to position [3239, 0]
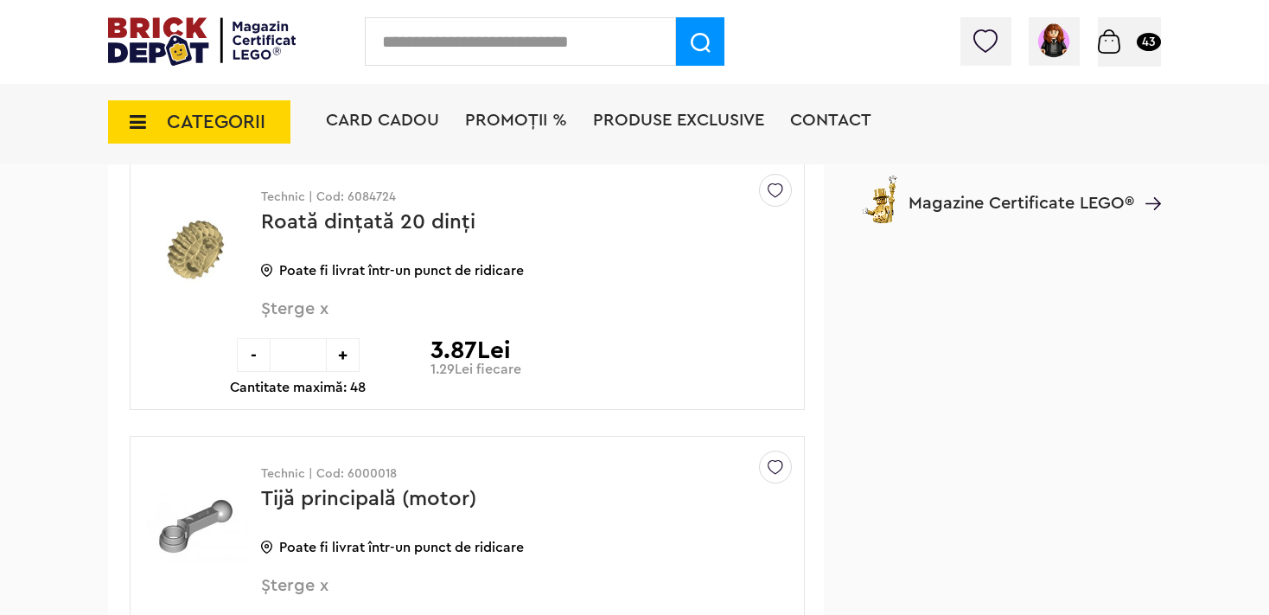
click at [340, 348] on div "+" at bounding box center [343, 355] width 34 height 34
type input "*"
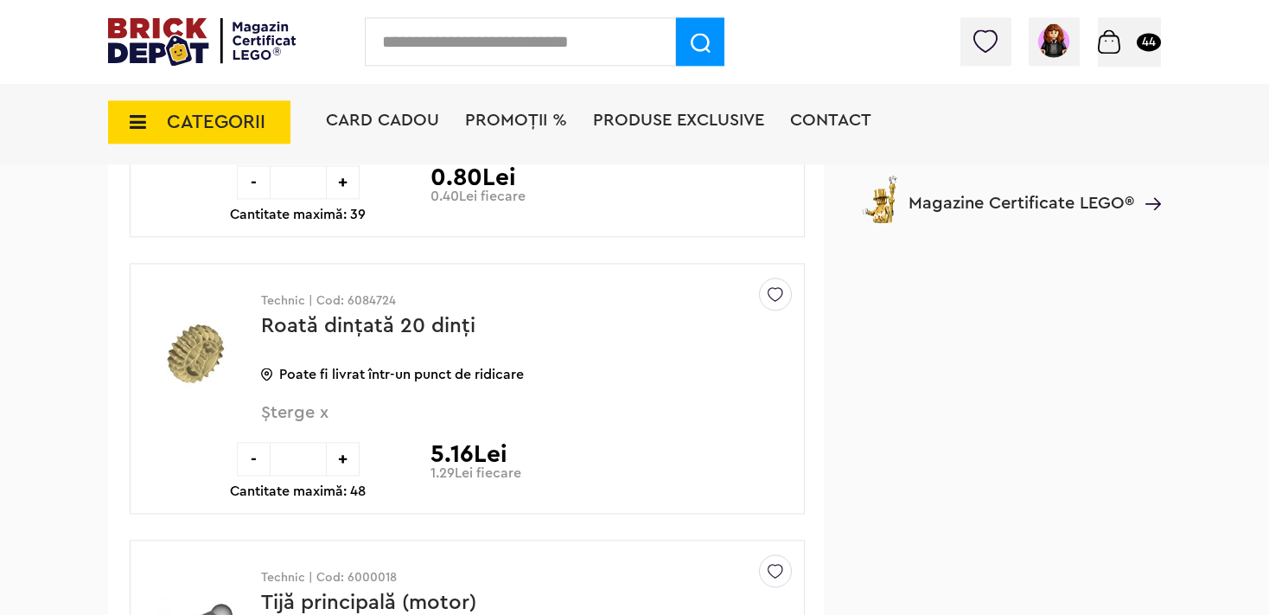
scroll to position [3196, 0]
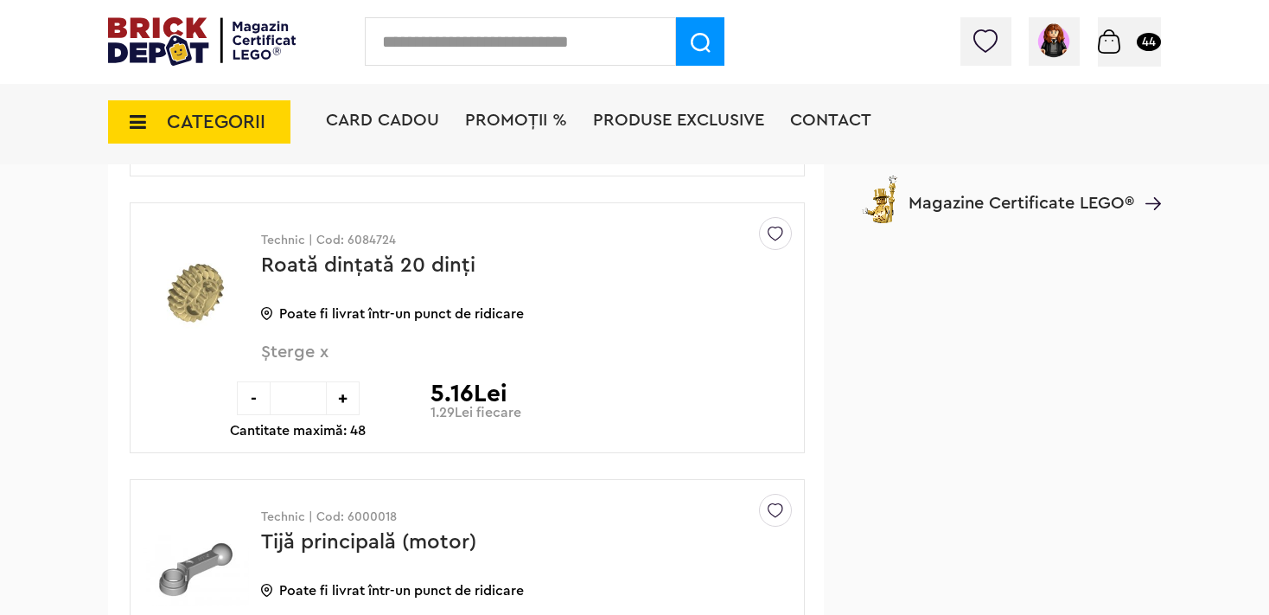
click at [344, 387] on div "+" at bounding box center [343, 398] width 34 height 34
type input "*"
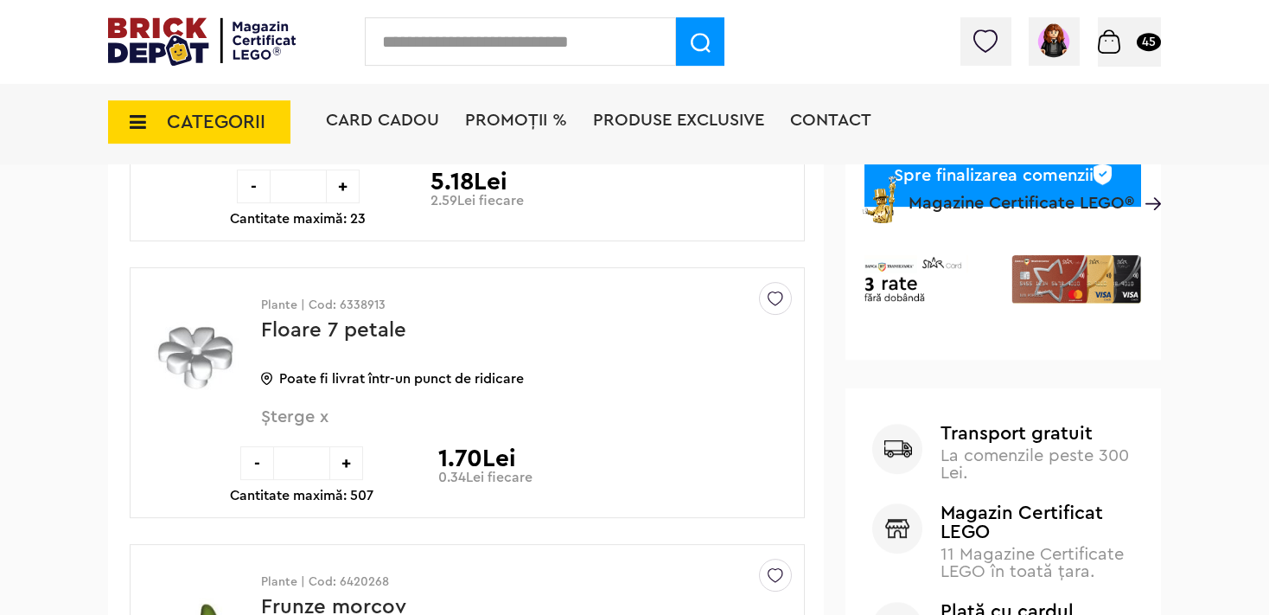
scroll to position [547, 0]
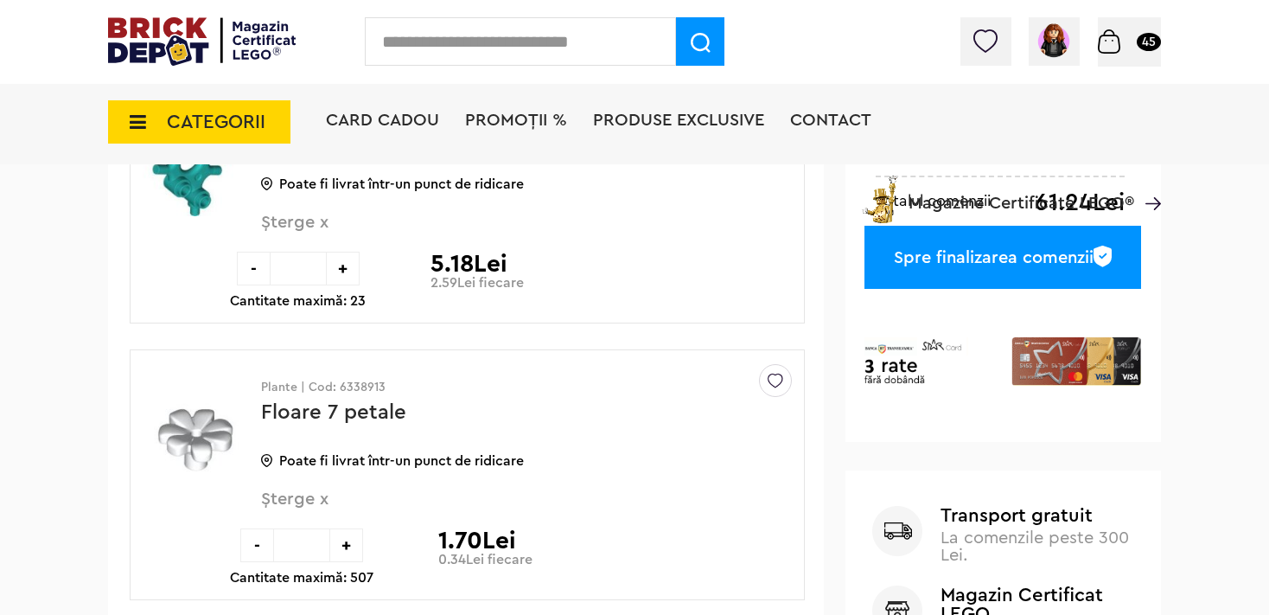
click at [542, 123] on span "PROMOȚII %" at bounding box center [516, 120] width 102 height 17
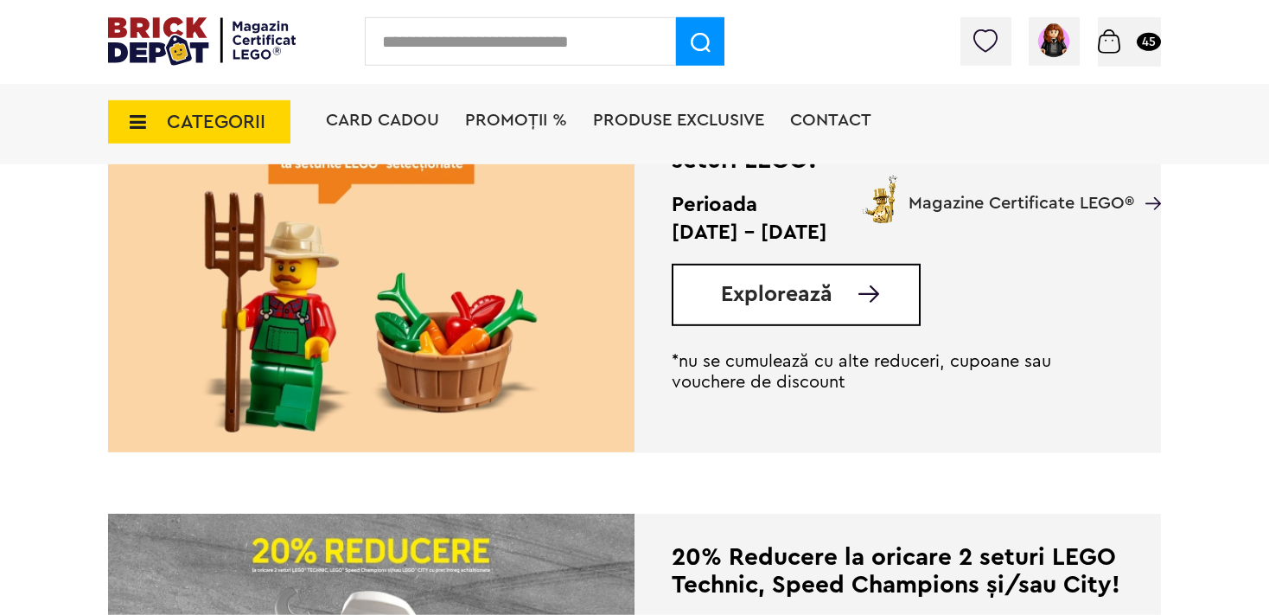
scroll to position [457, 0]
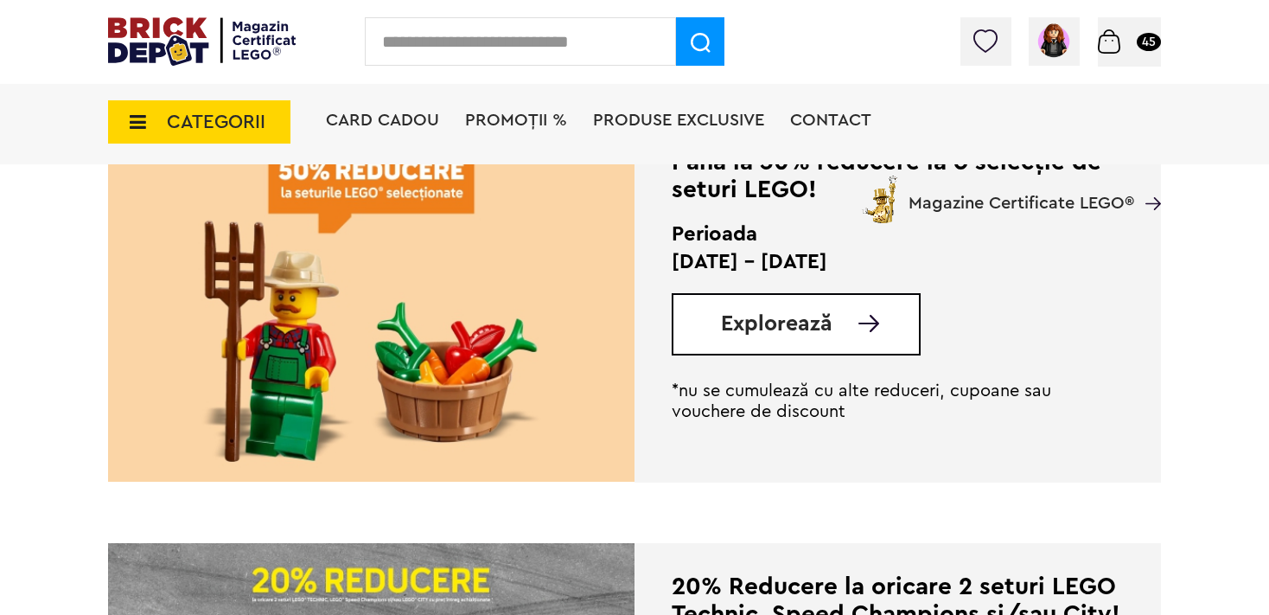
click at [726, 335] on span "Explorează" at bounding box center [777, 324] width 112 height 22
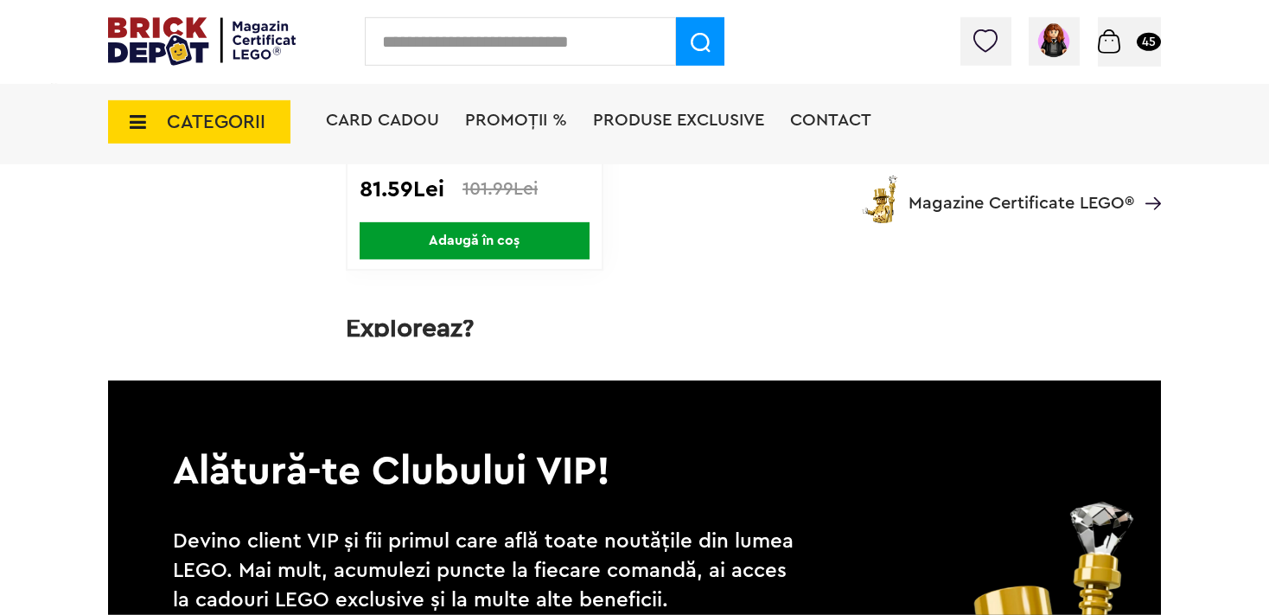
scroll to position [7621, 0]
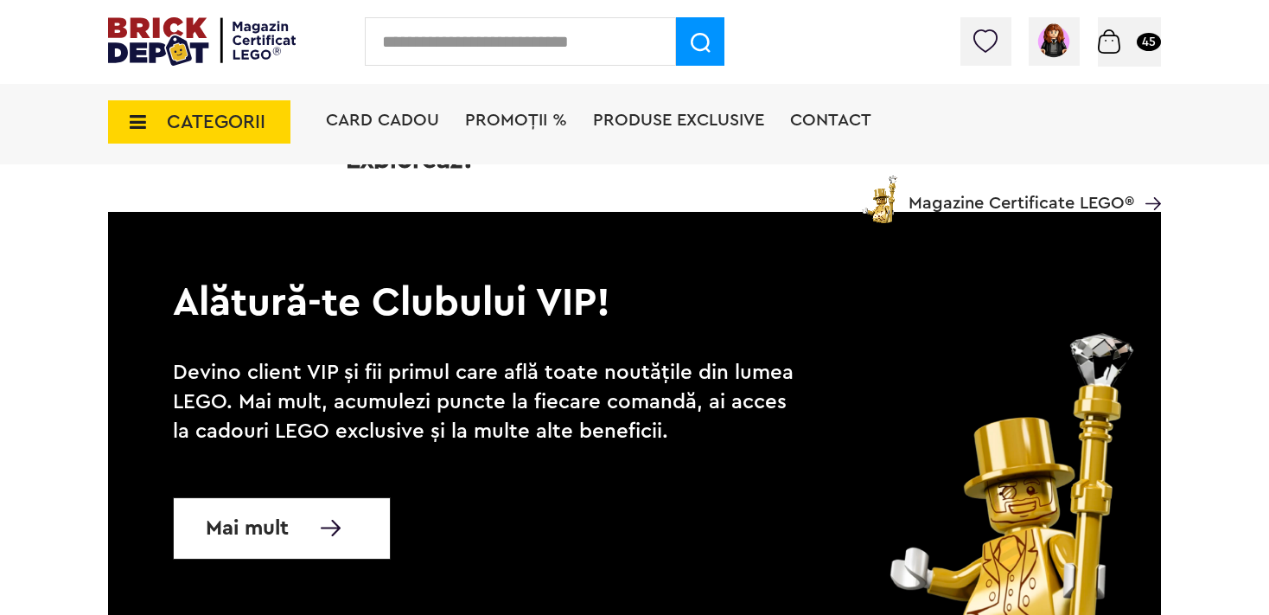
click at [0, 0] on span "Coș" at bounding box center [0, 0] width 0 height 0
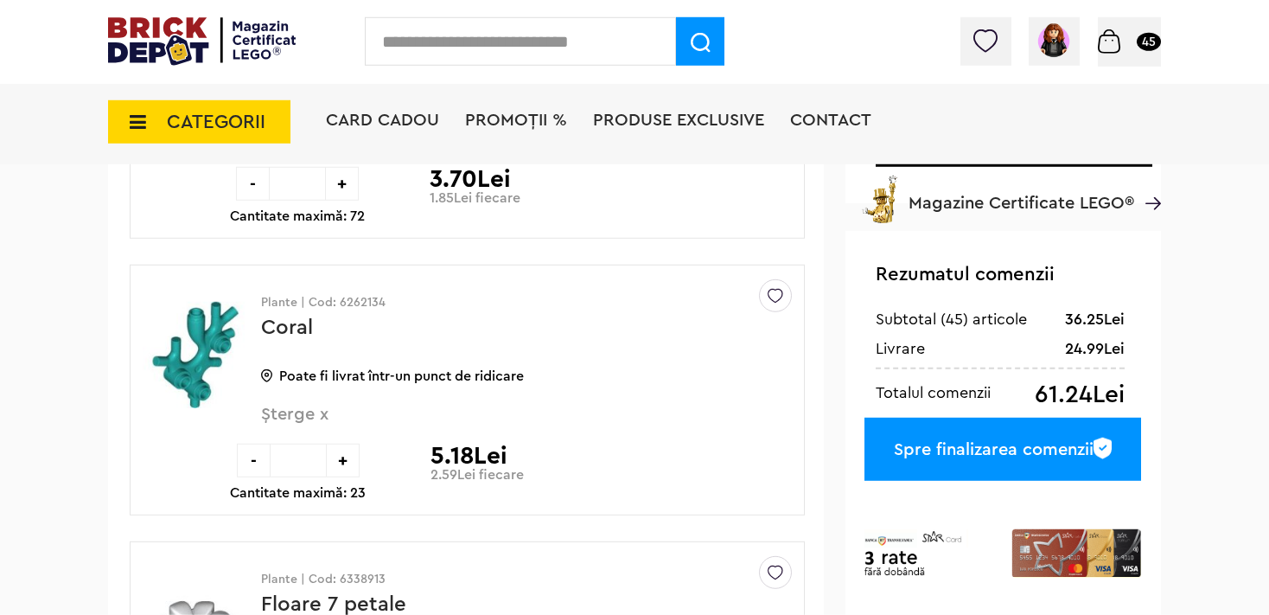
scroll to position [365, 0]
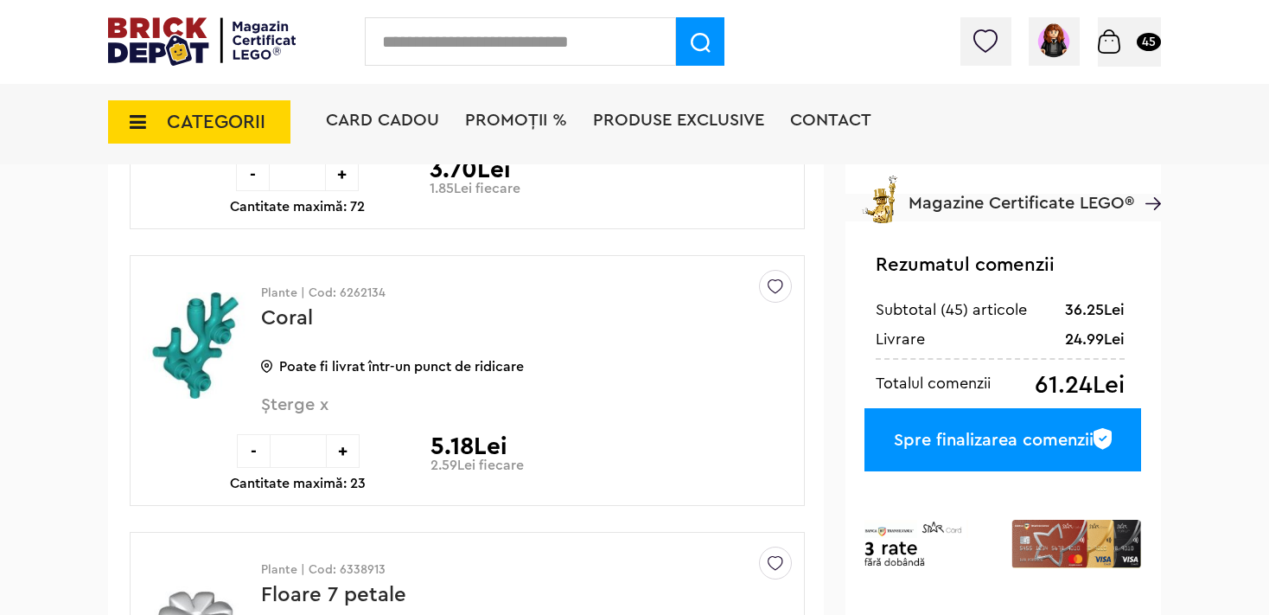
click at [931, 435] on div "Spre finalizarea comenzii" at bounding box center [1003, 439] width 277 height 63
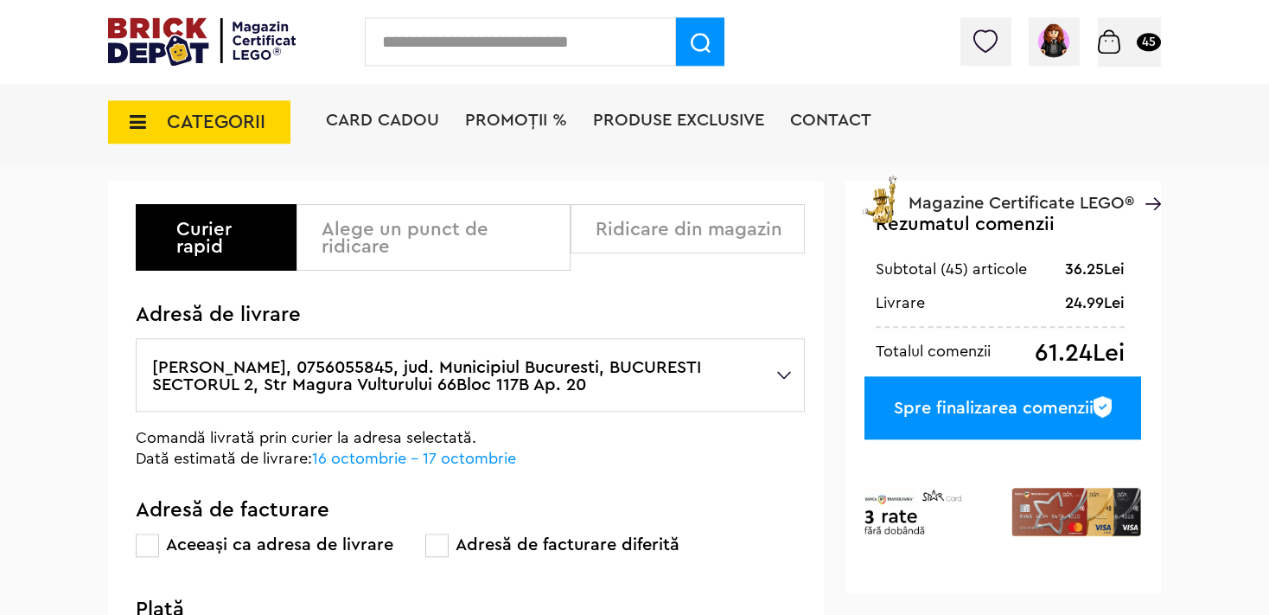
scroll to position [182, 0]
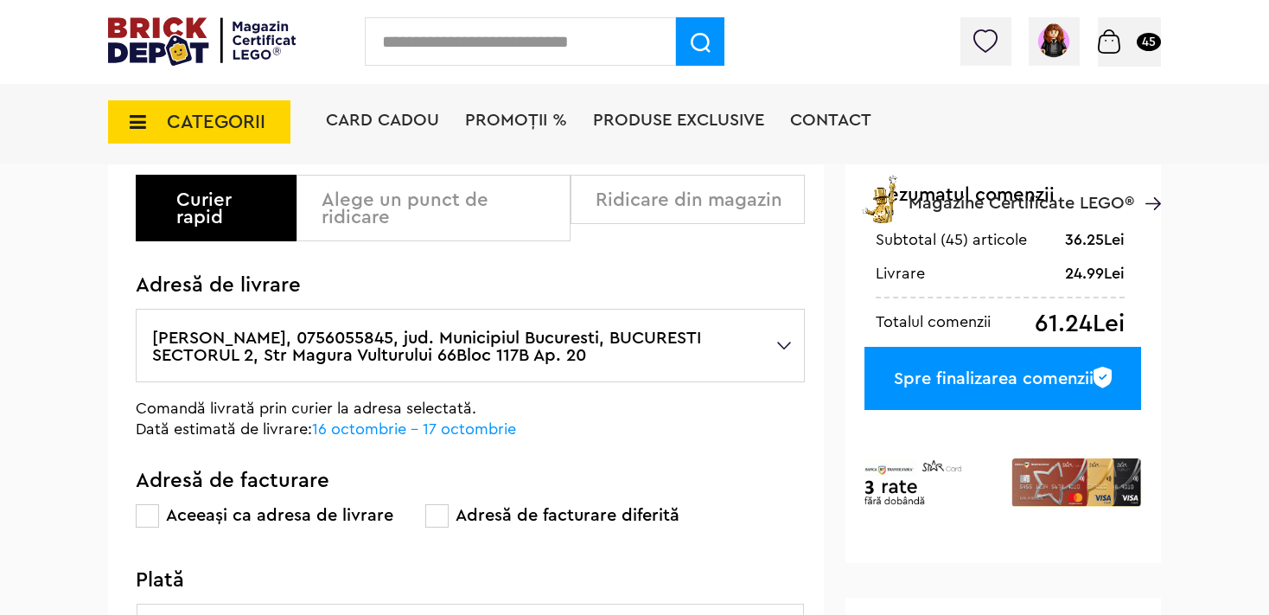
click at [459, 208] on div "Card Cadou PROMOȚII % Produse exclusive Contact Magazine Certificate LEGO®" at bounding box center [743, 151] width 835 height 143
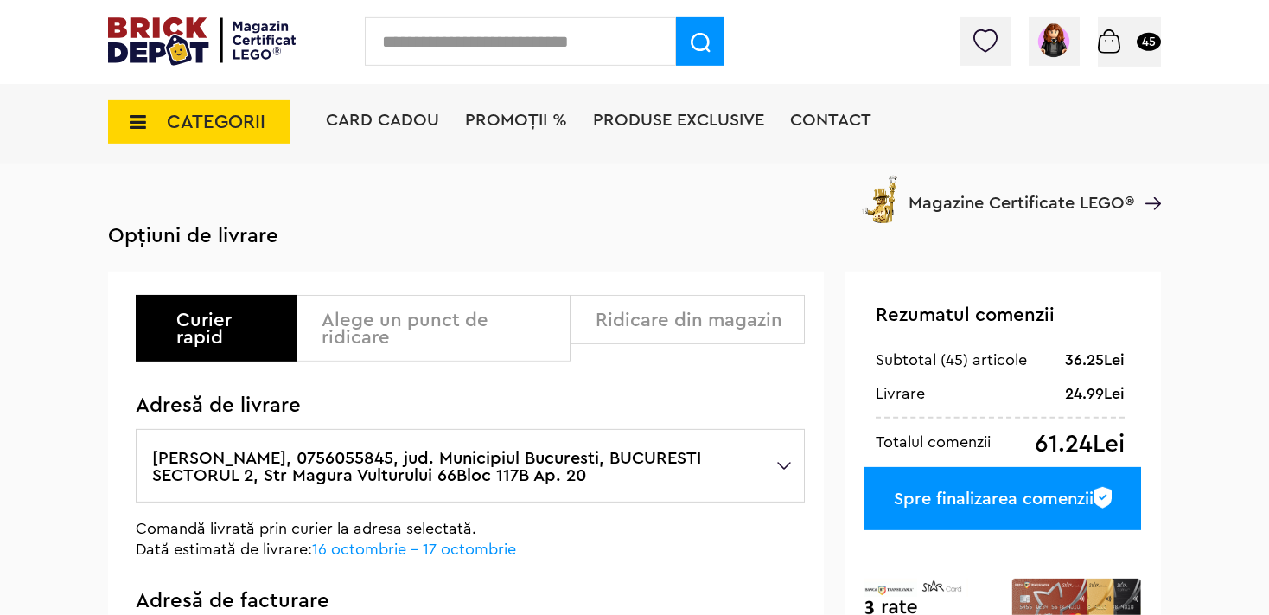
scroll to position [0, 0]
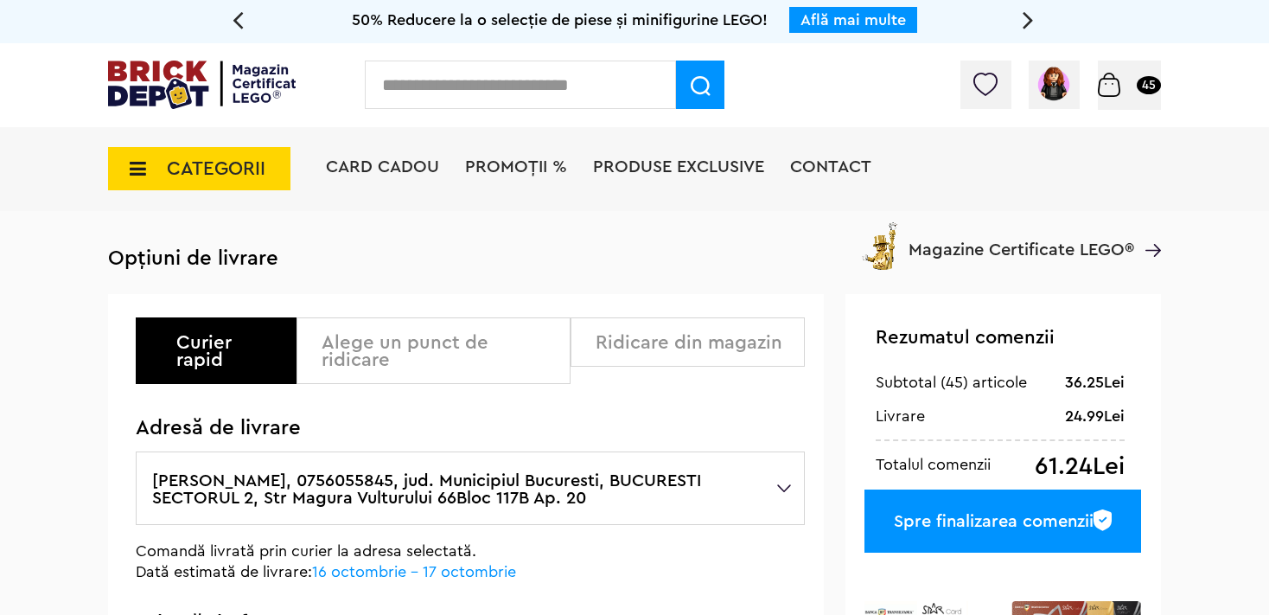
click at [426, 344] on div "Alege un punct de ridicare" at bounding box center [440, 351] width 236 height 35
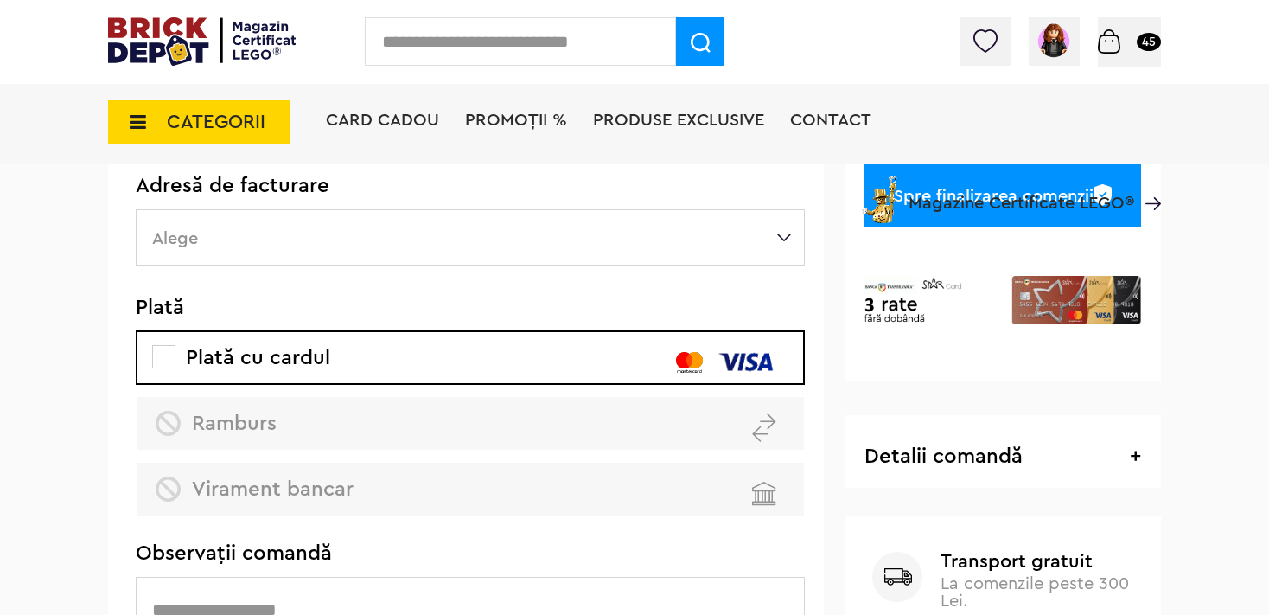
scroll to position [182, 0]
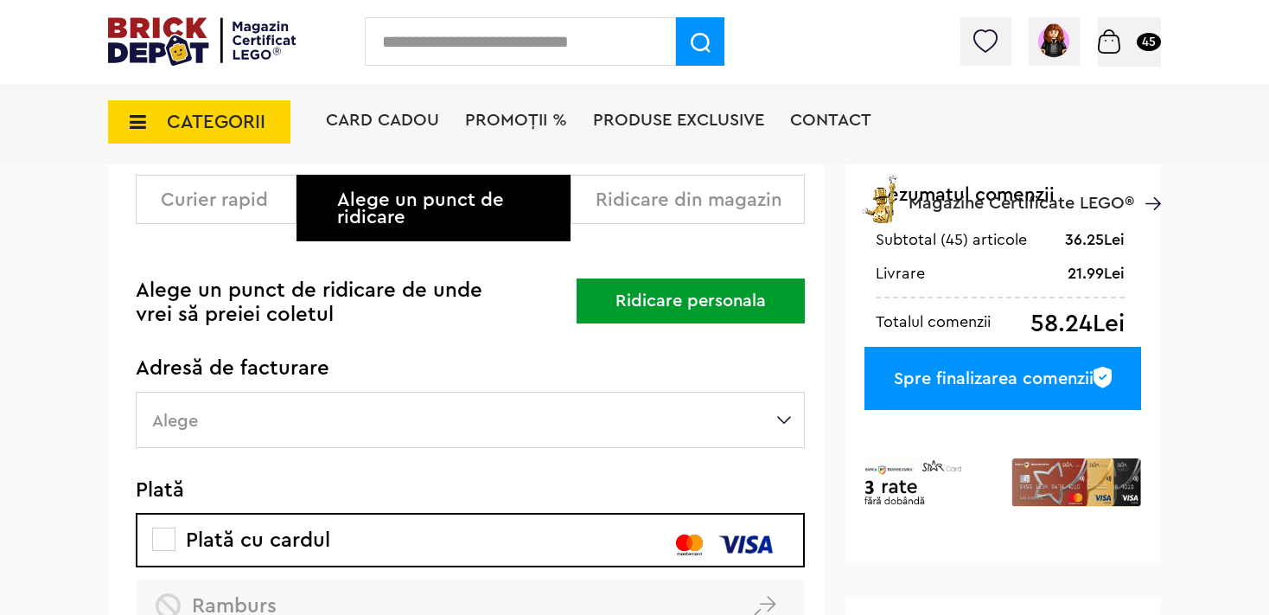
click at [629, 310] on button "Ridicare personala" at bounding box center [691, 300] width 228 height 45
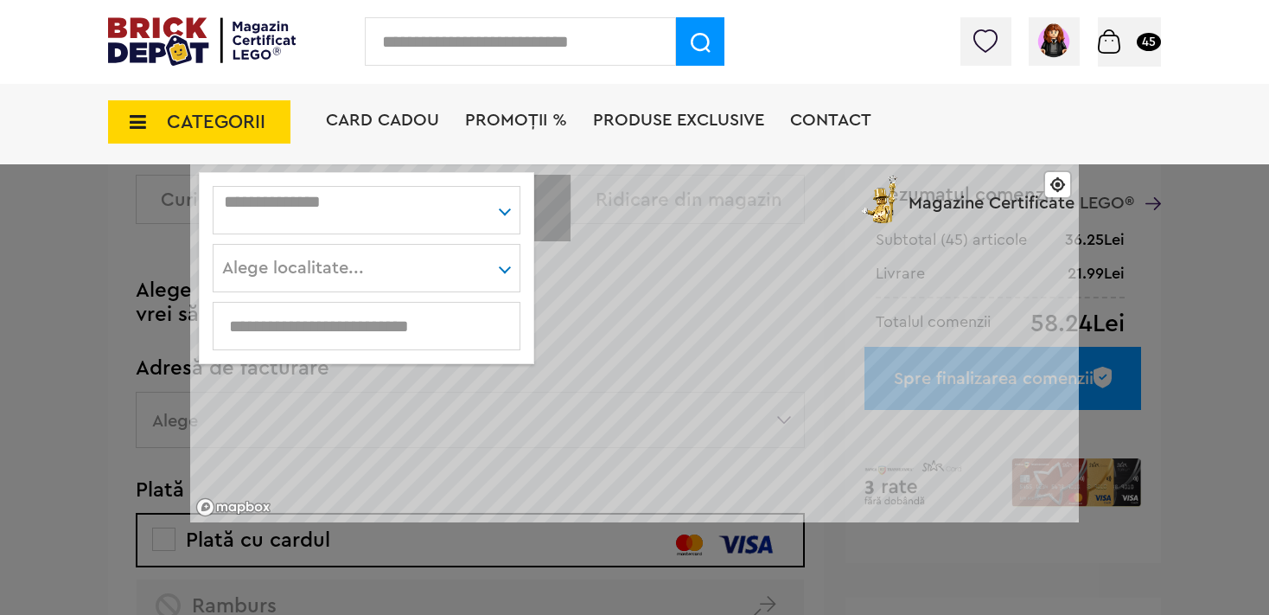
click at [510, 224] on div "Alege judet..." at bounding box center [367, 210] width 308 height 48
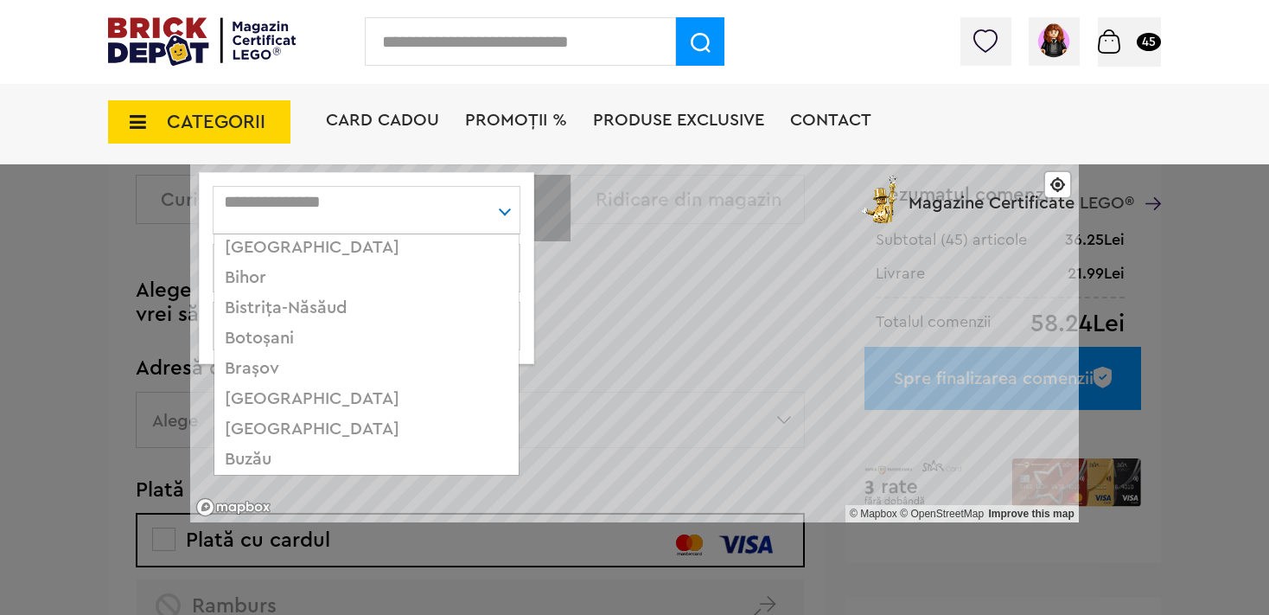
scroll to position [128, 0]
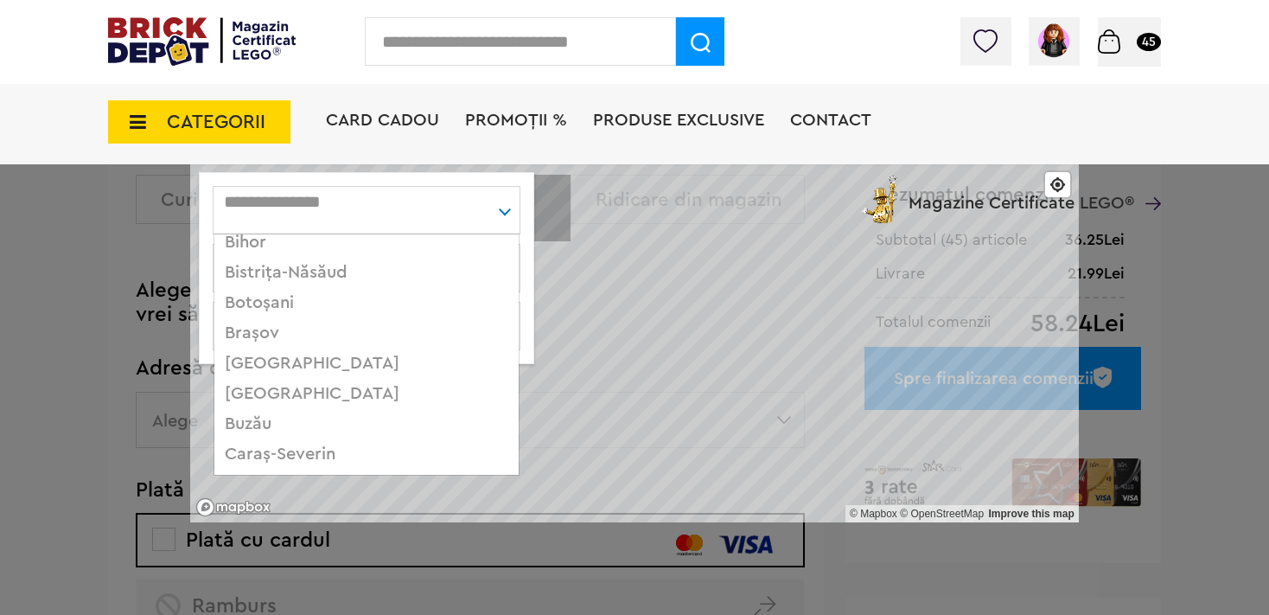
click at [292, 395] on div "București" at bounding box center [366, 394] width 304 height 30
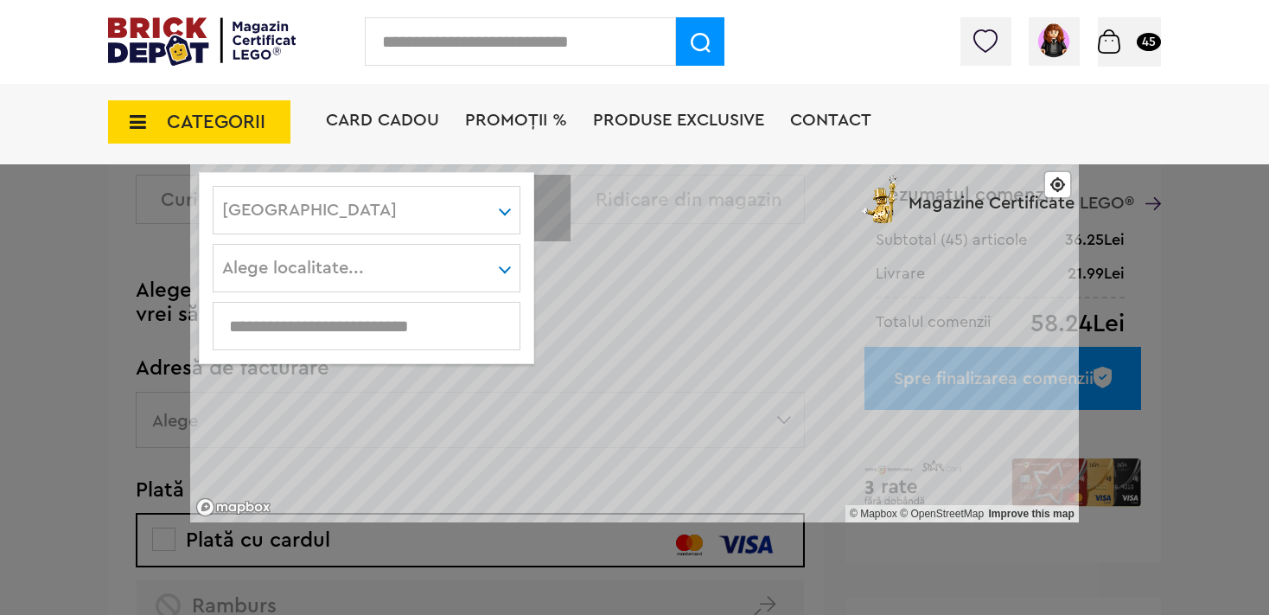
scroll to position [0, 0]
click at [450, 272] on div "Alege localitate... Sector 1 Sector 2 Sector 3 Sector 4 Sector 5 Sector 6" at bounding box center [367, 268] width 308 height 48
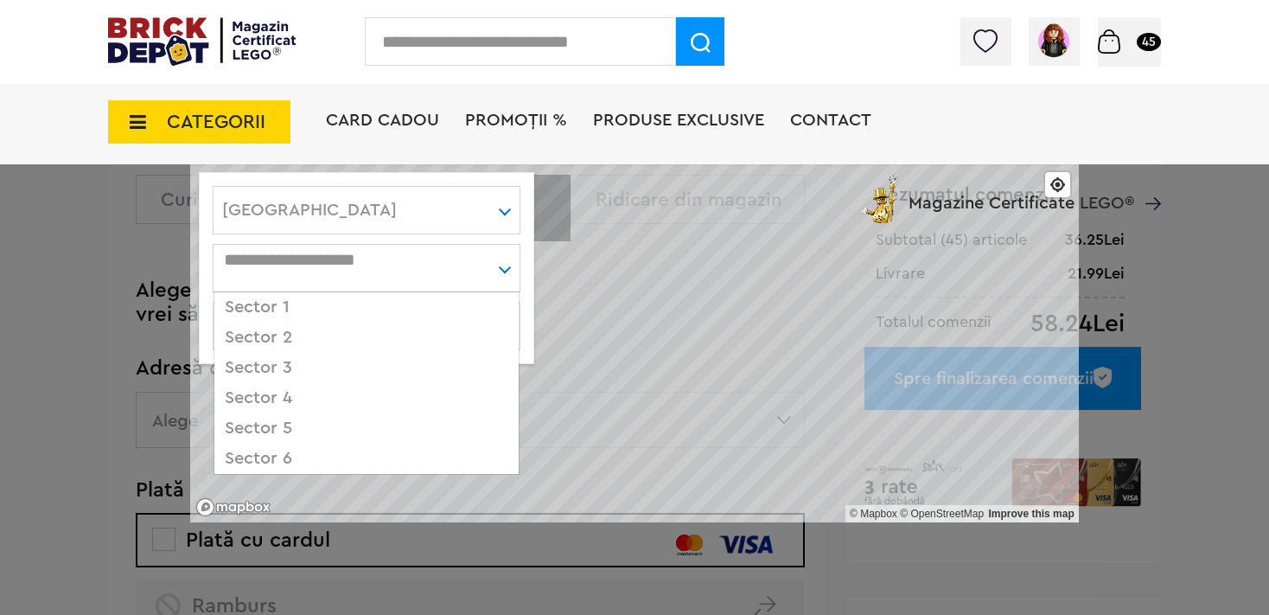
click at [323, 338] on div "Sector 2" at bounding box center [366, 338] width 304 height 30
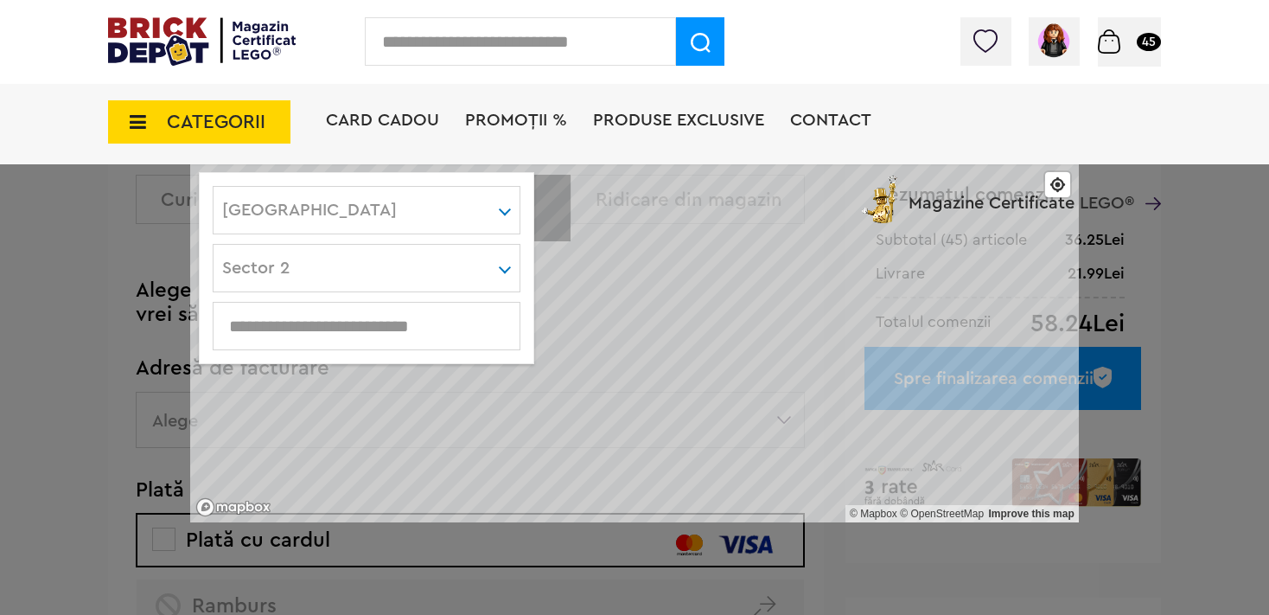
click at [369, 333] on input "text" at bounding box center [367, 325] width 306 height 19
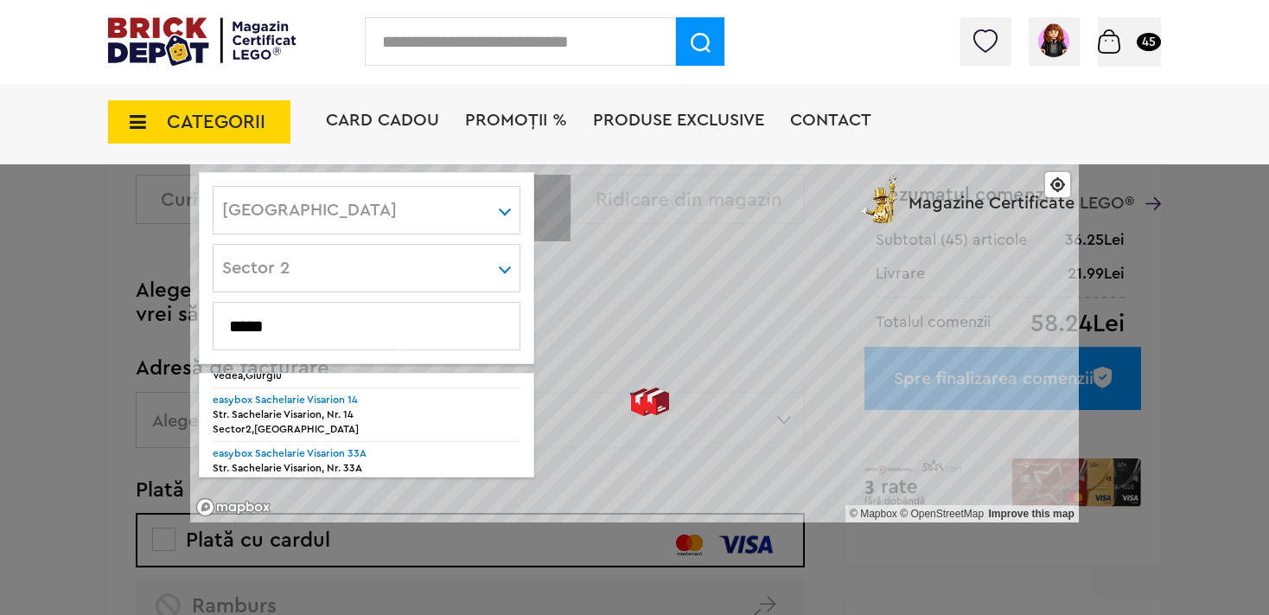
scroll to position [64, 0]
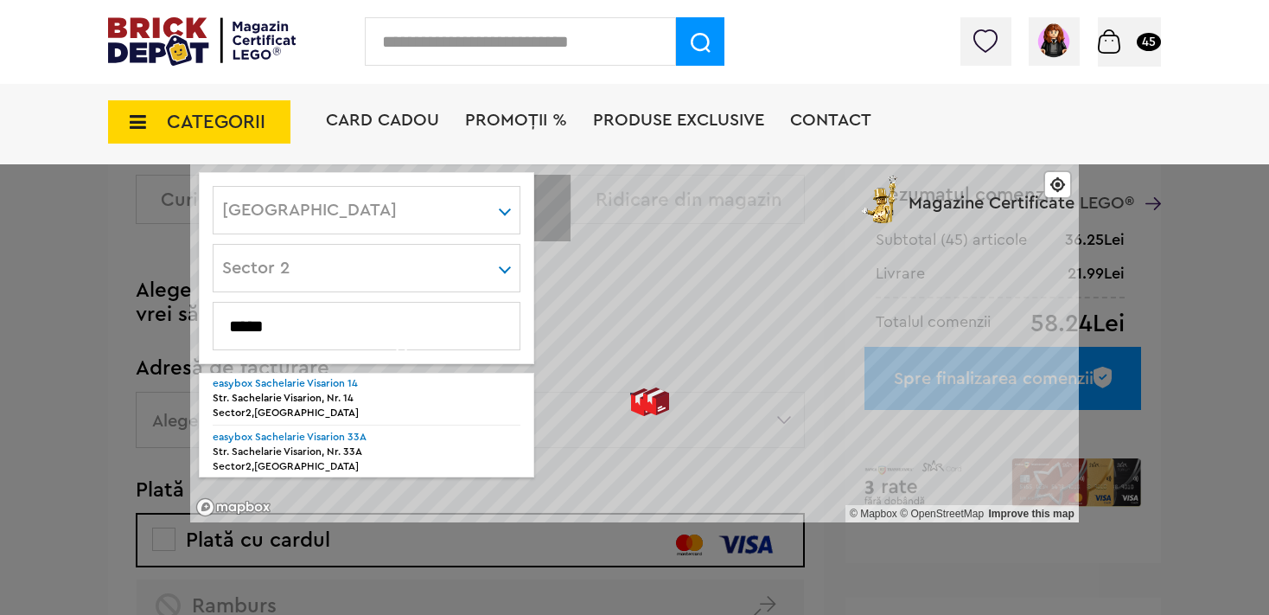
type input "*****"
click at [374, 450] on div "Str. Sachelarie Visarion, Nr. 33A" at bounding box center [367, 451] width 308 height 15
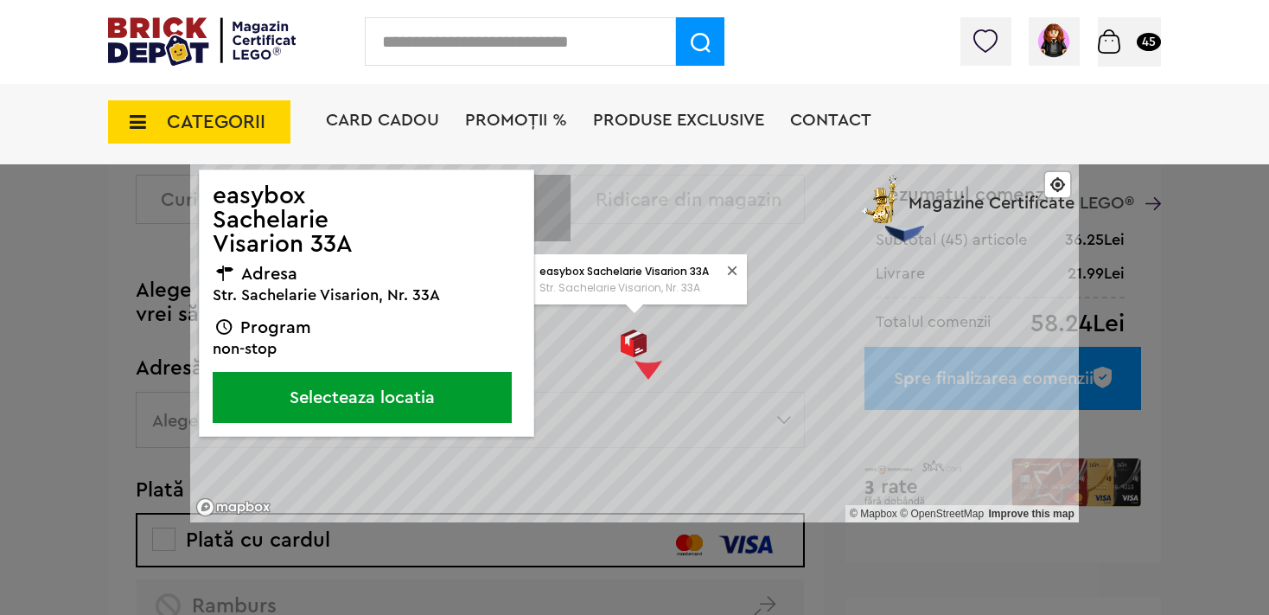
click at [344, 399] on button "Selecteaza locatia" at bounding box center [362, 397] width 299 height 51
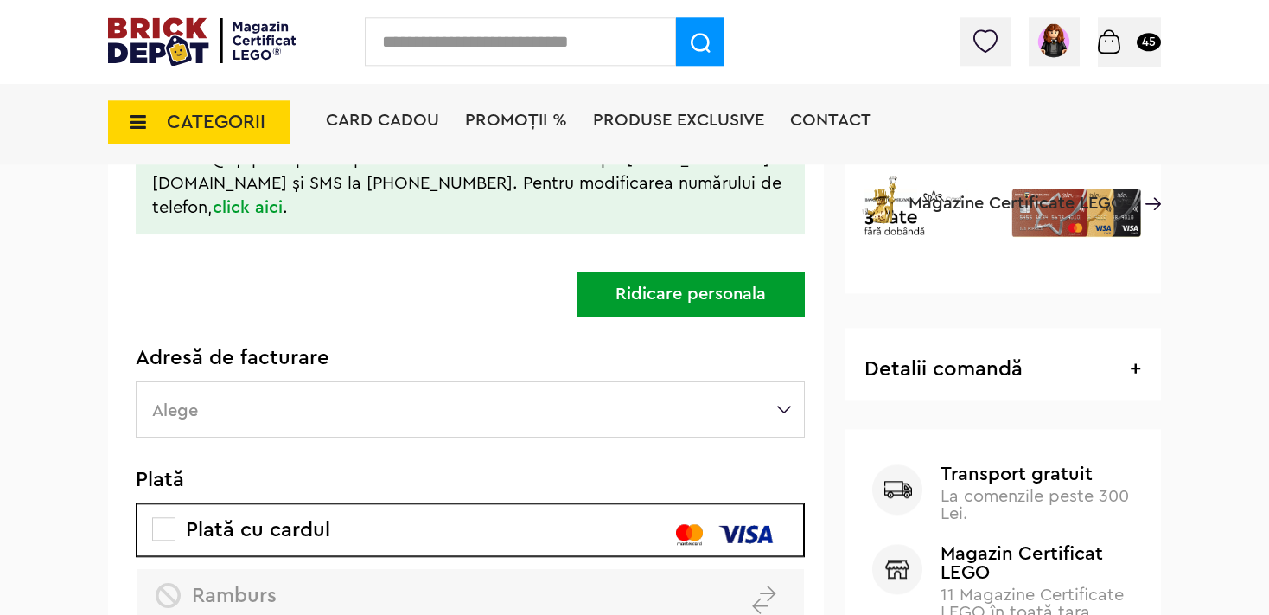
scroll to position [457, 0]
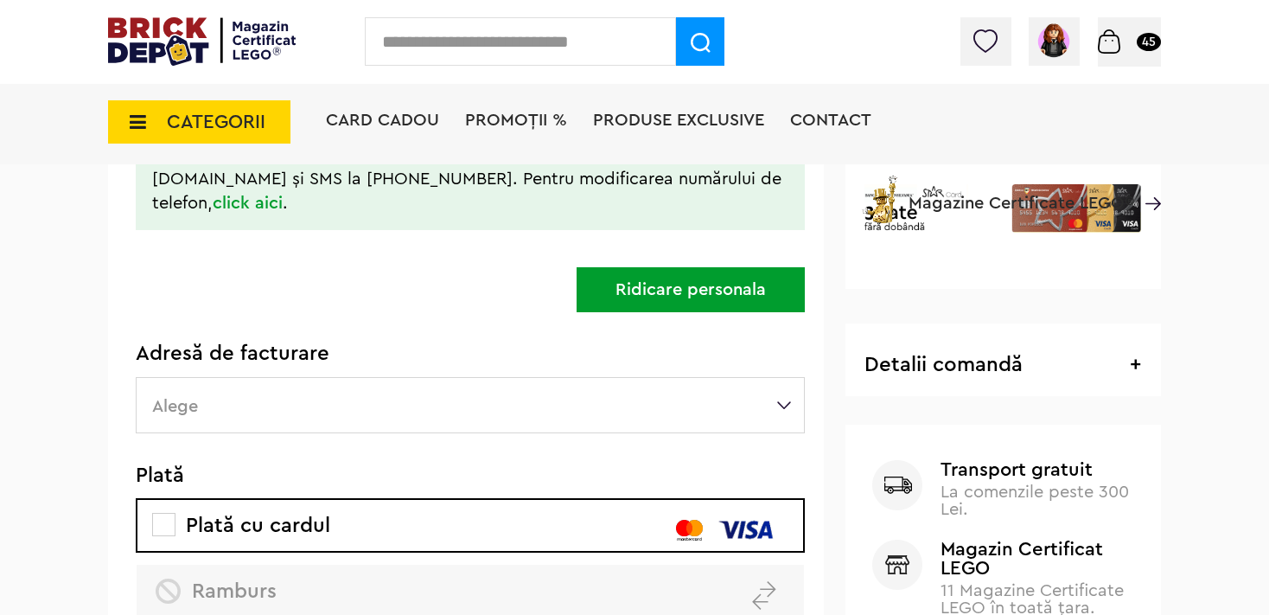
click at [783, 409] on label "Alege" at bounding box center [470, 405] width 669 height 56
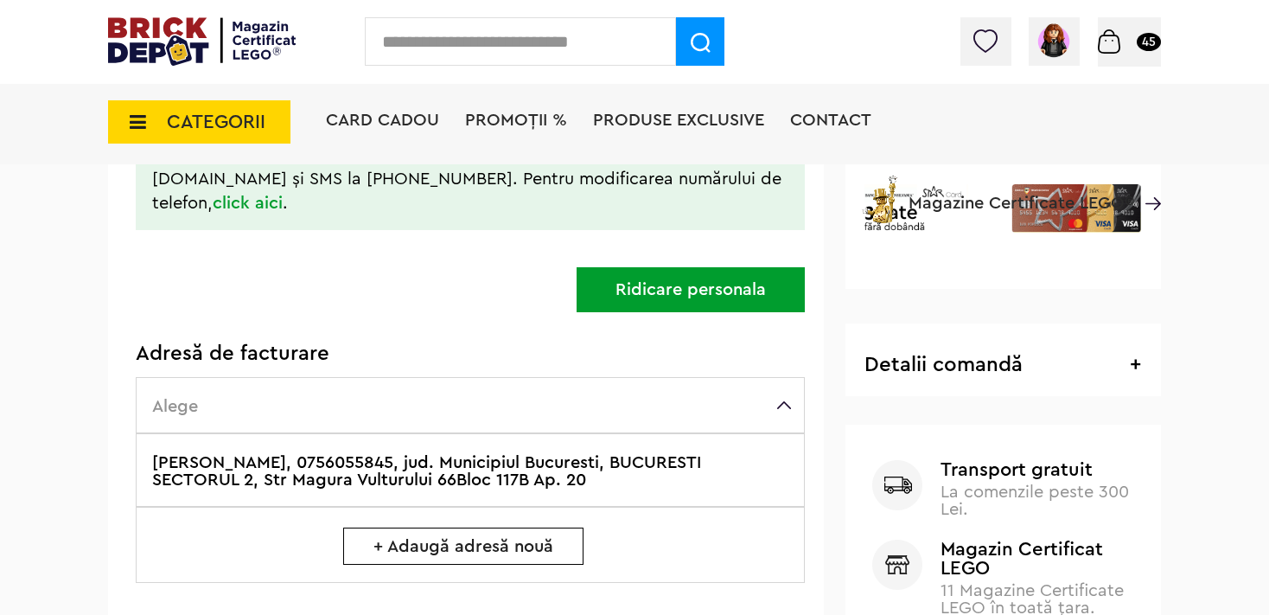
click at [607, 472] on label "Jinga Roxana, 0756055845, jud. Municipiul Bucuresti, BUCURESTI SECTORUL 2, Str …" at bounding box center [470, 469] width 669 height 73
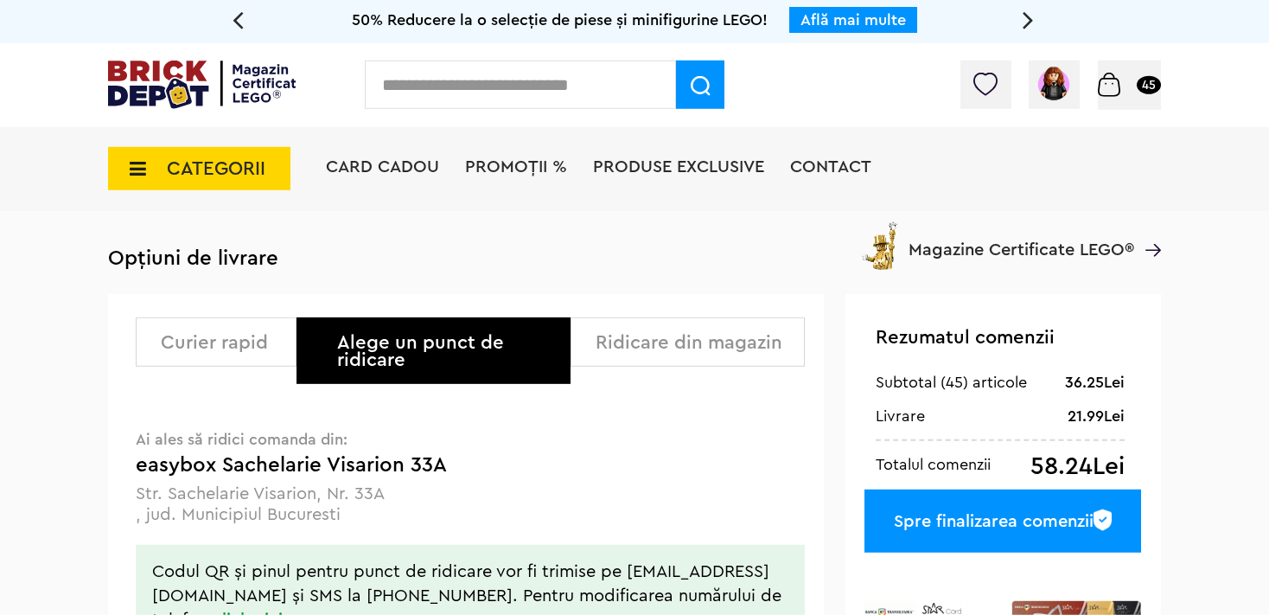
scroll to position [0, 0]
click at [941, 516] on div "Spre finalizarea comenzii" at bounding box center [1003, 520] width 277 height 63
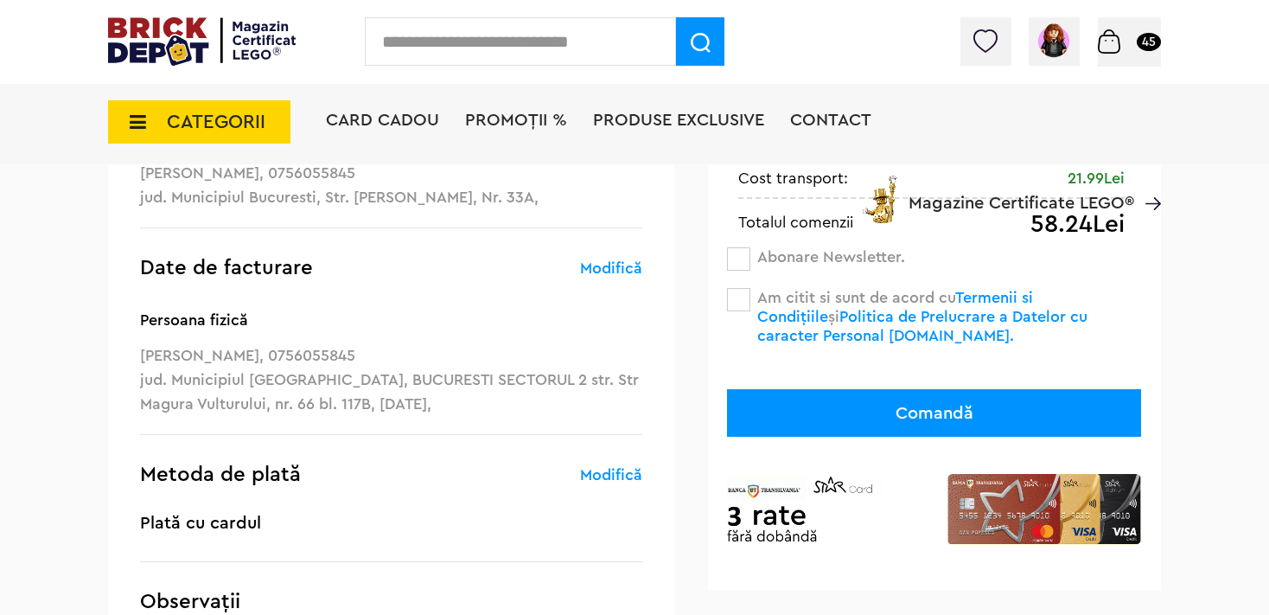
scroll to position [91, 0]
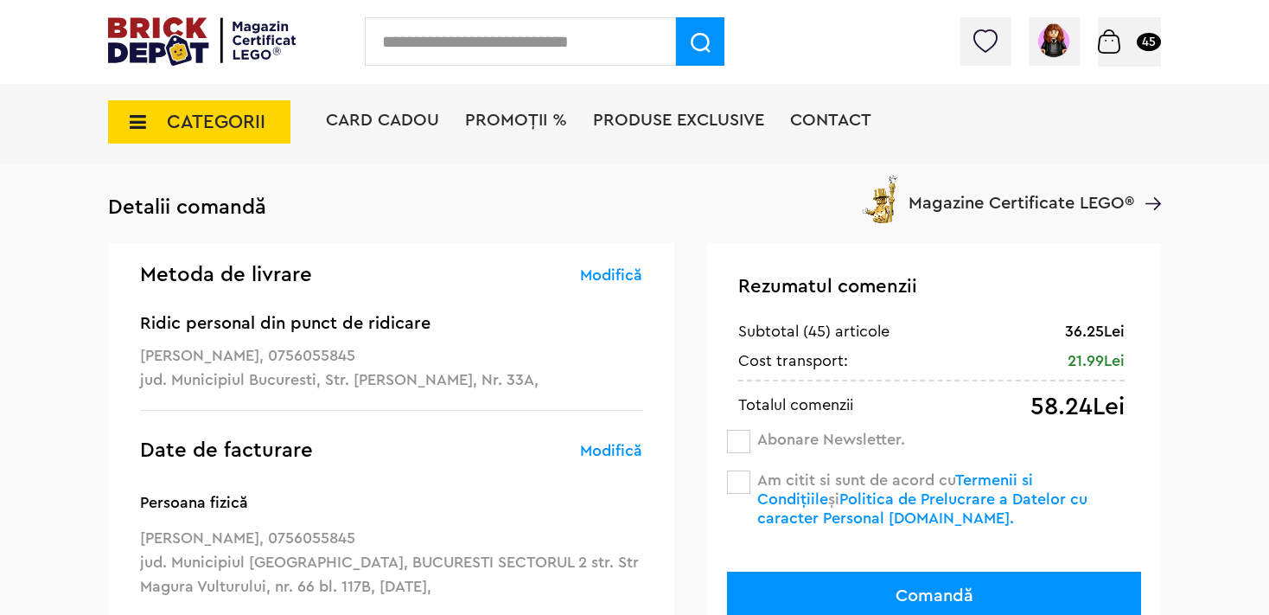
click at [738, 482] on span at bounding box center [738, 481] width 23 height 23
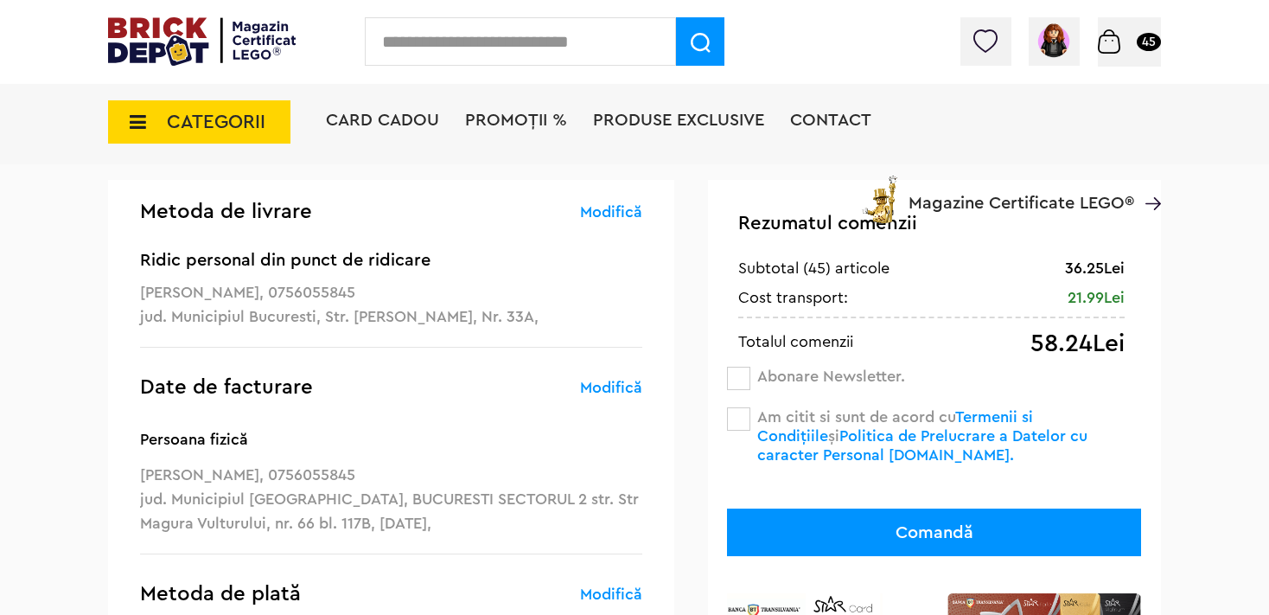
scroll to position [182, 0]
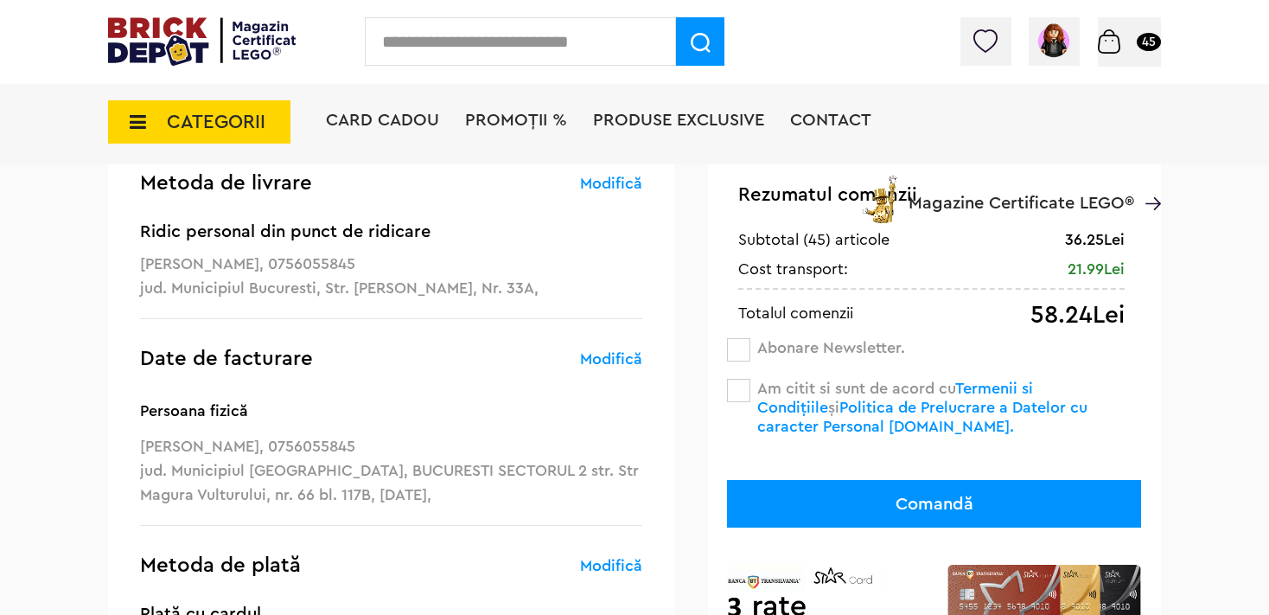
click at [815, 507] on button "Comandă" at bounding box center [934, 504] width 414 height 48
